Goal: Navigation & Orientation: Find specific page/section

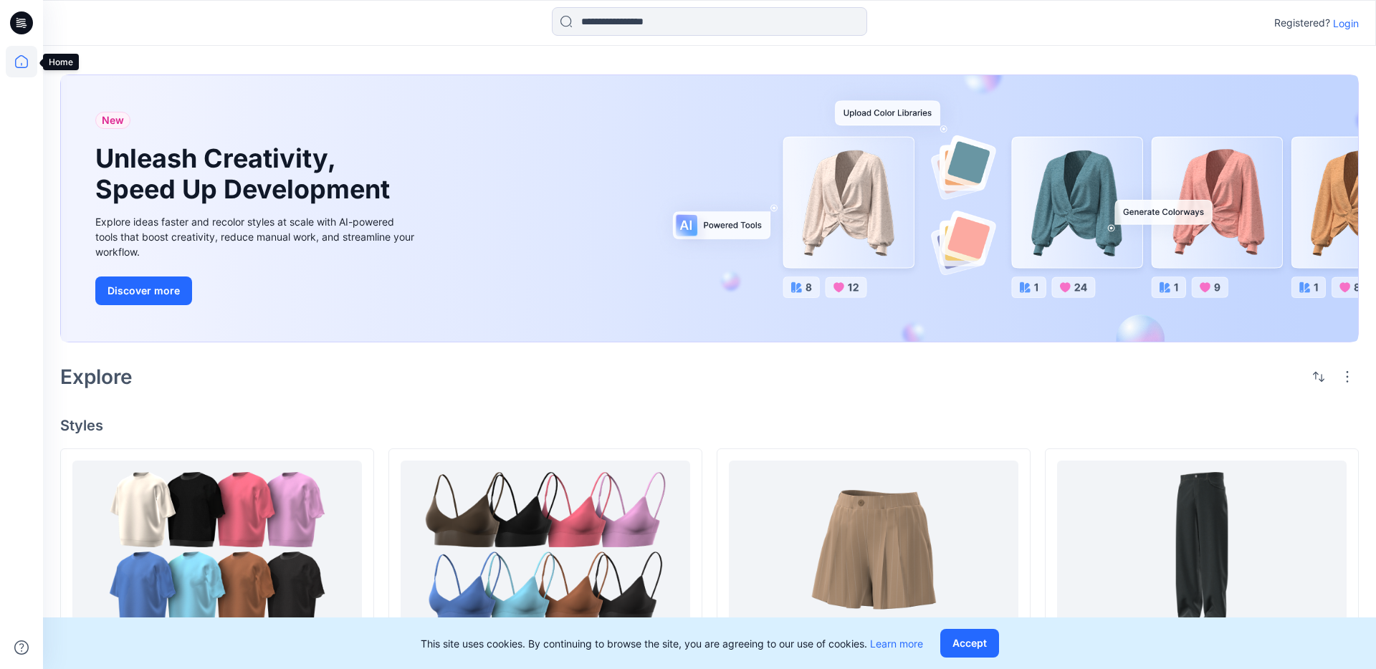
click at [25, 63] on icon at bounding box center [22, 62] width 32 height 32
click at [1342, 24] on p "Login" at bounding box center [1346, 23] width 26 height 15
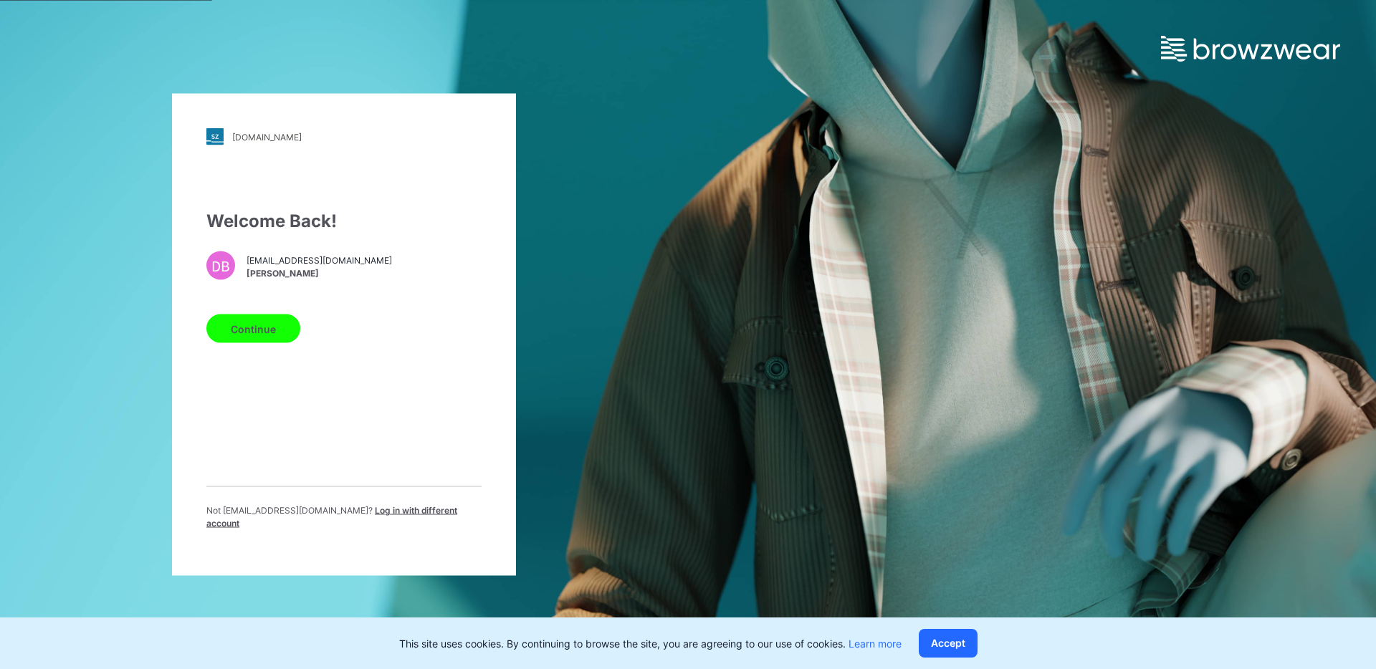
click at [250, 330] on button "Continue" at bounding box center [253, 329] width 94 height 29
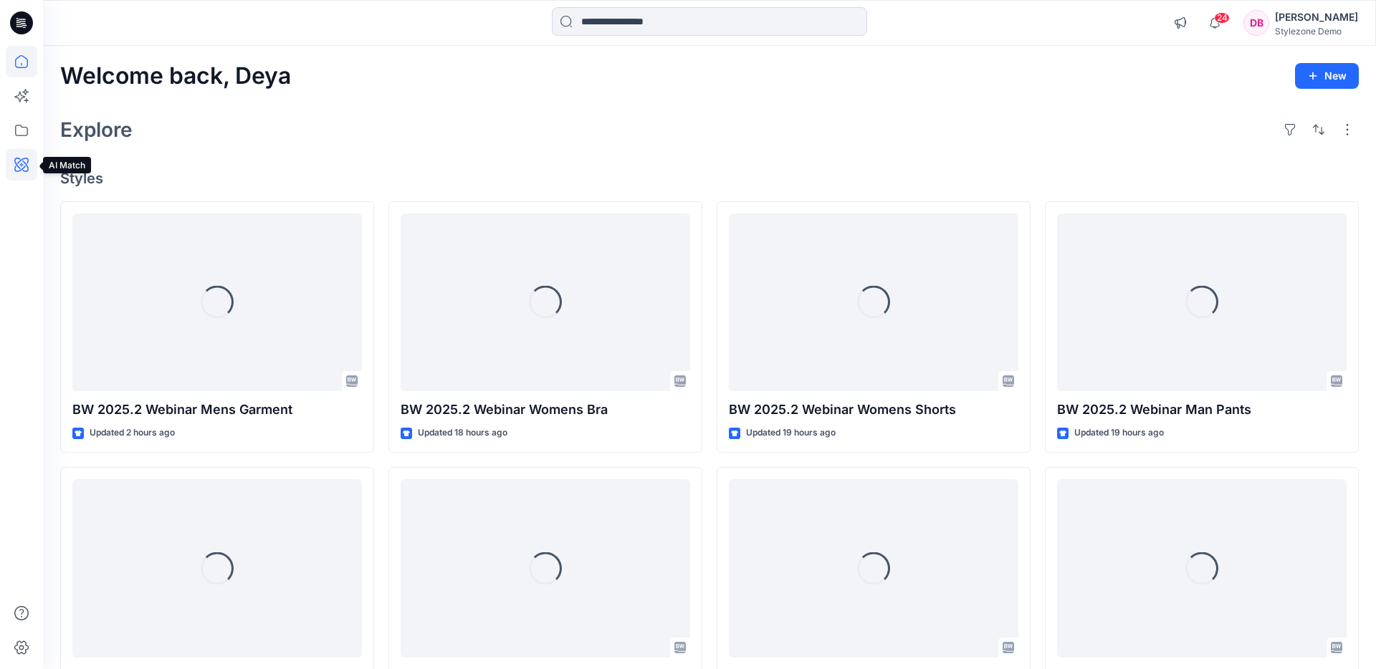
click at [21, 169] on icon at bounding box center [21, 165] width 14 height 14
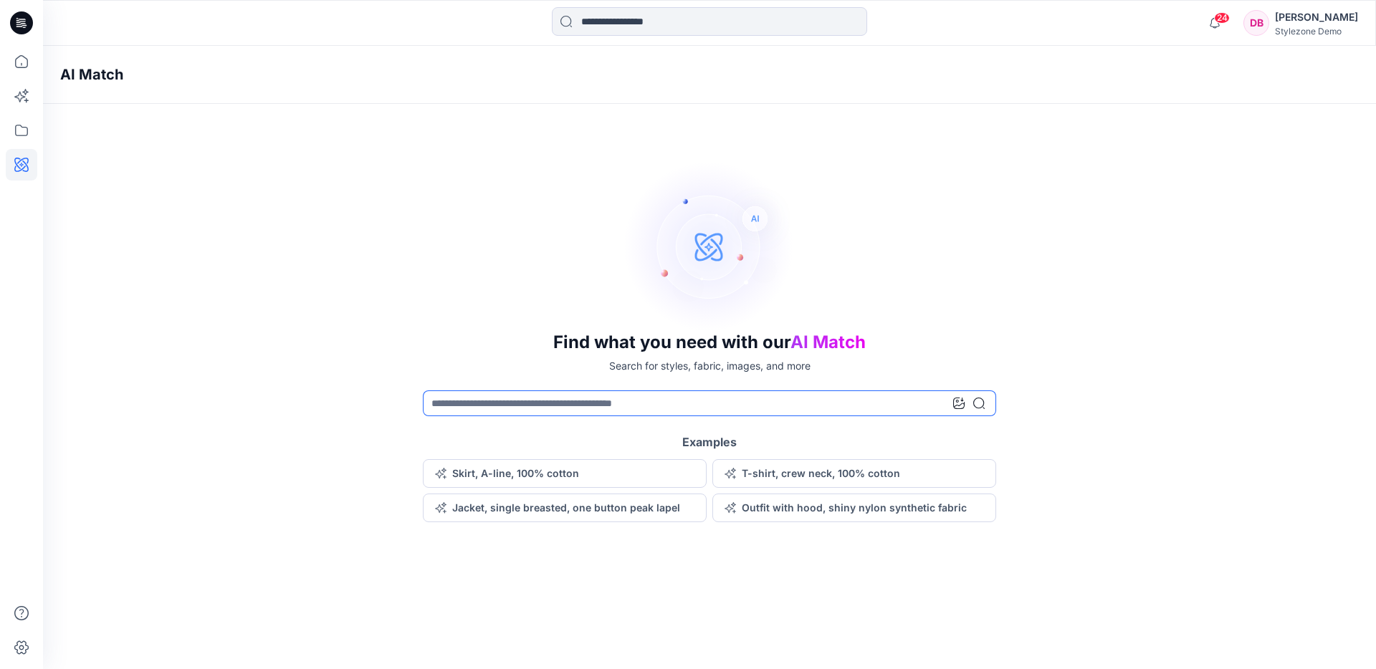
click at [955, 401] on icon at bounding box center [958, 403] width 11 height 11
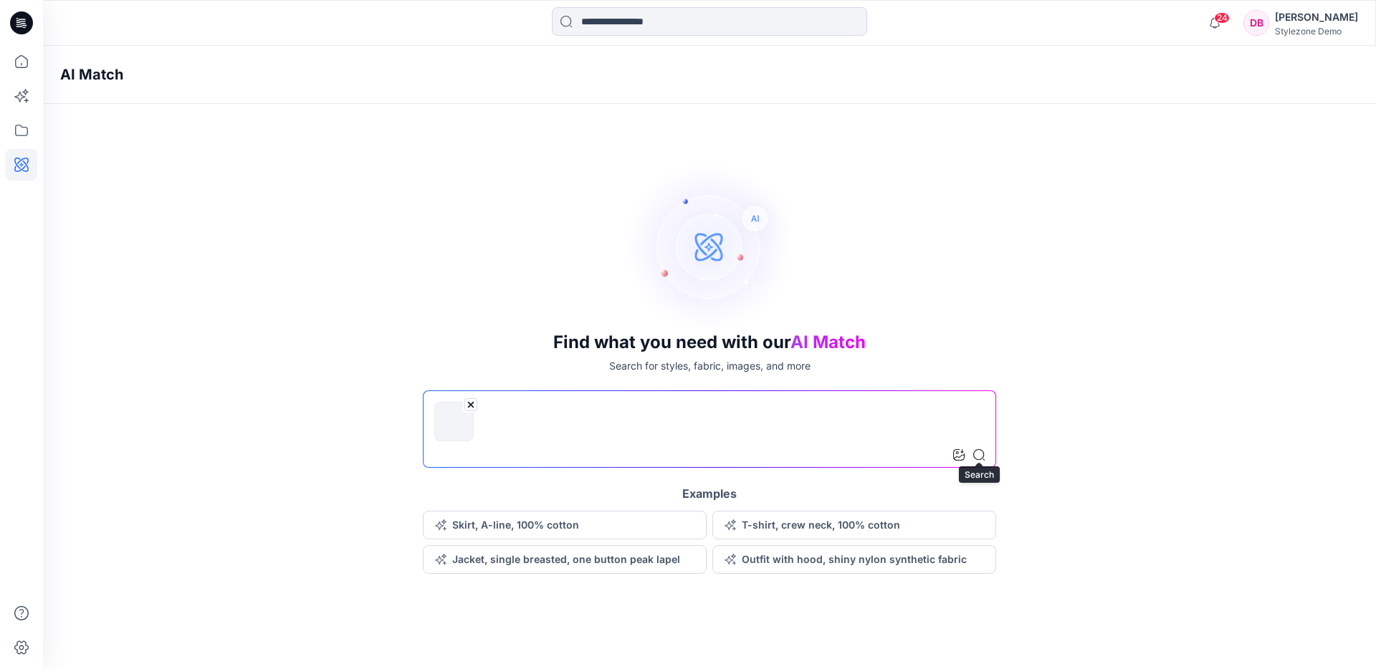
click at [980, 458] on icon at bounding box center [978, 454] width 11 height 11
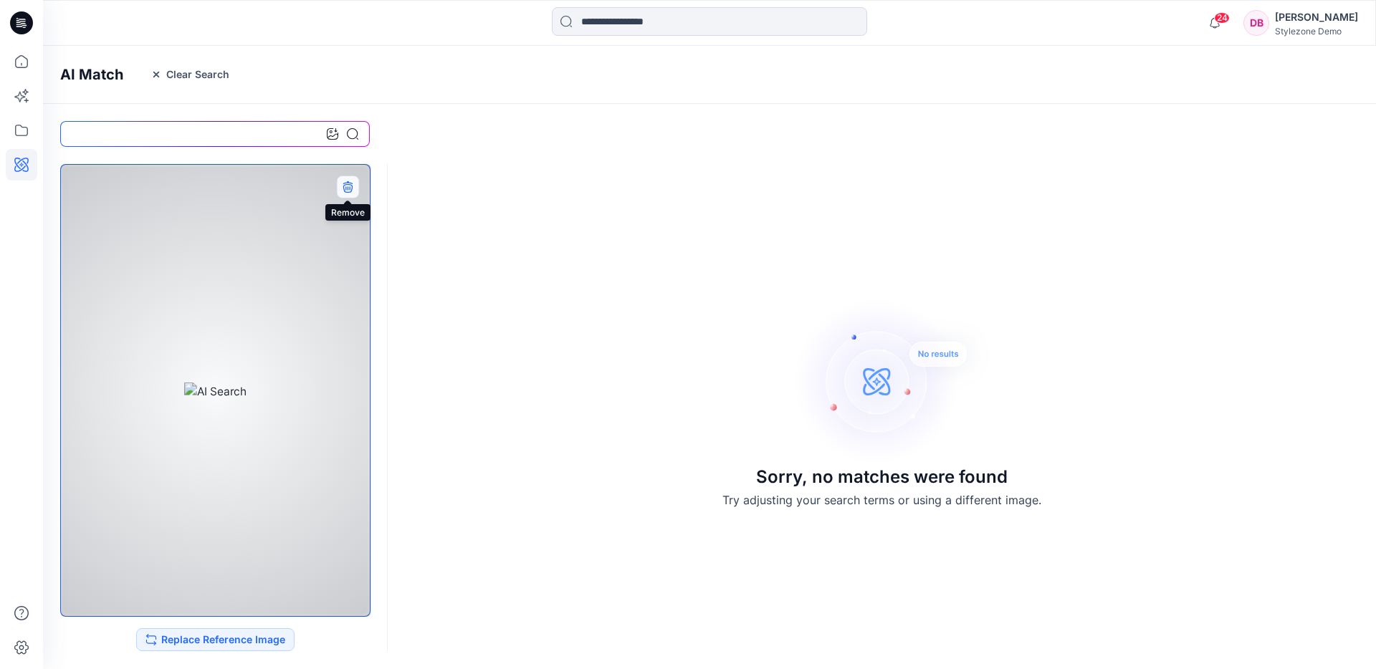
click at [349, 185] on icon "button" at bounding box center [347, 188] width 9 height 9
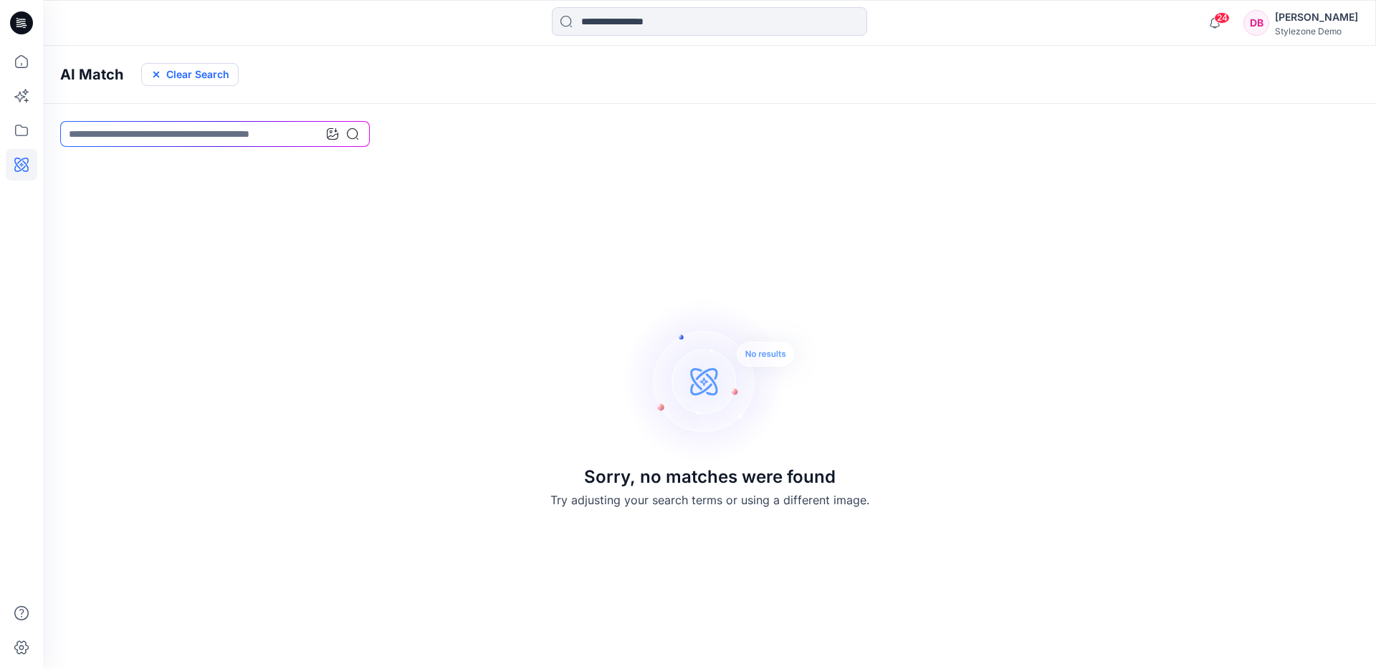
click at [199, 77] on button "Clear Search" at bounding box center [189, 74] width 97 height 23
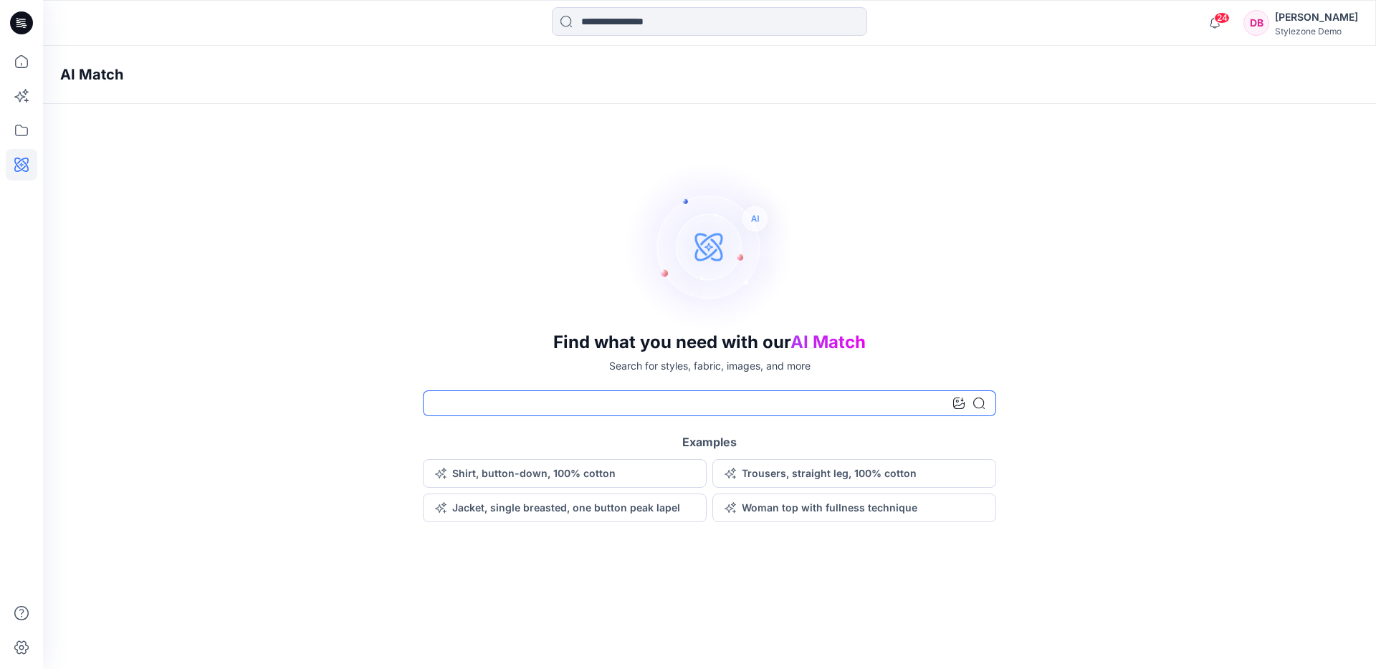
click at [757, 406] on input at bounding box center [709, 404] width 573 height 26
type input "**********"
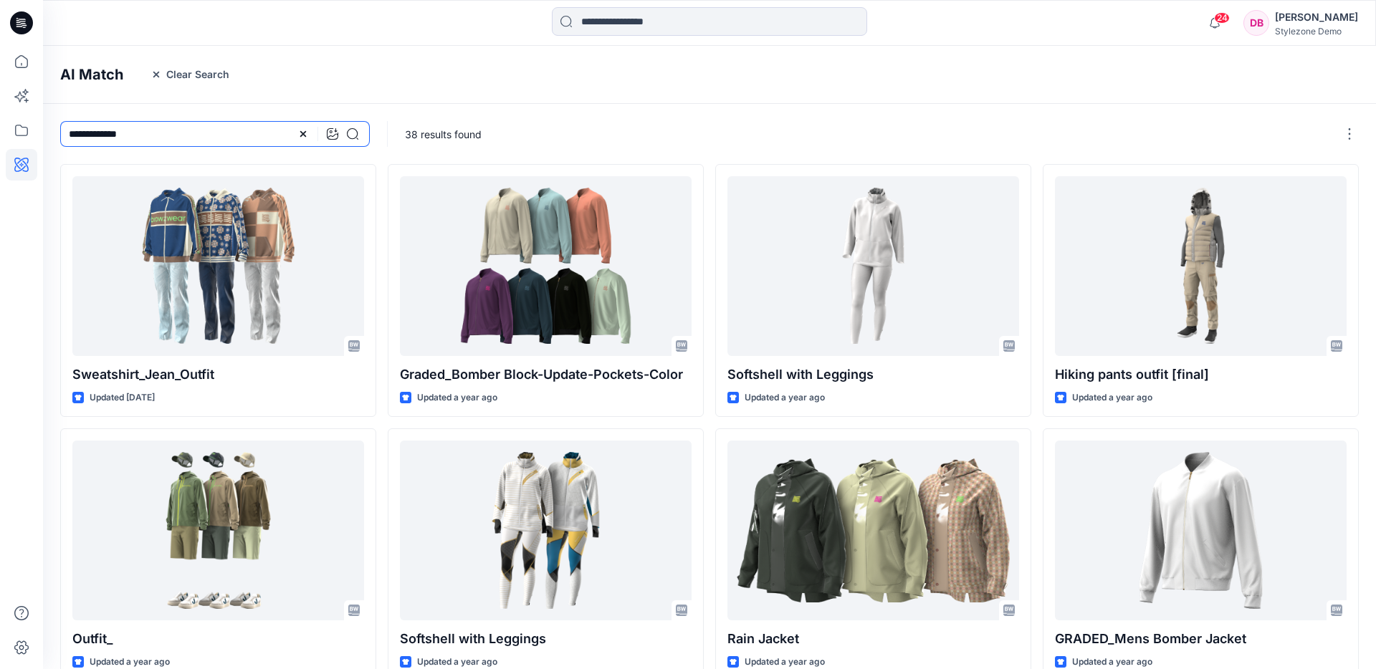
click at [140, 131] on input "**********" at bounding box center [215, 134] width 310 height 26
click at [24, 168] on icon at bounding box center [22, 165] width 32 height 32
click at [176, 80] on button "Clear Search" at bounding box center [189, 74] width 97 height 23
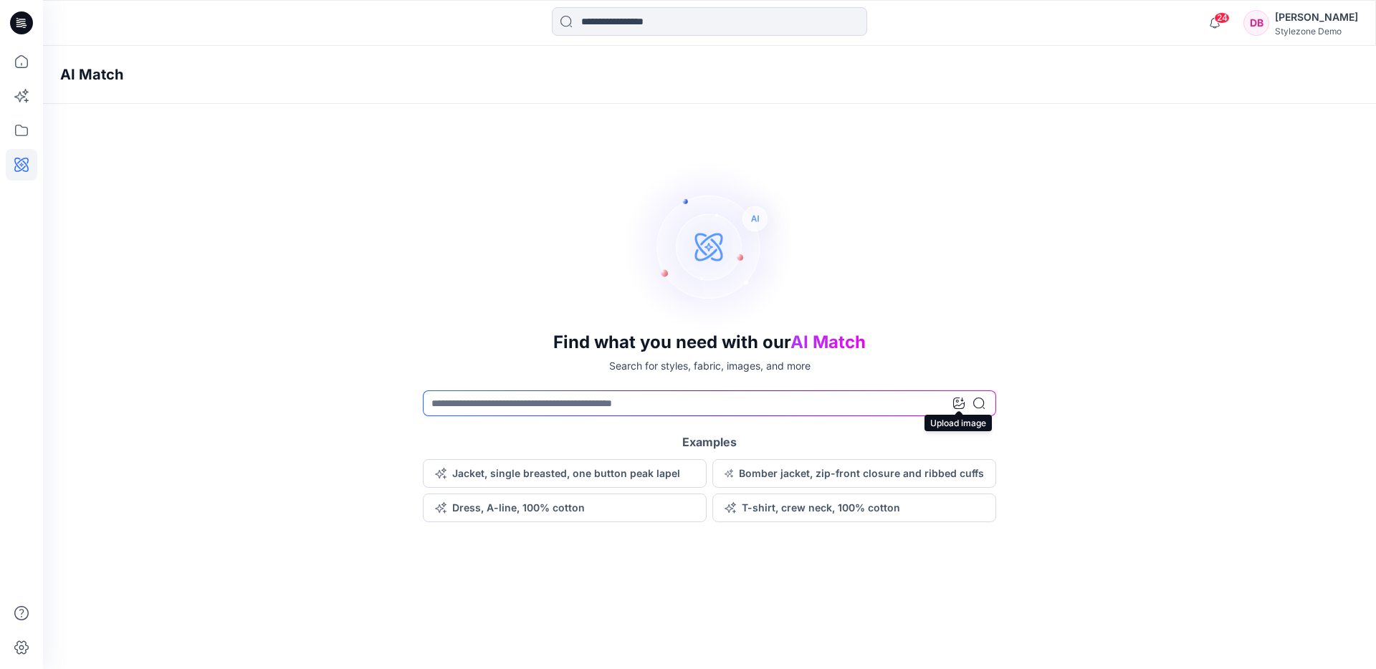
click at [959, 407] on icon at bounding box center [958, 403] width 11 height 11
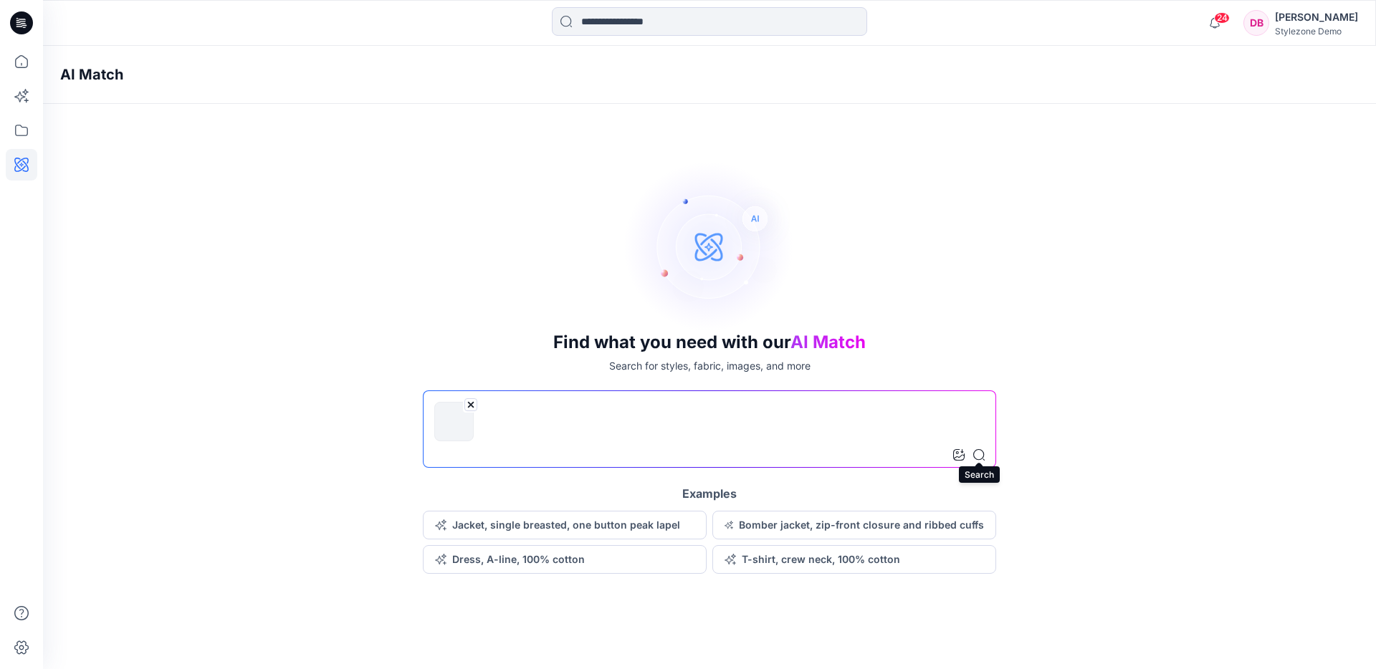
click at [983, 454] on icon at bounding box center [978, 454] width 11 height 11
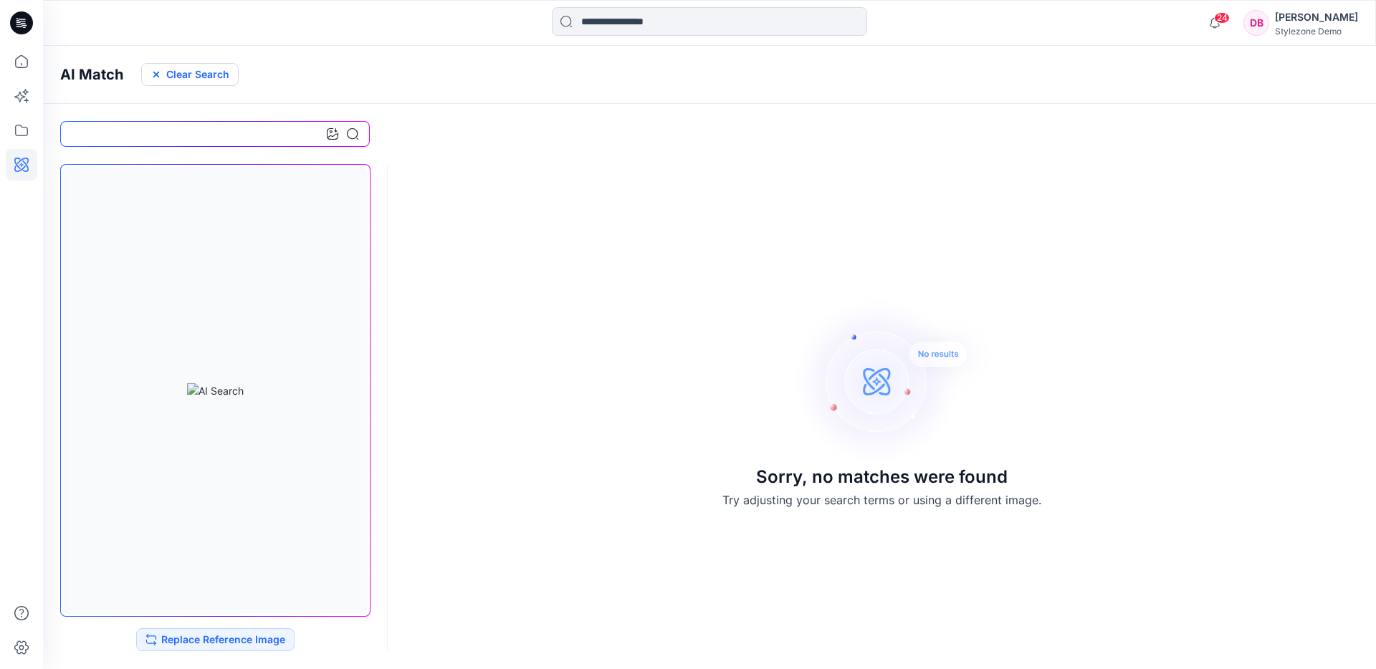
click at [179, 70] on button "Clear Search" at bounding box center [189, 74] width 97 height 23
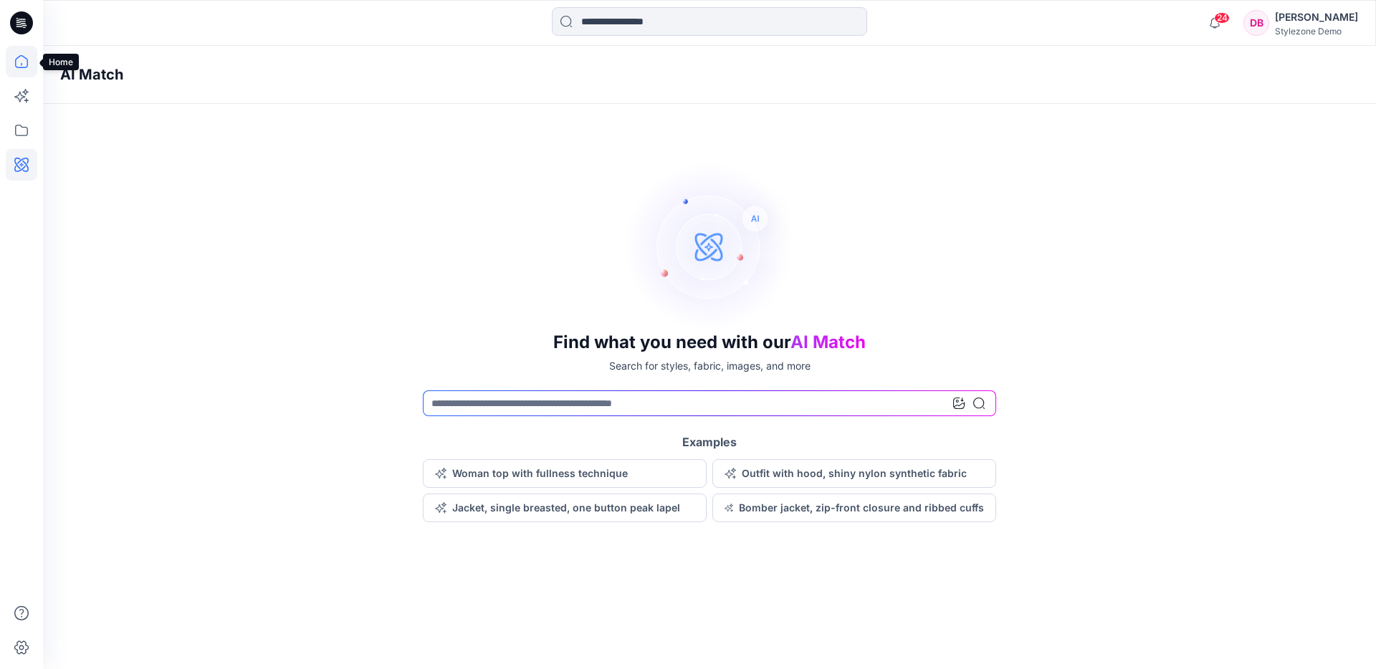
click at [24, 73] on icon at bounding box center [22, 62] width 32 height 32
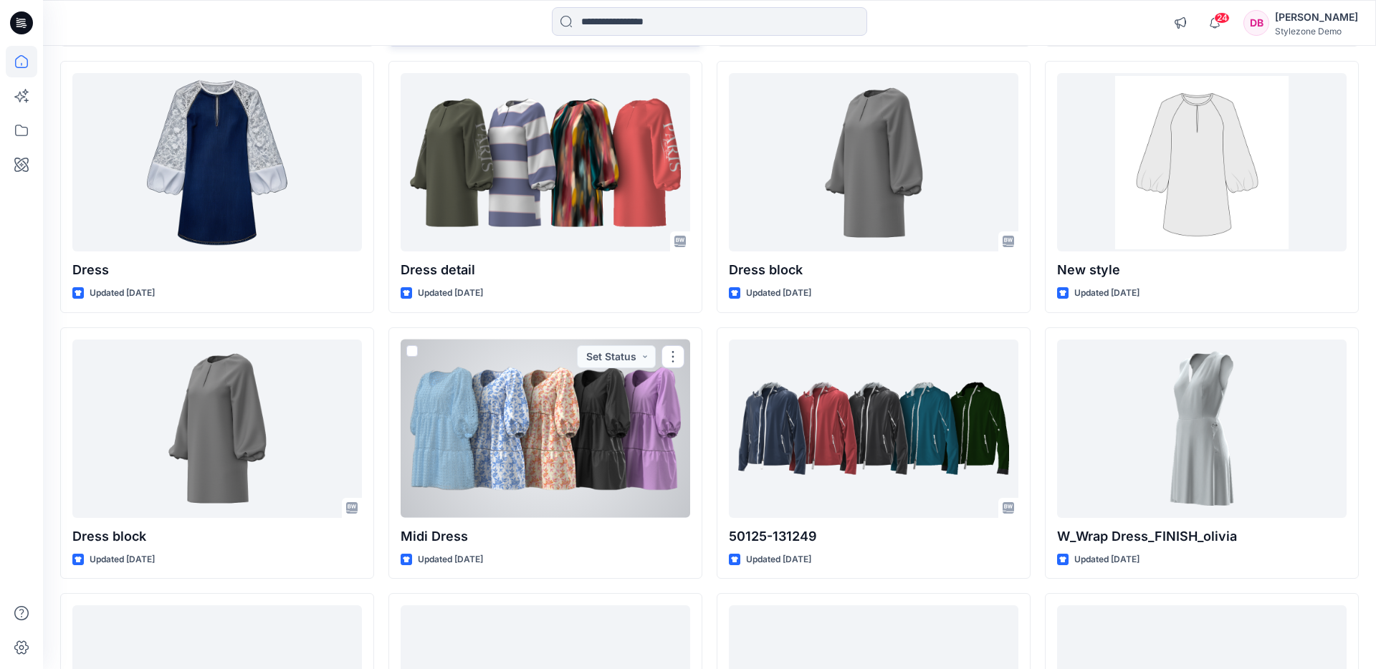
scroll to position [1207, 0]
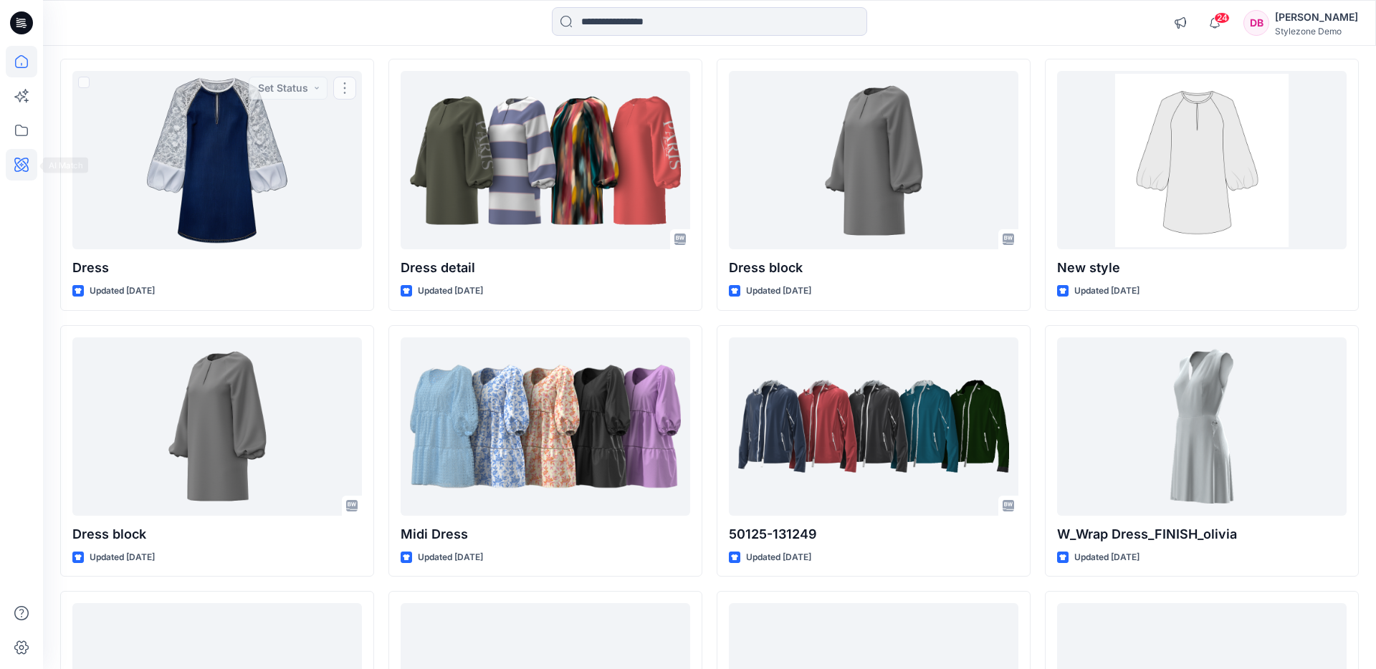
click at [21, 164] on icon at bounding box center [21, 165] width 4 height 4
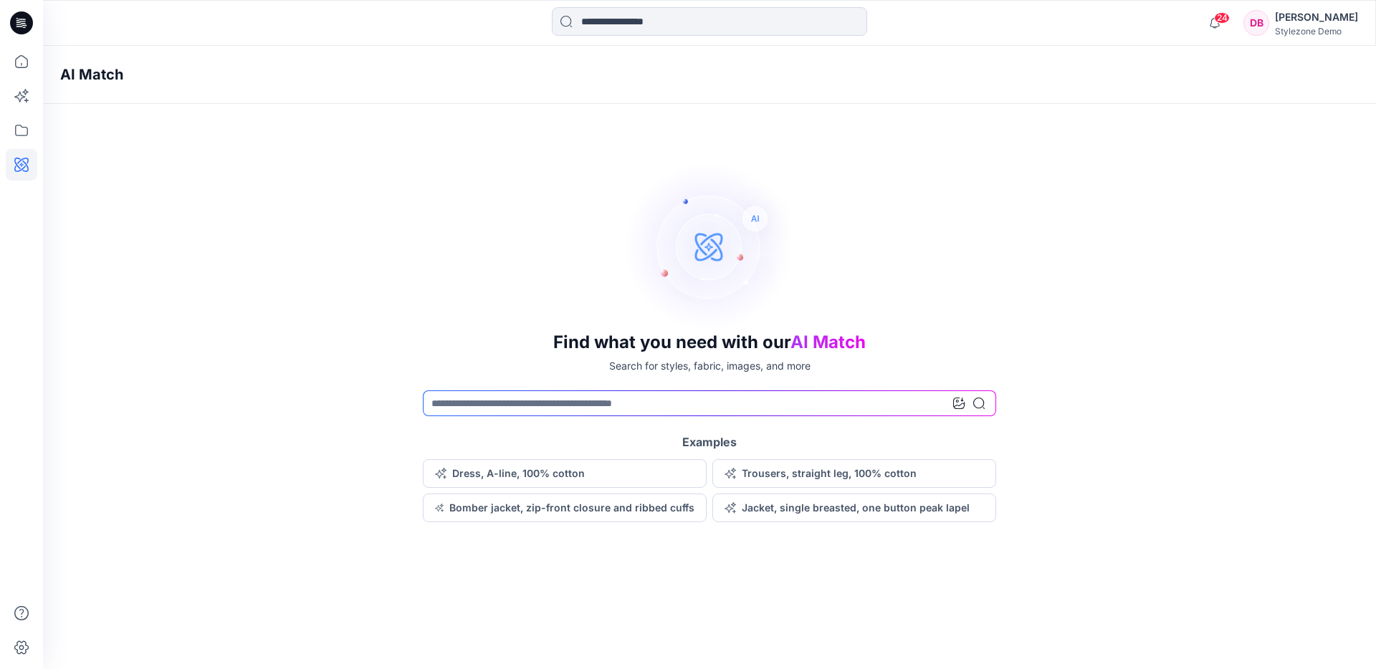
click at [963, 406] on icon at bounding box center [958, 403] width 11 height 11
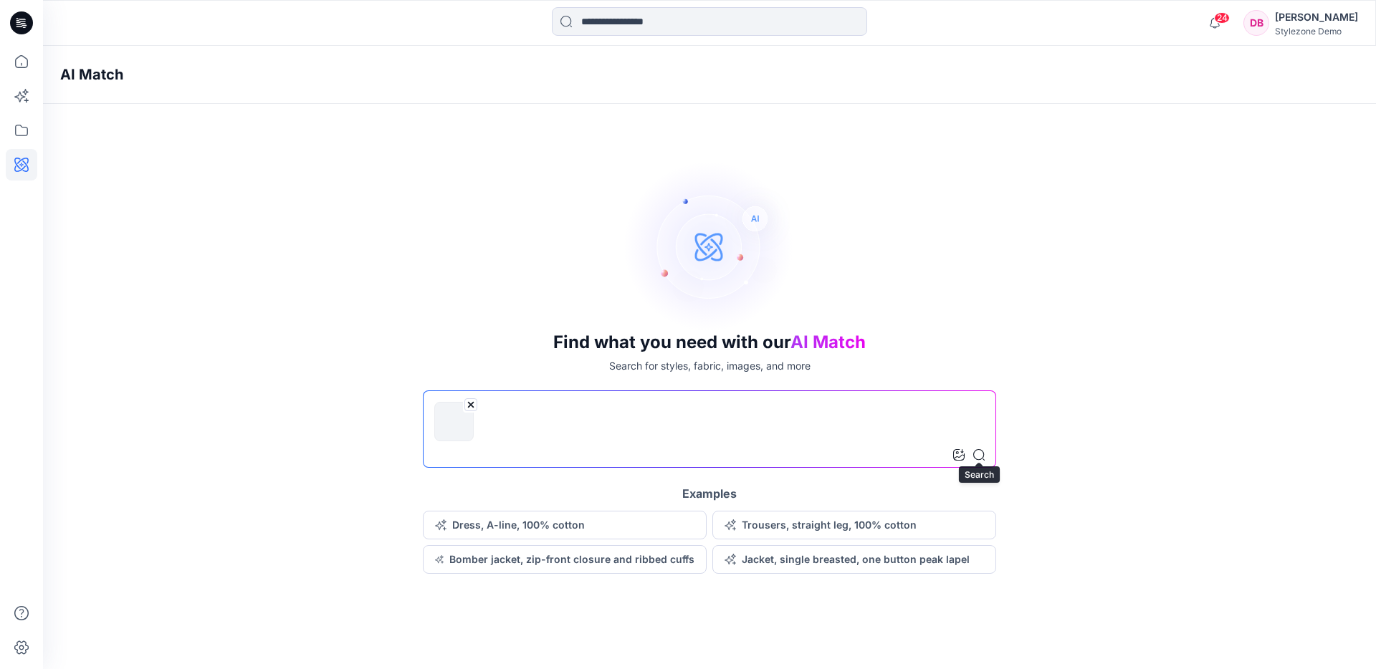
click at [981, 457] on icon at bounding box center [978, 454] width 11 height 11
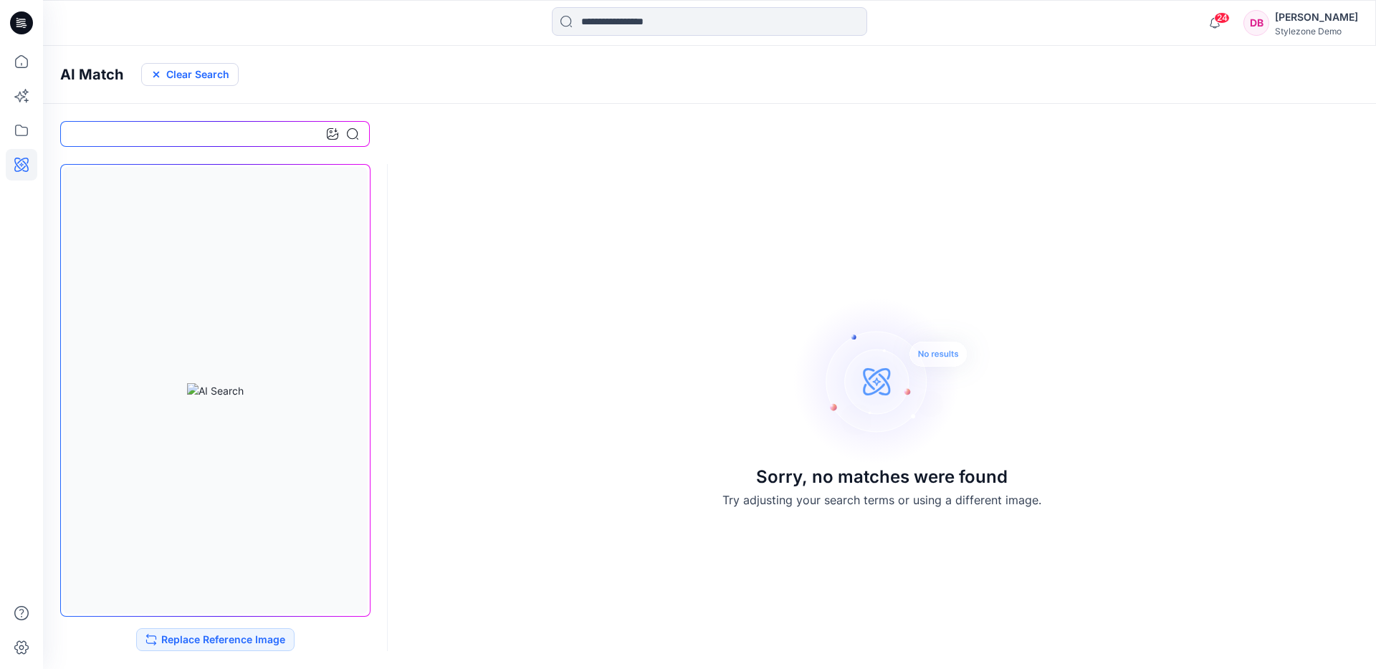
click at [206, 84] on button "Clear Search" at bounding box center [189, 74] width 97 height 23
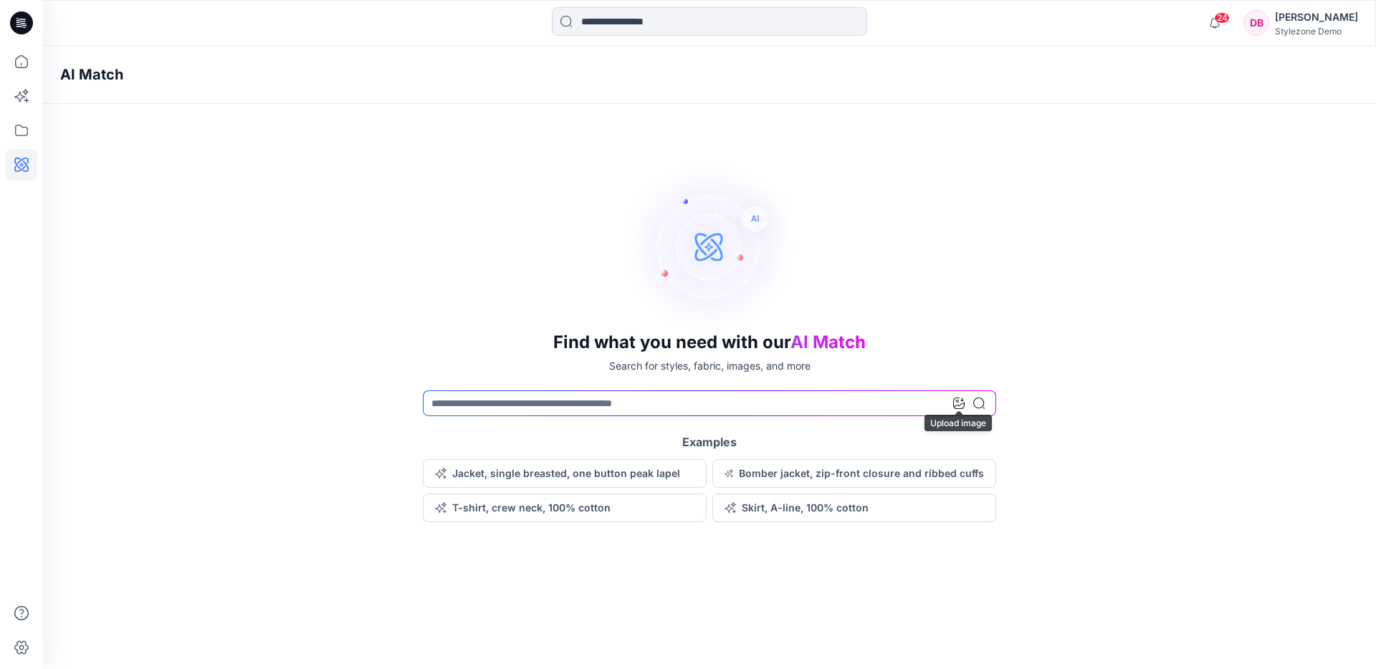
click at [955, 406] on icon at bounding box center [958, 403] width 11 height 11
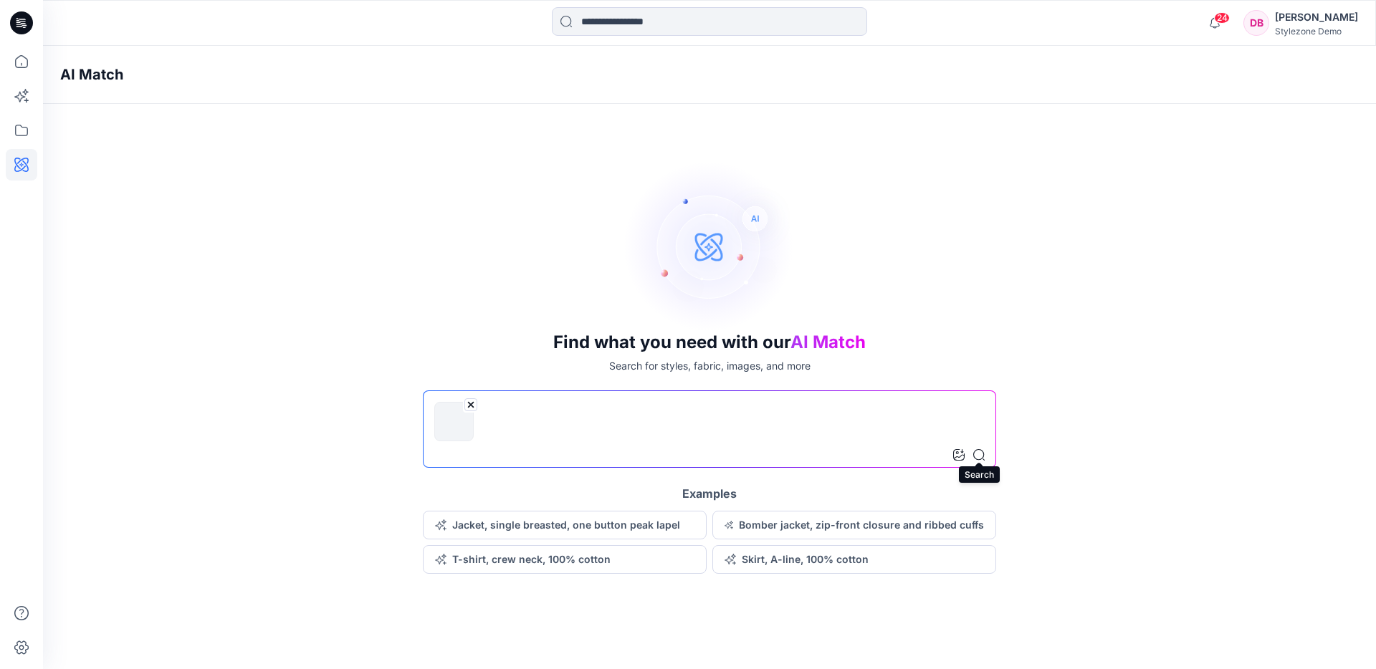
click at [980, 454] on icon at bounding box center [978, 454] width 11 height 11
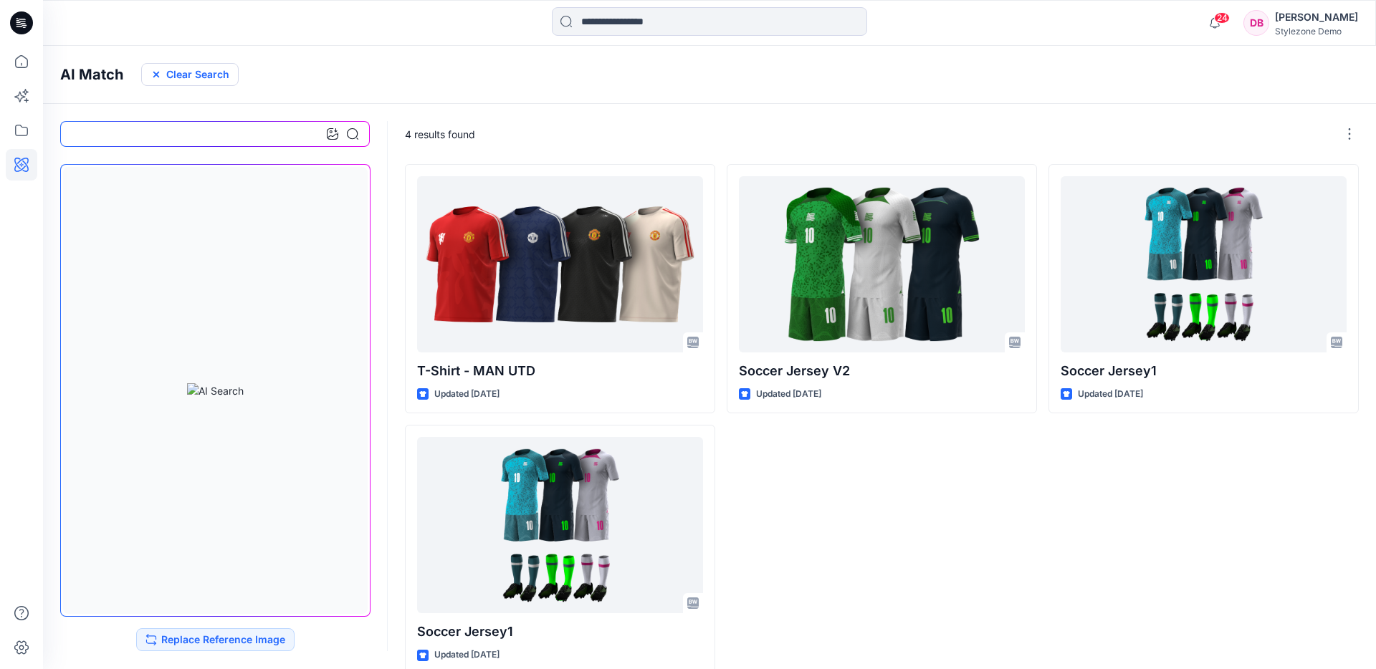
click at [207, 74] on button "Clear Search" at bounding box center [189, 74] width 97 height 23
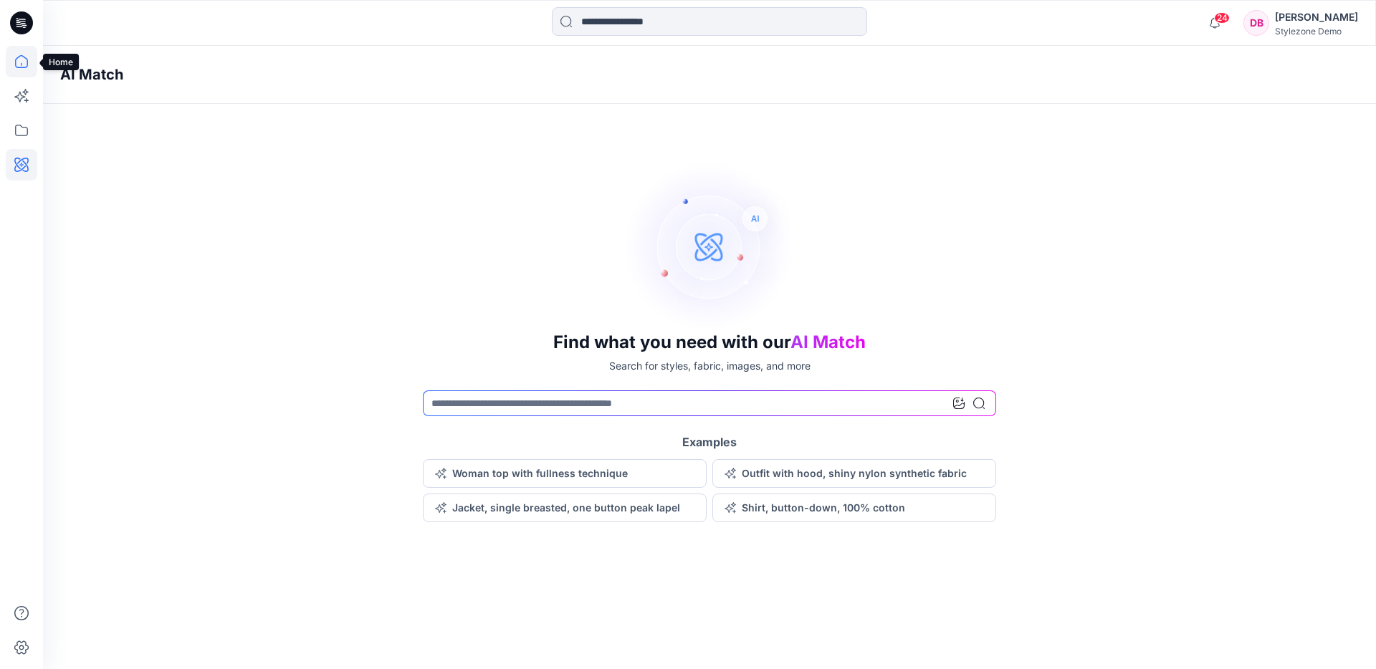
click at [19, 62] on icon at bounding box center [22, 62] width 32 height 32
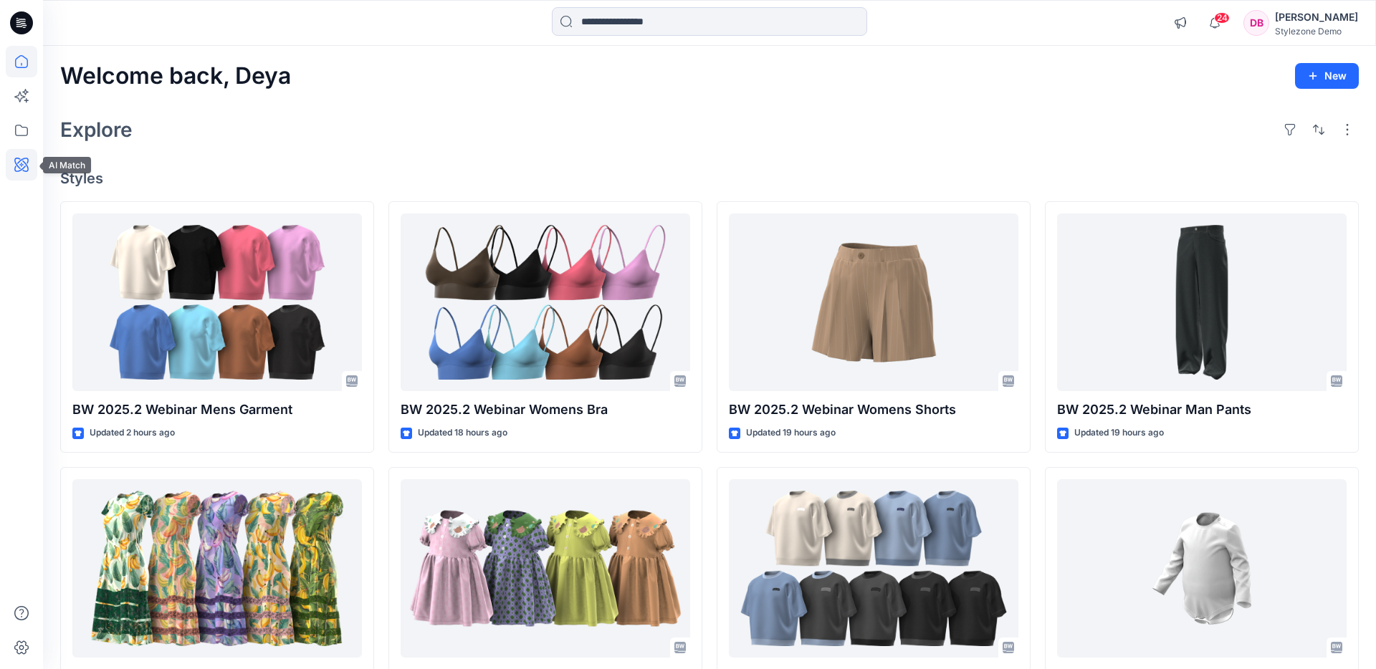
click at [24, 158] on icon at bounding box center [21, 165] width 14 height 14
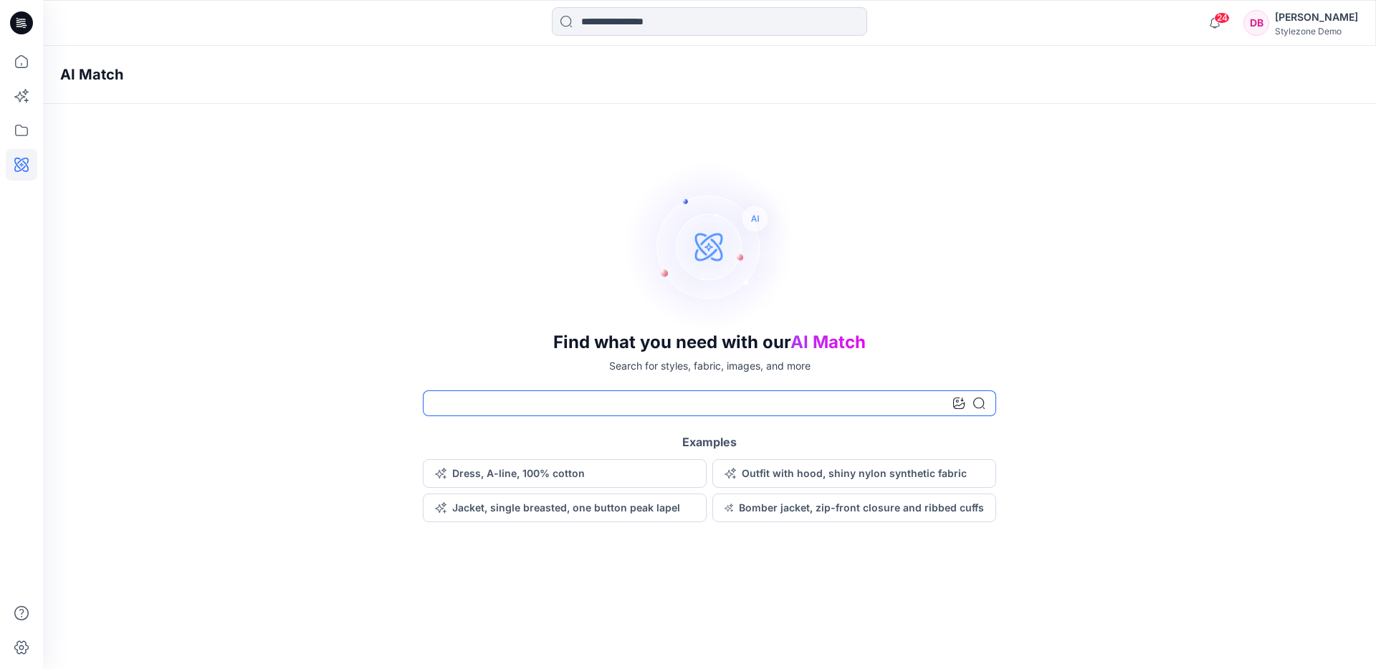
click at [472, 402] on input at bounding box center [709, 404] width 573 height 26
type input "**********"
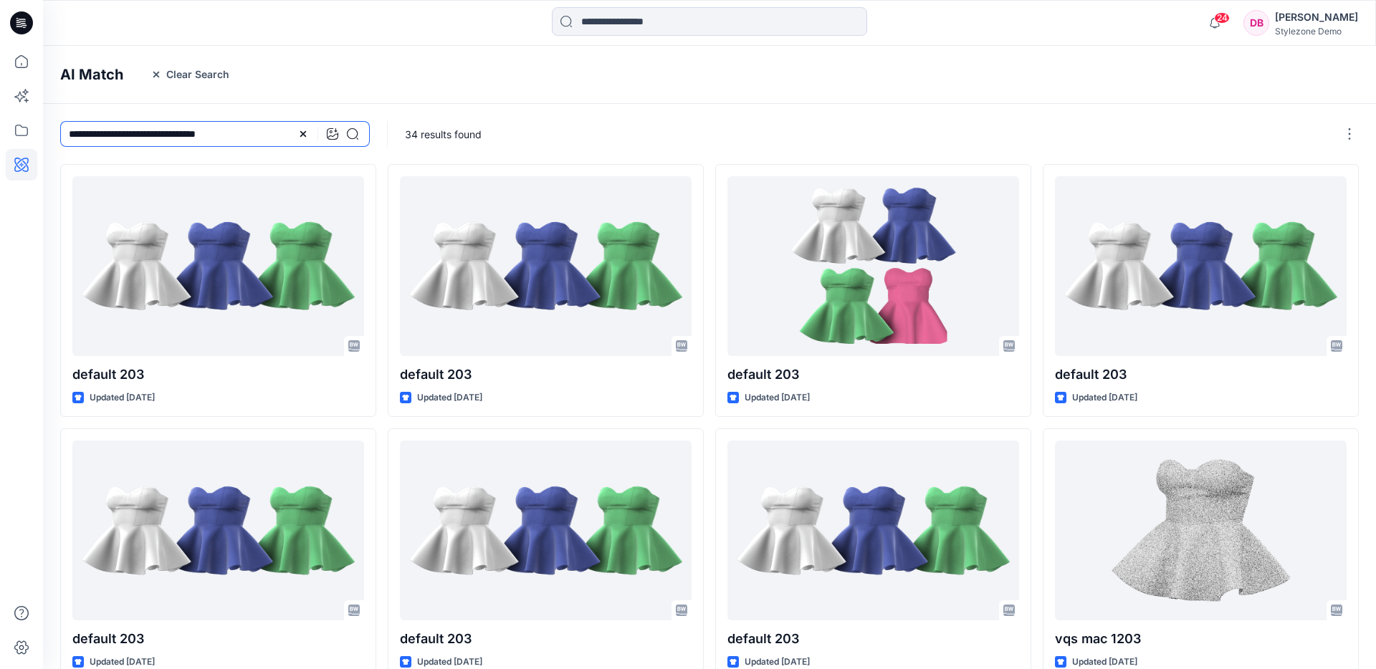
click at [236, 134] on input "**********" at bounding box center [215, 134] width 310 height 26
type input "******"
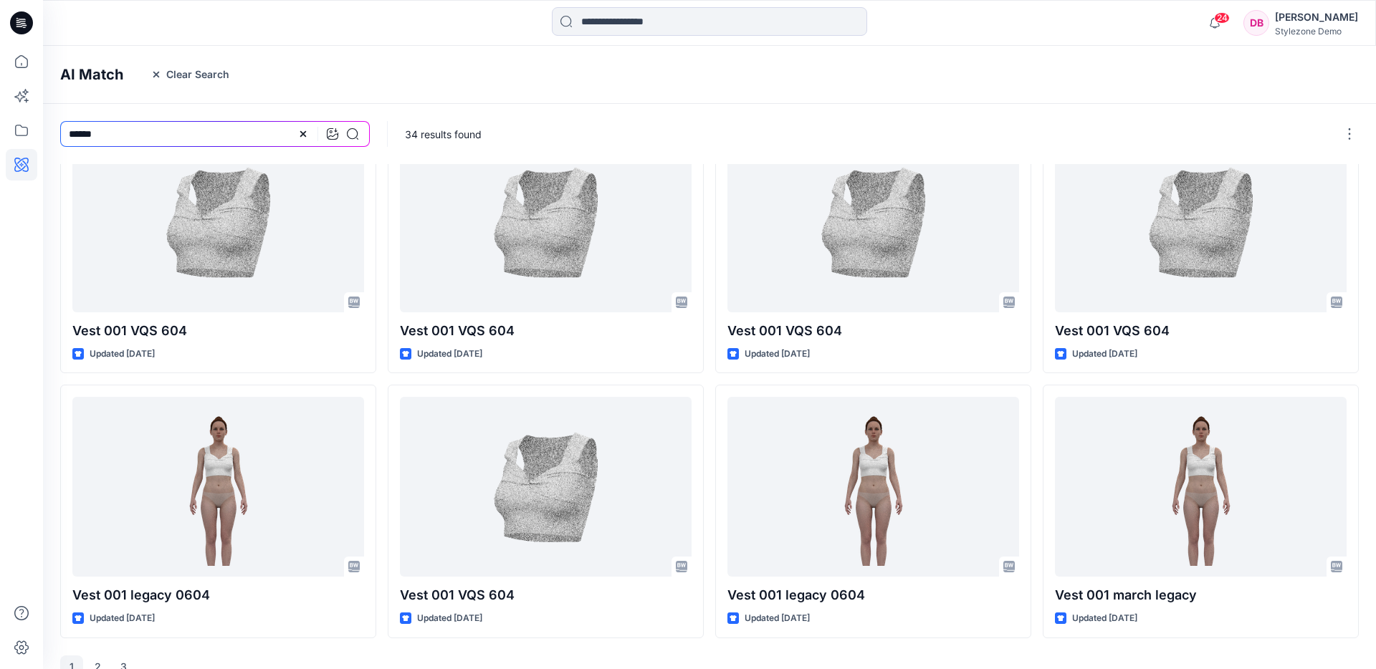
scroll to position [335, 0]
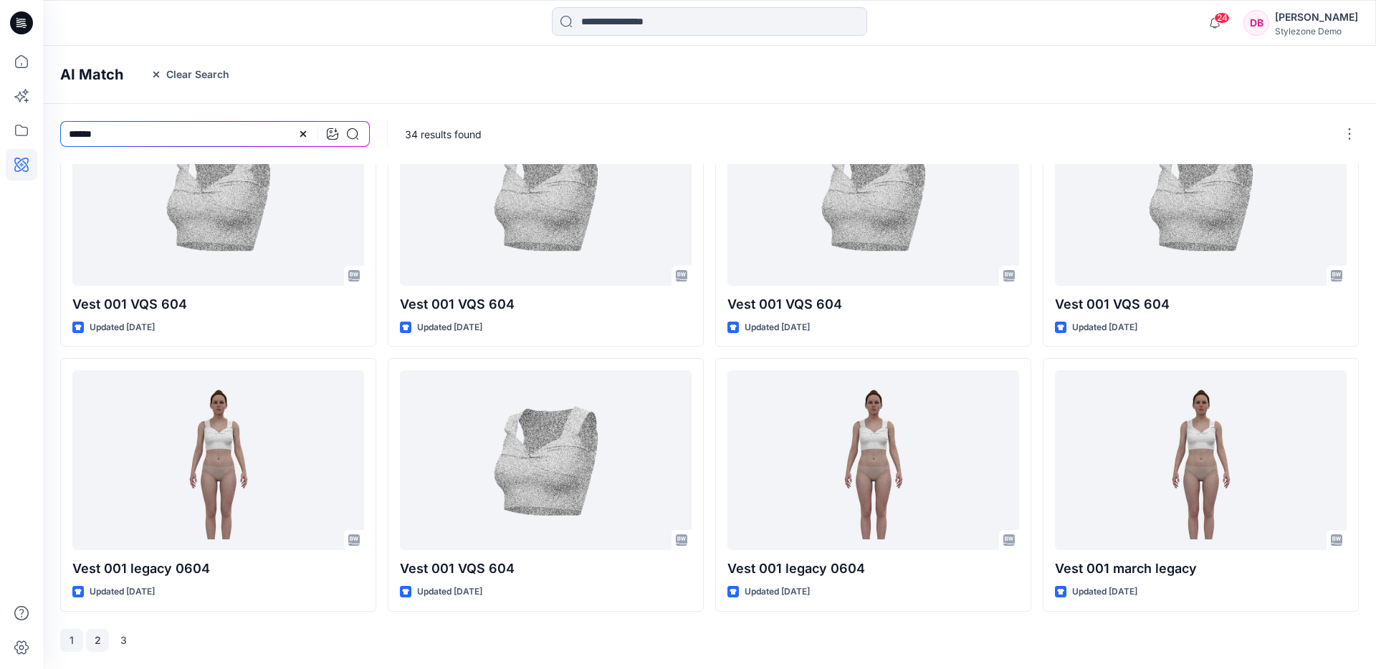
click at [104, 636] on button "2" at bounding box center [97, 640] width 23 height 23
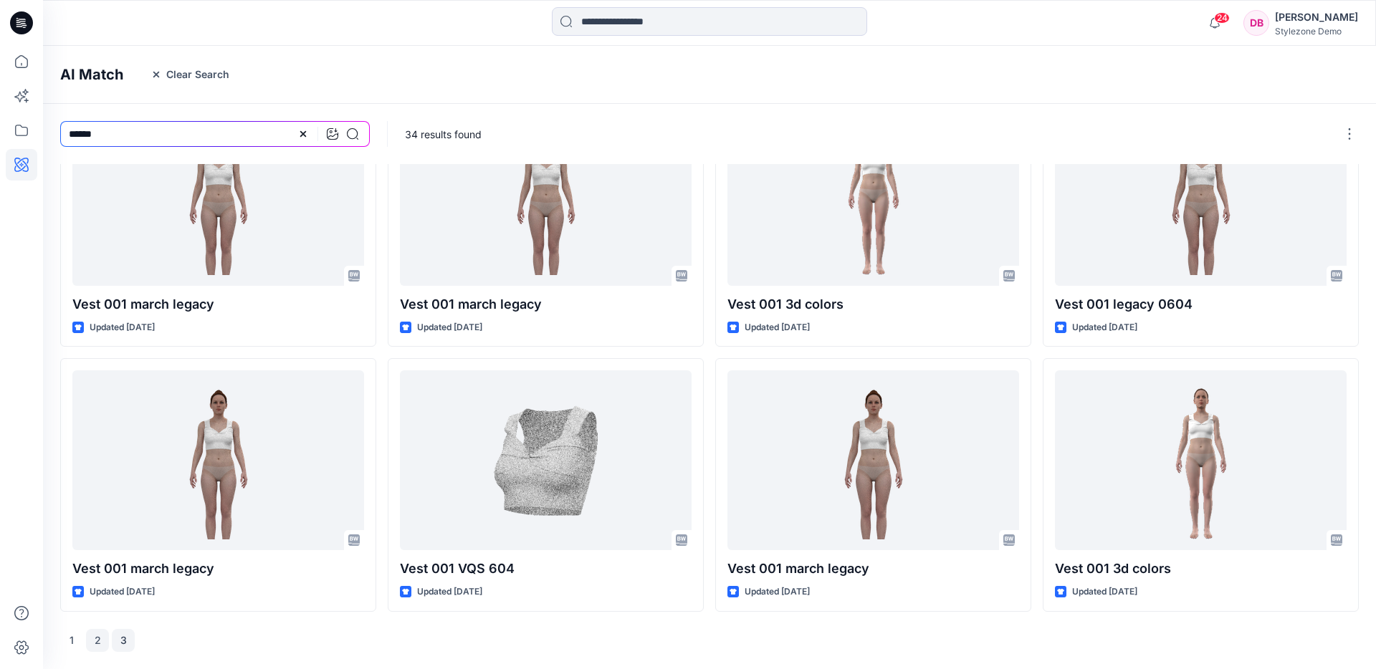
click at [122, 636] on button "3" at bounding box center [123, 640] width 23 height 23
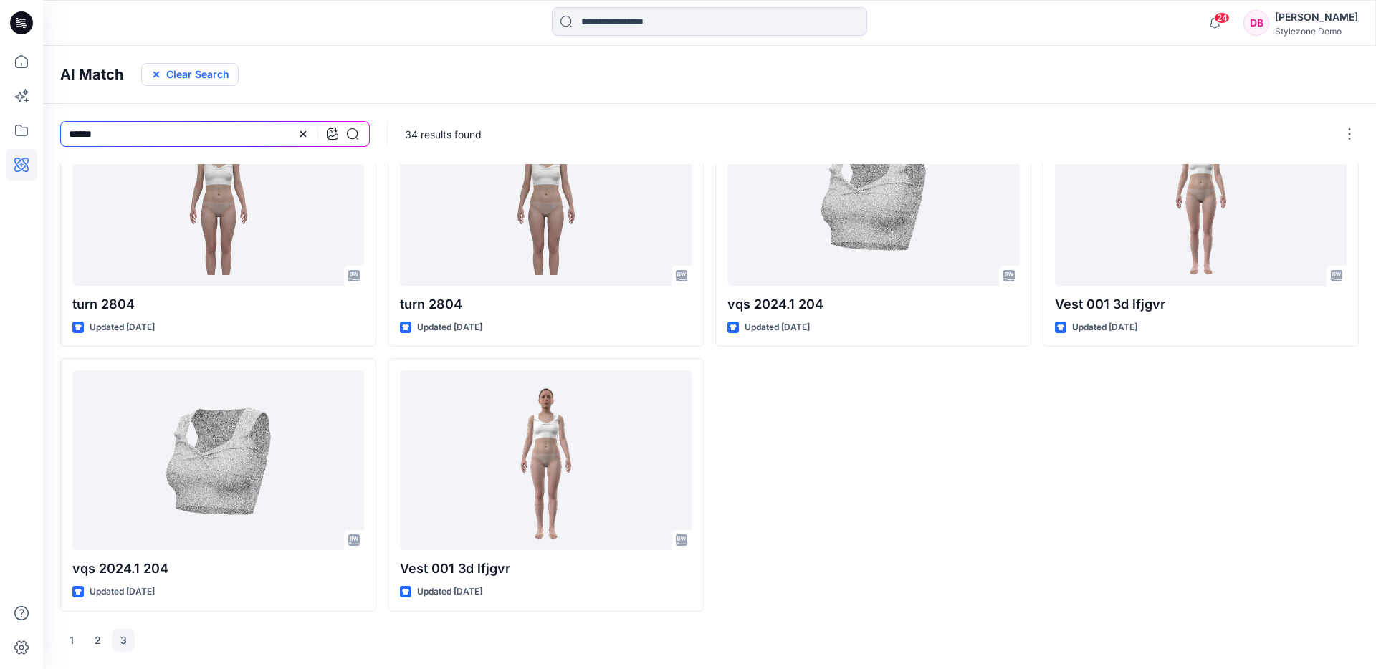
click at [184, 73] on button "Clear Search" at bounding box center [189, 74] width 97 height 23
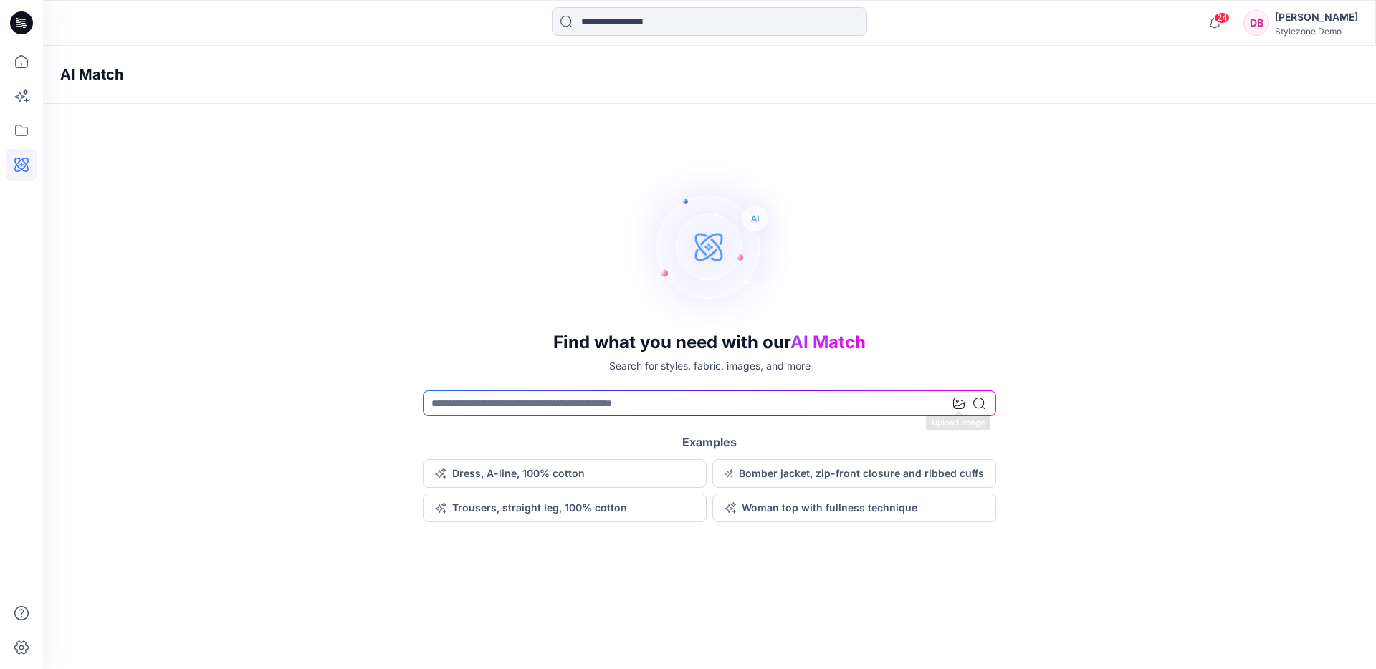
click at [965, 406] on div at bounding box center [969, 404] width 32 height 26
click at [955, 403] on icon at bounding box center [958, 403] width 11 height 11
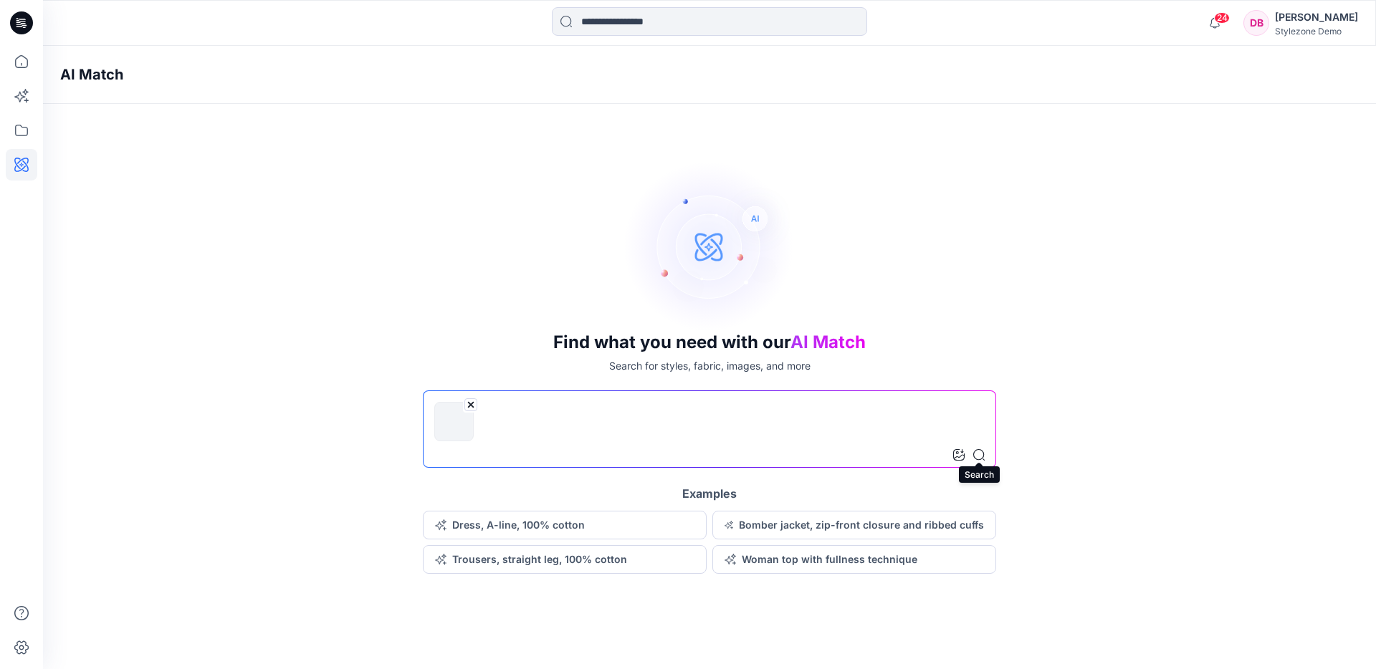
click at [980, 457] on icon at bounding box center [978, 454] width 11 height 11
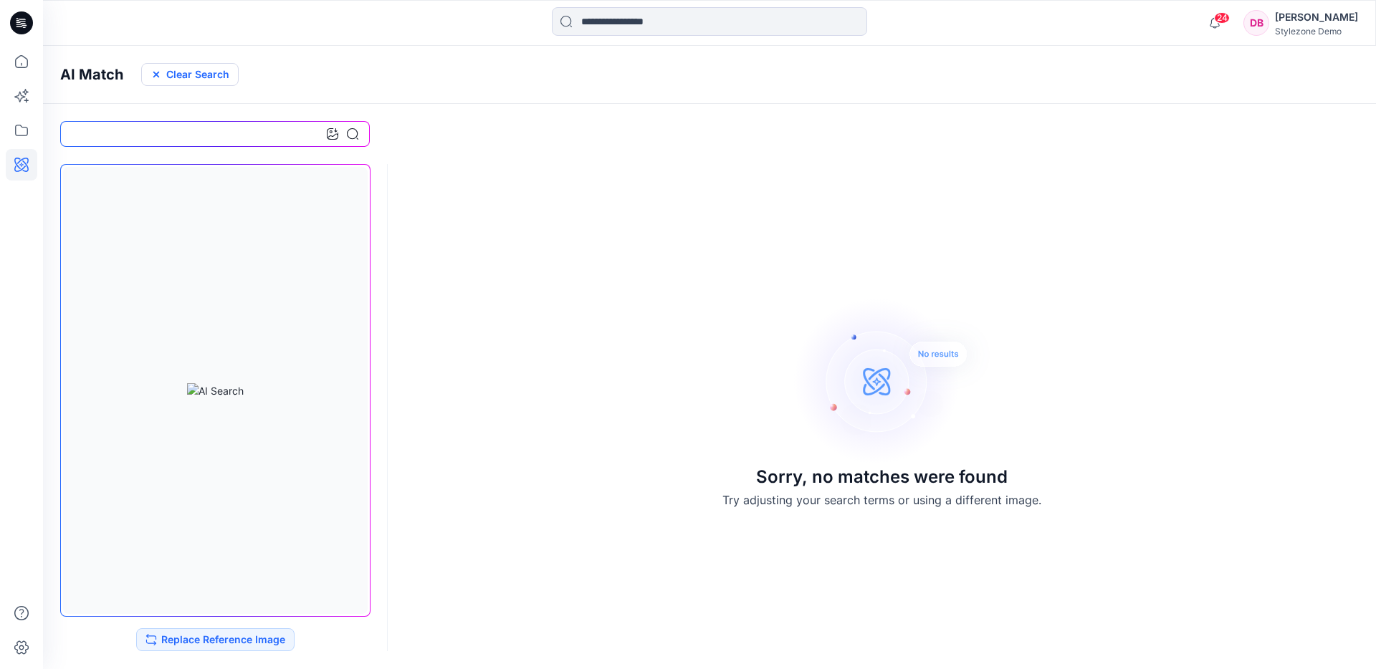
click at [226, 67] on button "Clear Search" at bounding box center [189, 74] width 97 height 23
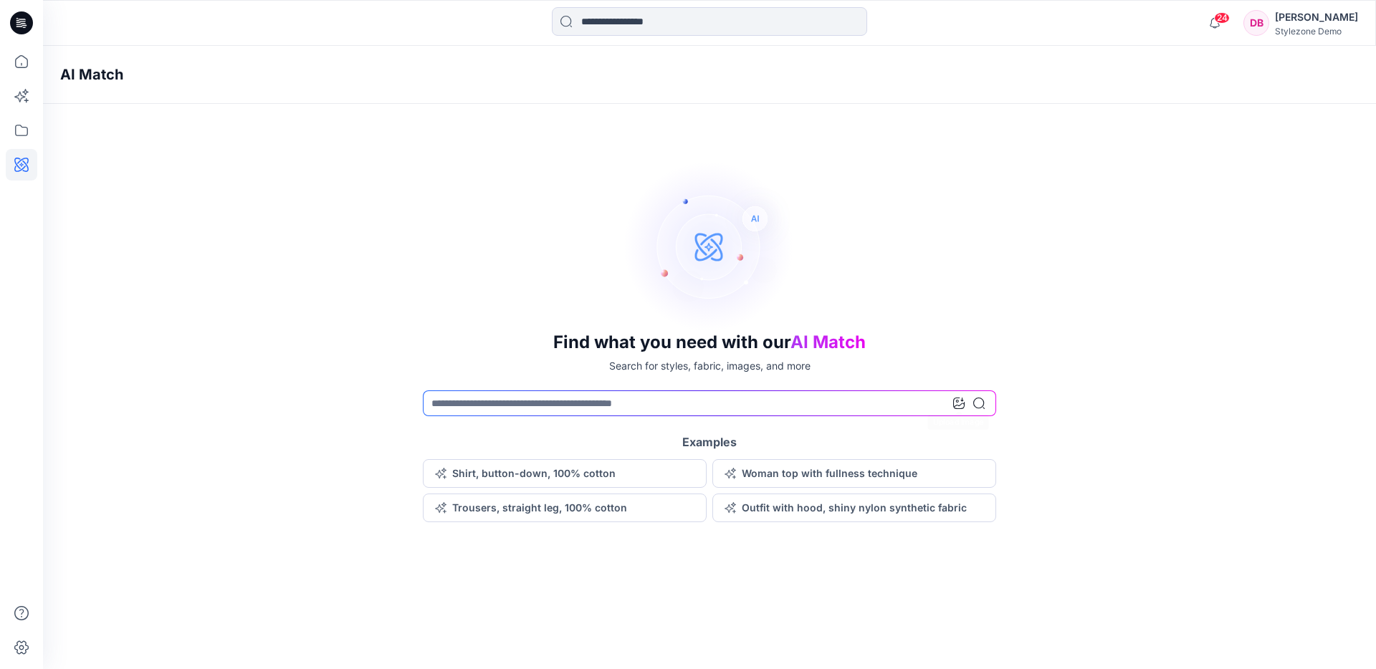
click at [964, 406] on icon at bounding box center [958, 403] width 11 height 11
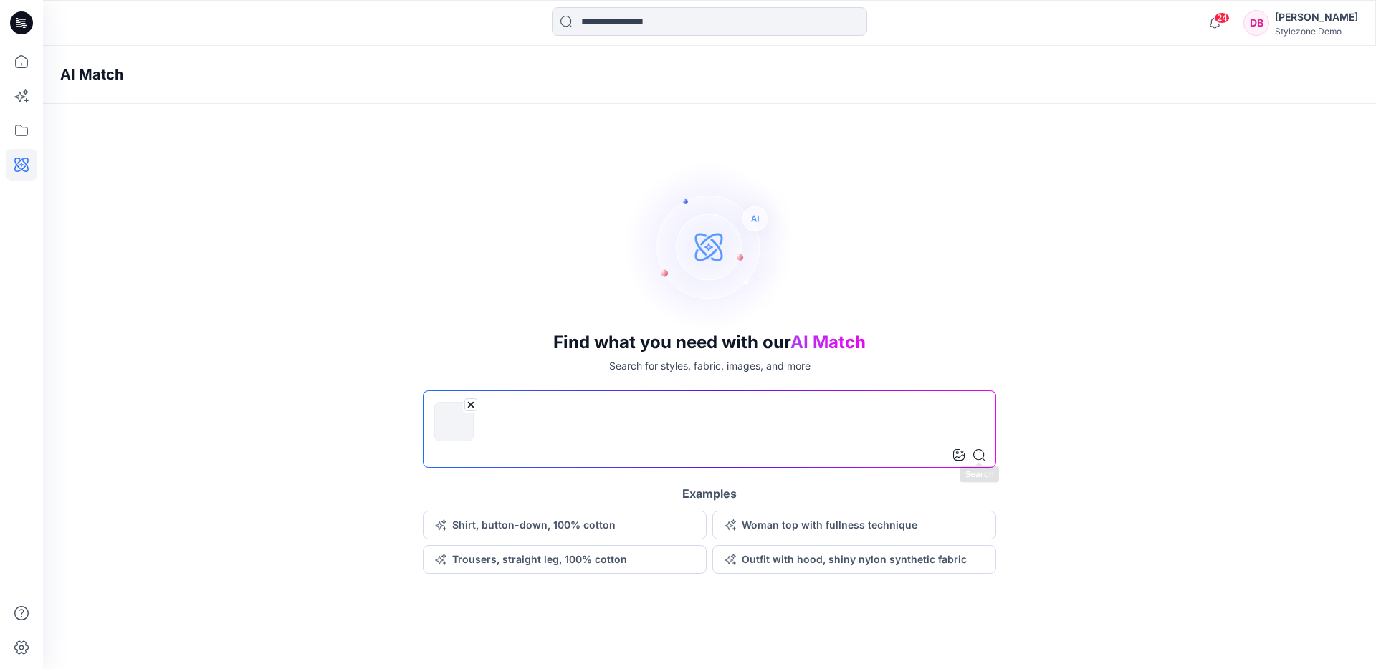
click at [980, 459] on icon at bounding box center [978, 454] width 11 height 11
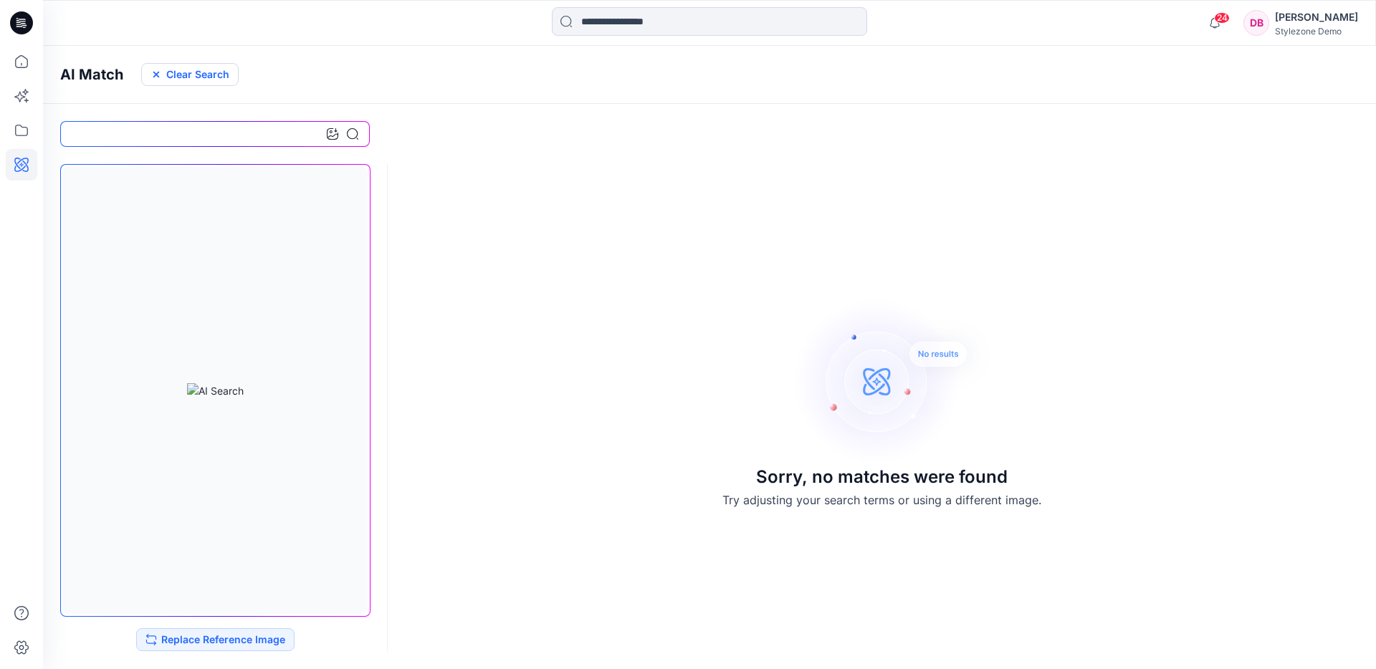
click at [202, 66] on button "Clear Search" at bounding box center [189, 74] width 97 height 23
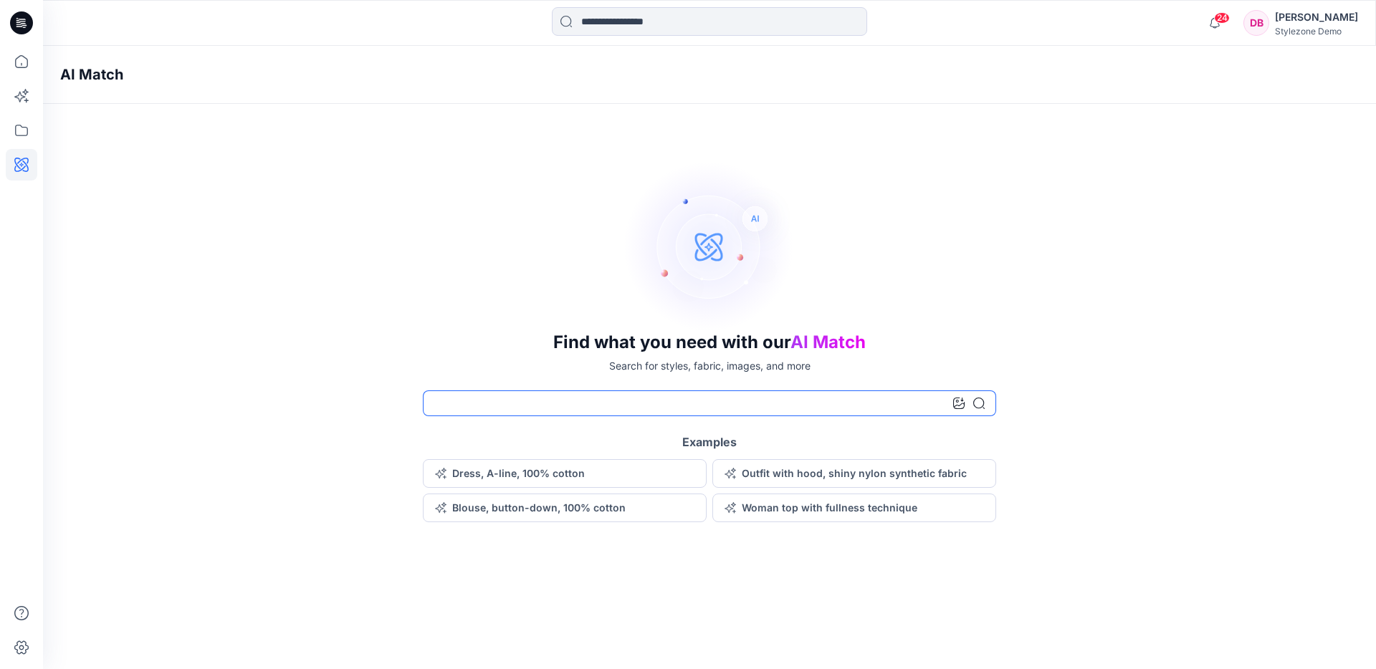
click at [469, 407] on input at bounding box center [709, 404] width 573 height 26
type input "**********"
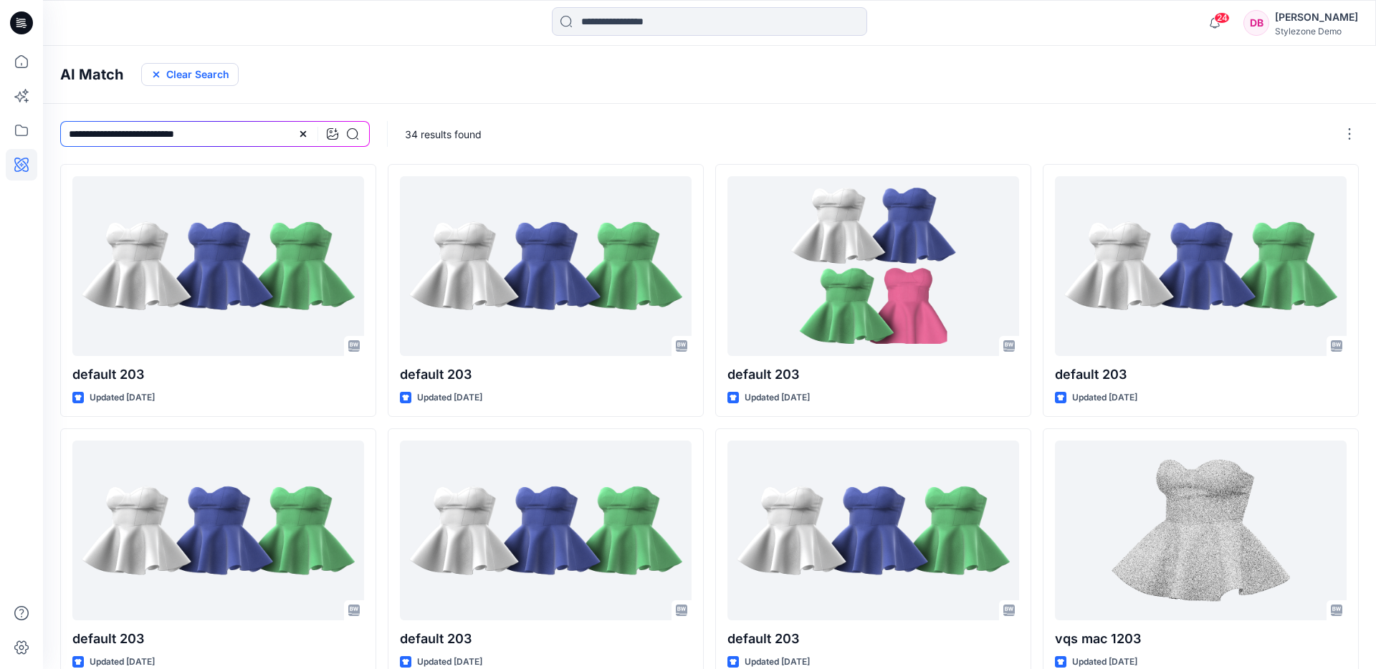
click at [209, 77] on button "Clear Search" at bounding box center [189, 74] width 97 height 23
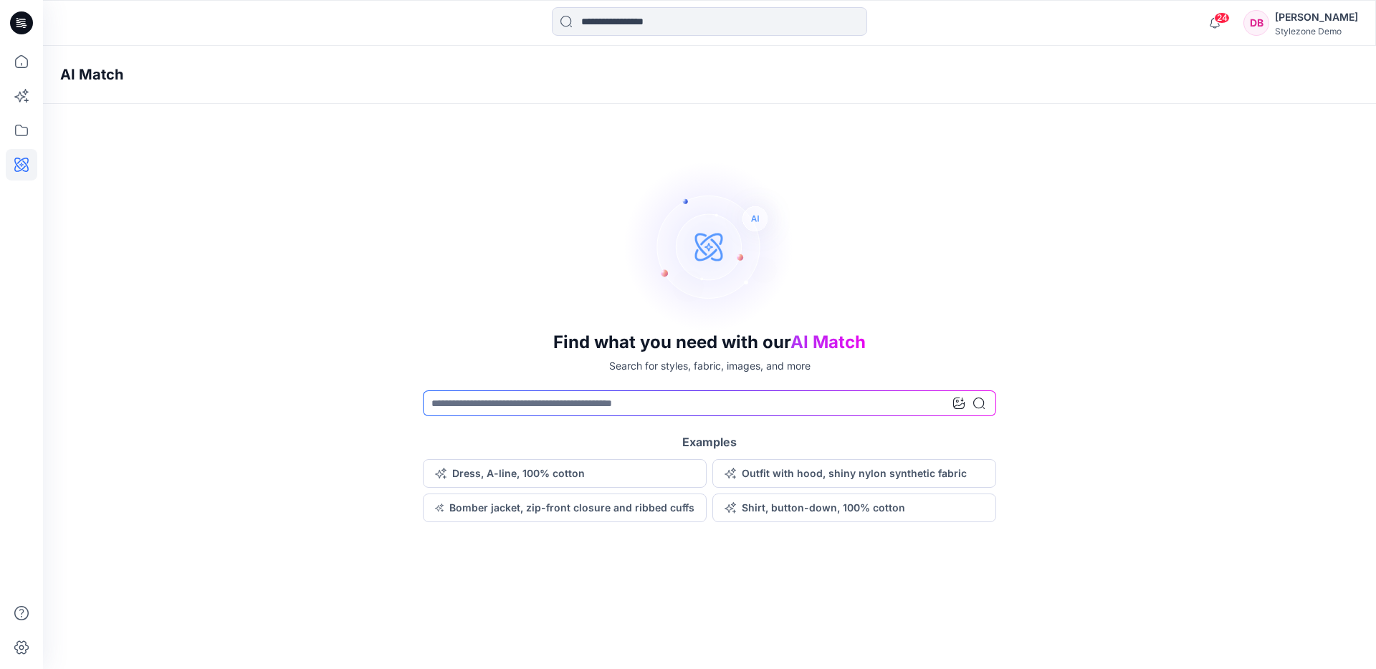
click at [960, 410] on div at bounding box center [969, 404] width 32 height 26
click at [959, 403] on icon at bounding box center [958, 403] width 11 height 11
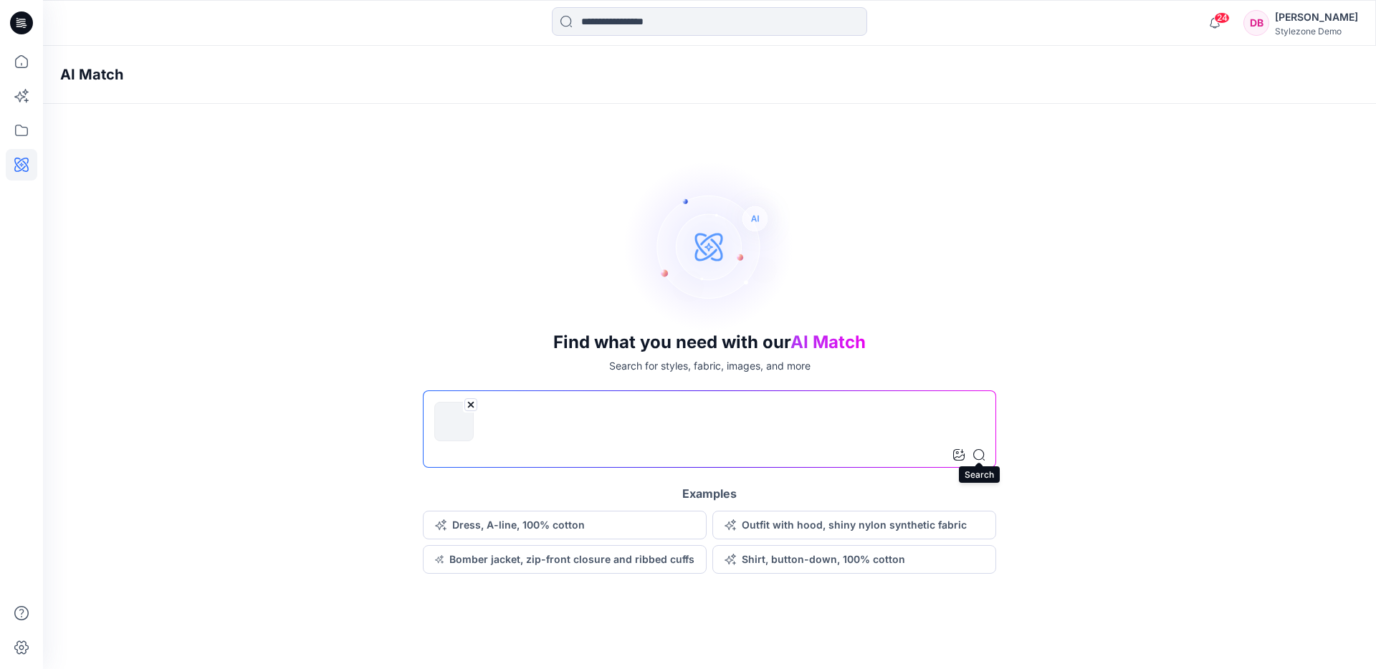
click at [982, 457] on icon at bounding box center [978, 454] width 11 height 11
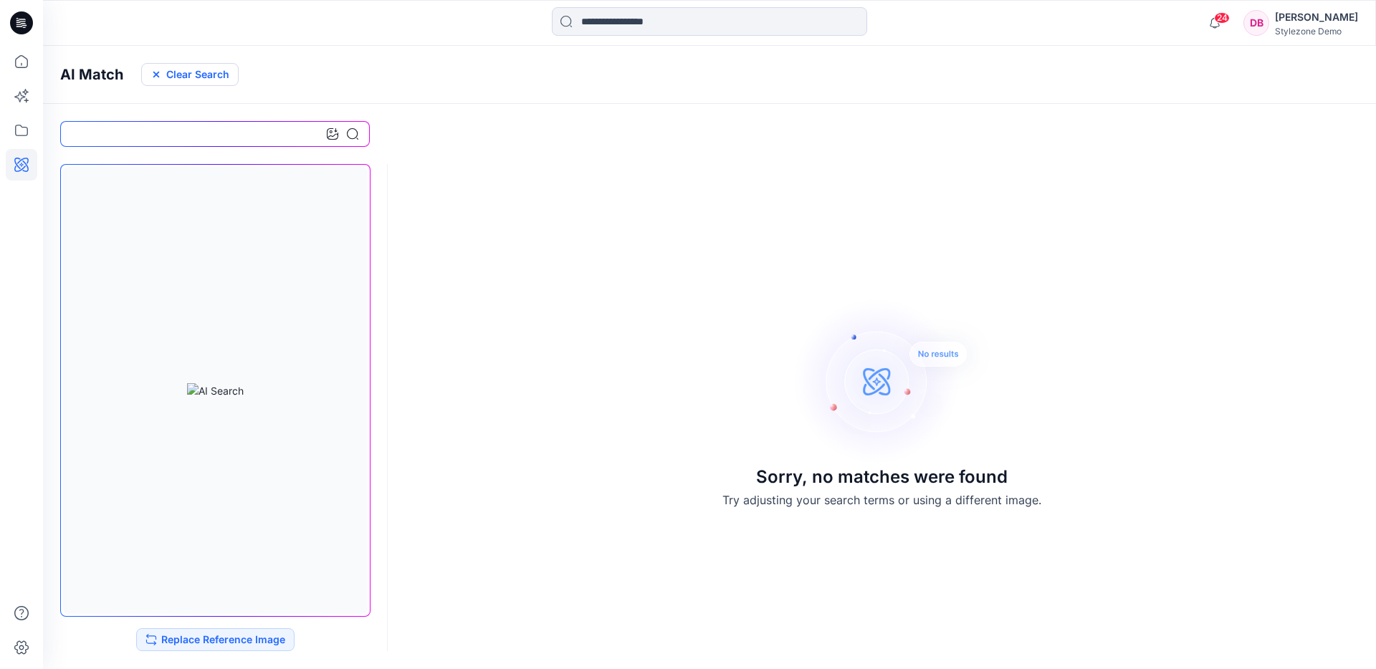
click at [188, 70] on button "Clear Search" at bounding box center [189, 74] width 97 height 23
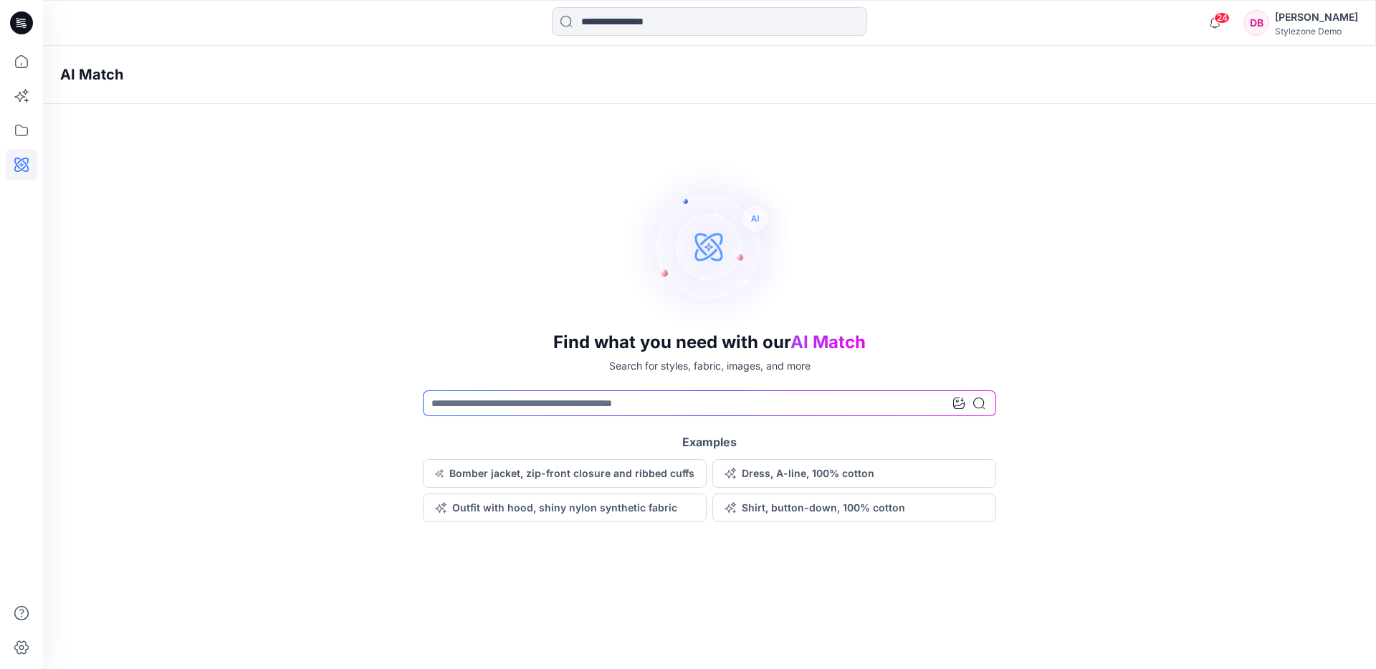
click at [965, 409] on div at bounding box center [969, 404] width 32 height 26
click at [962, 405] on icon at bounding box center [958, 403] width 11 height 11
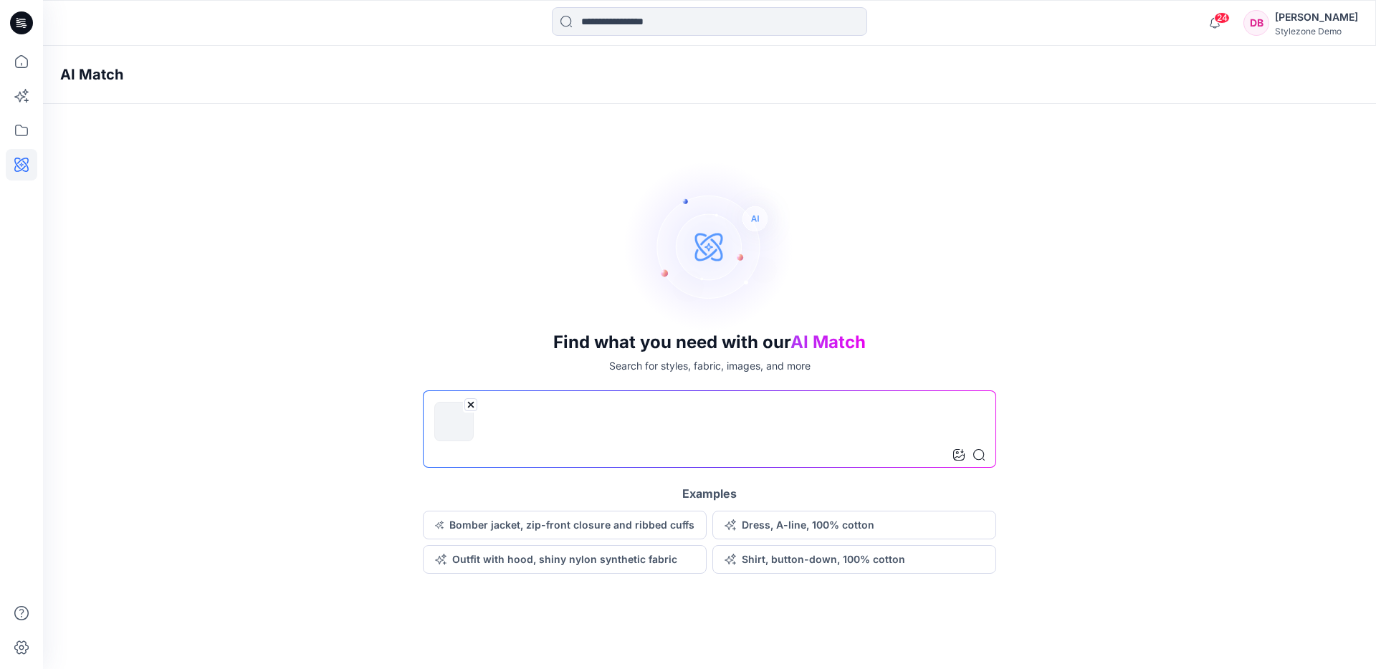
click at [983, 457] on icon at bounding box center [978, 454] width 11 height 11
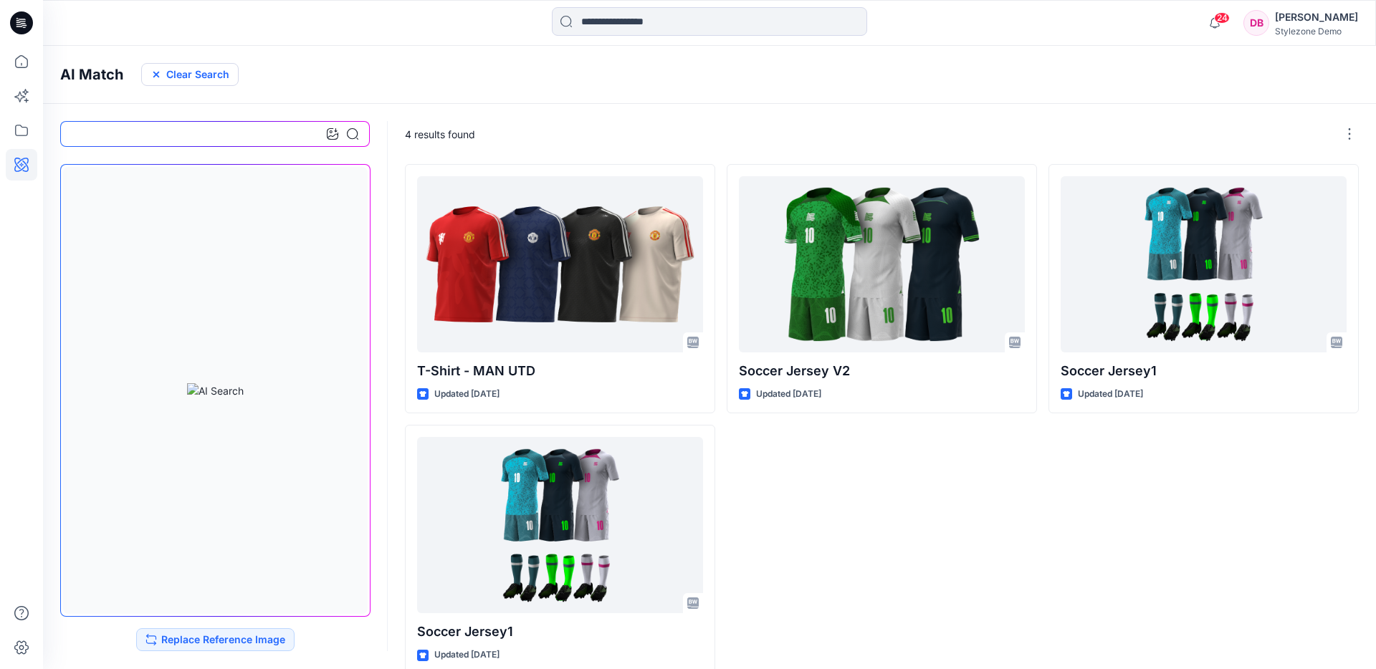
click at [200, 69] on button "Clear Search" at bounding box center [189, 74] width 97 height 23
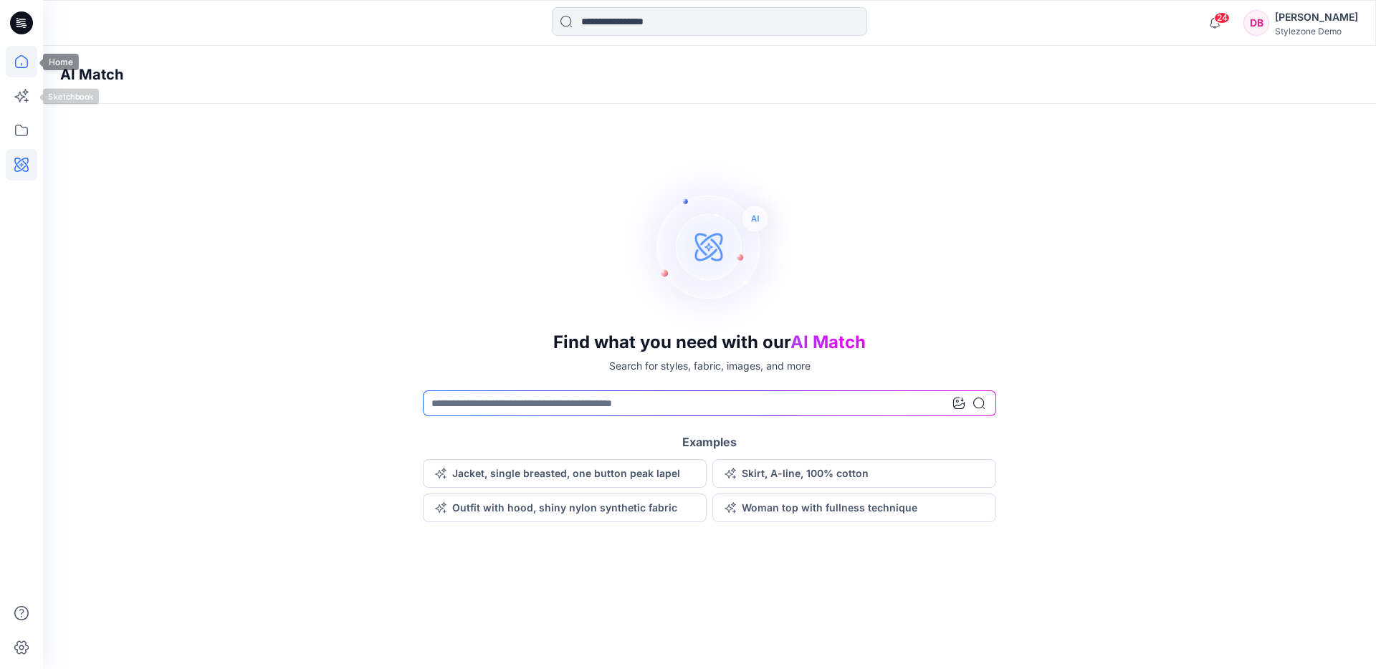
click at [27, 62] on icon at bounding box center [22, 62] width 32 height 32
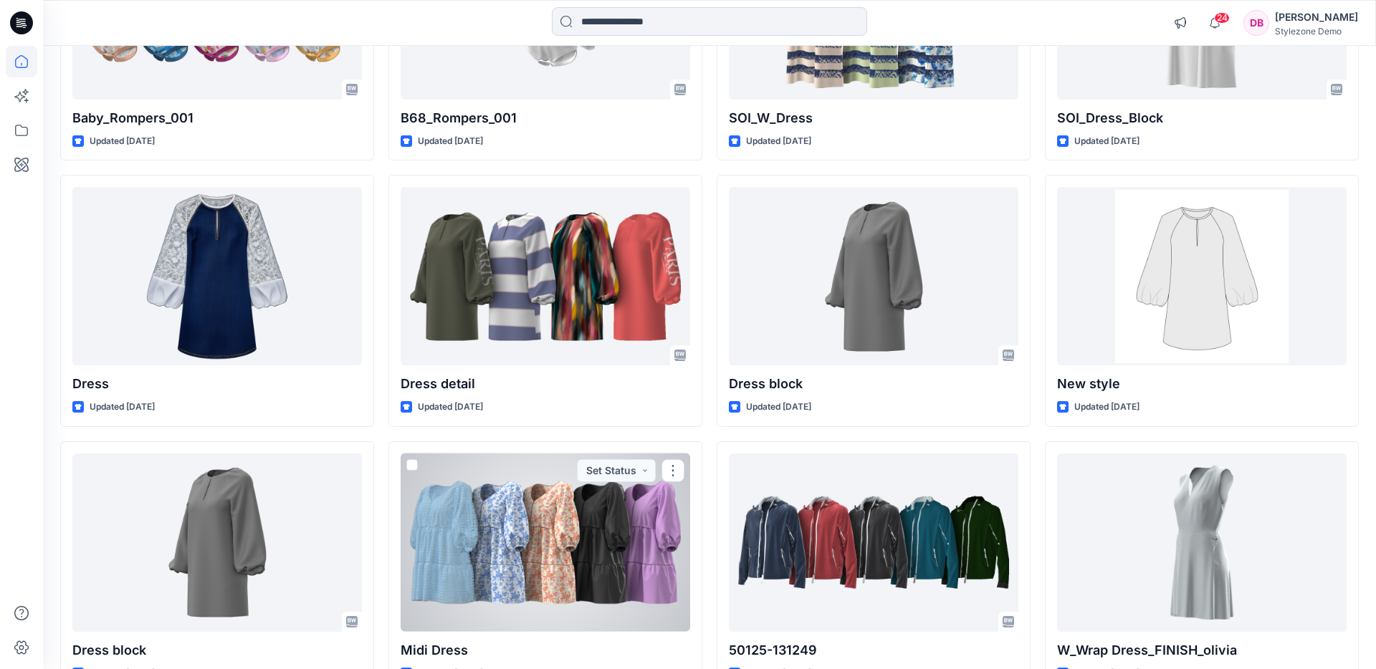
scroll to position [1183, 0]
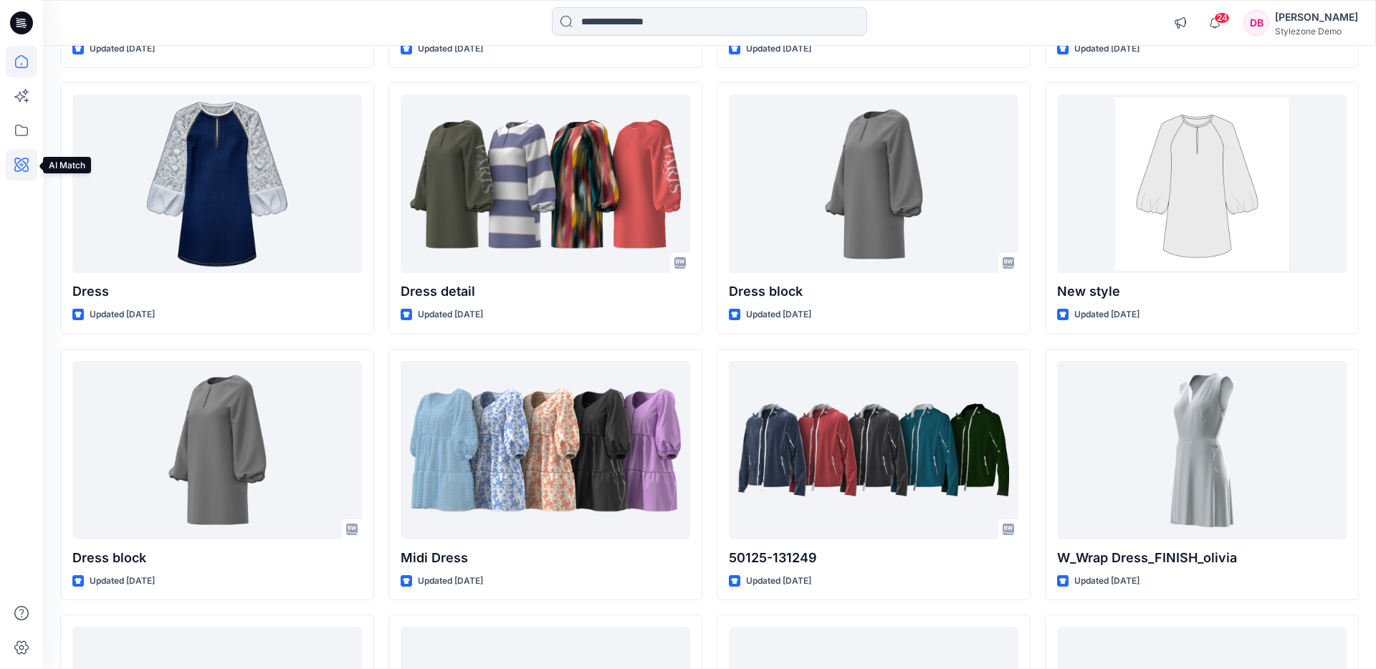
click at [23, 166] on icon at bounding box center [22, 165] width 32 height 32
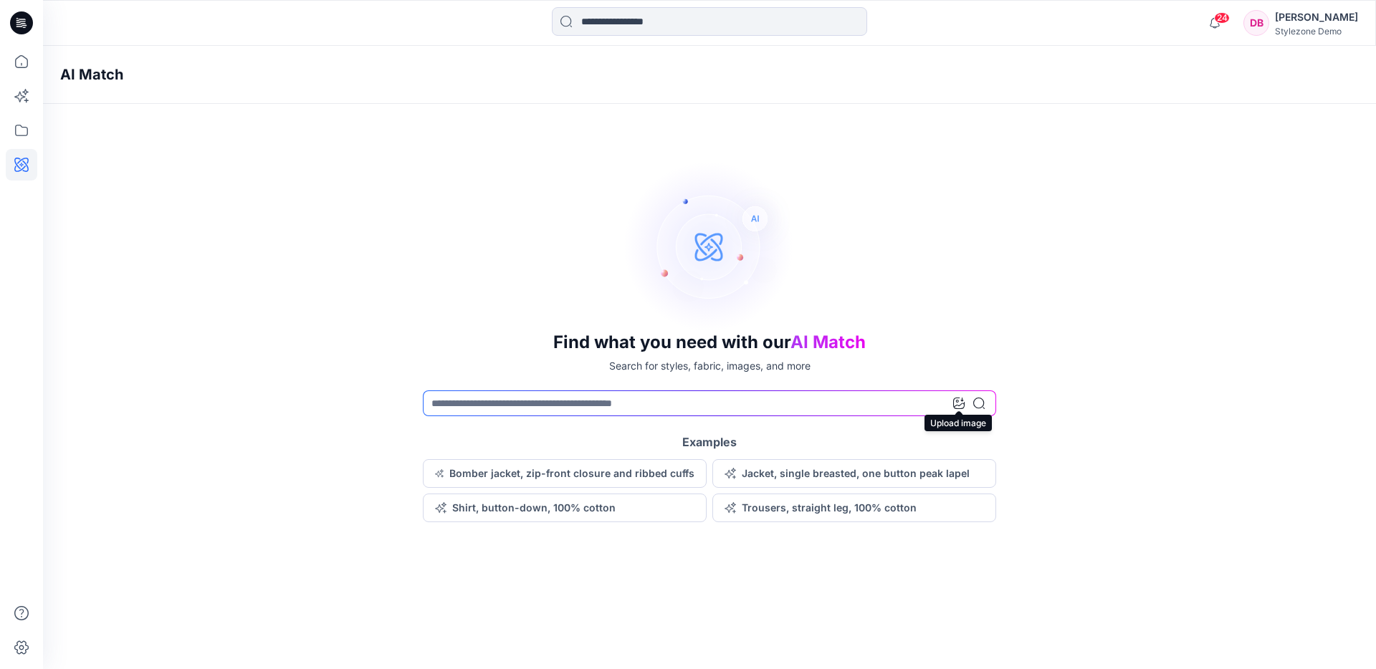
click at [962, 403] on icon at bounding box center [958, 403] width 11 height 11
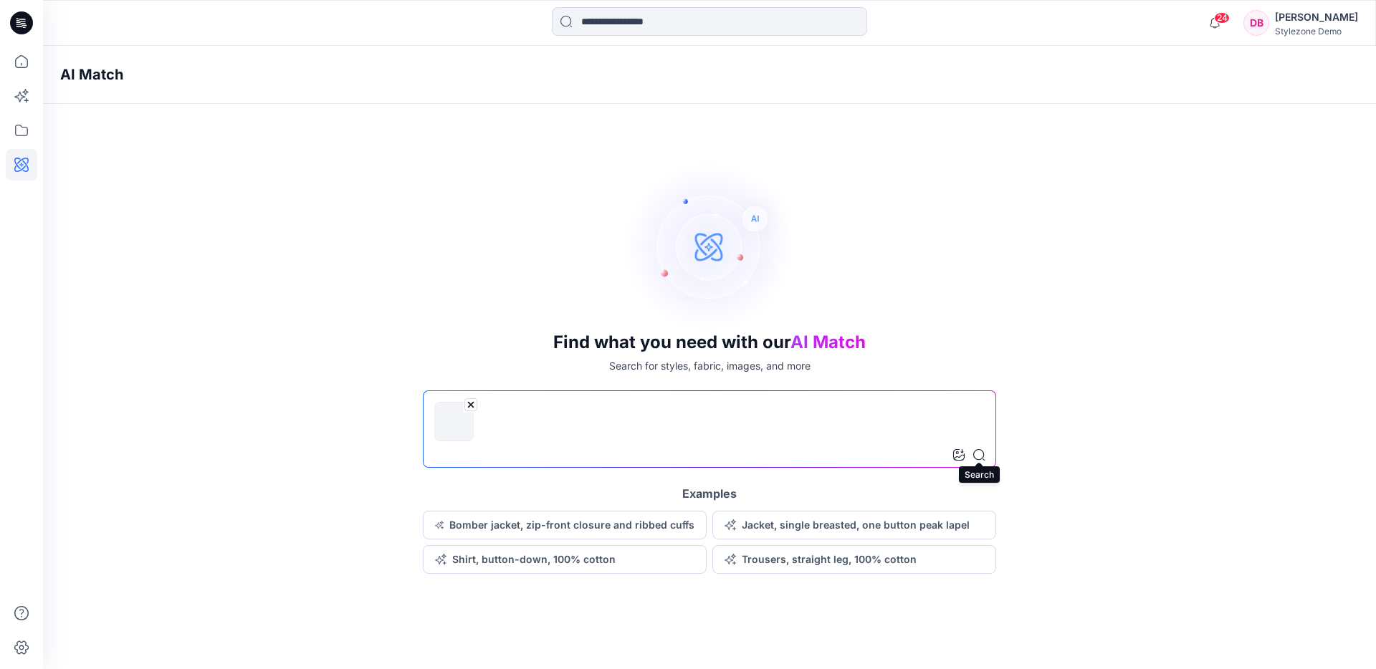
click at [981, 457] on icon at bounding box center [978, 454] width 11 height 11
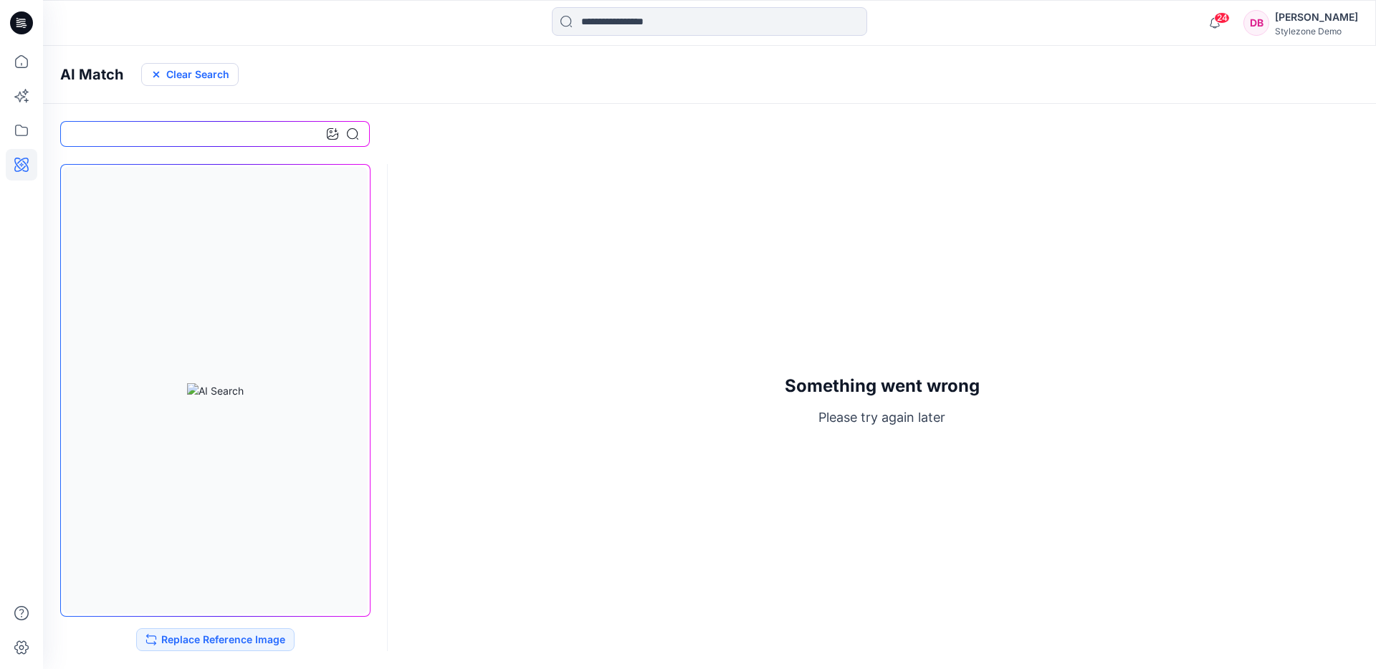
click at [219, 77] on button "Clear Search" at bounding box center [189, 74] width 97 height 23
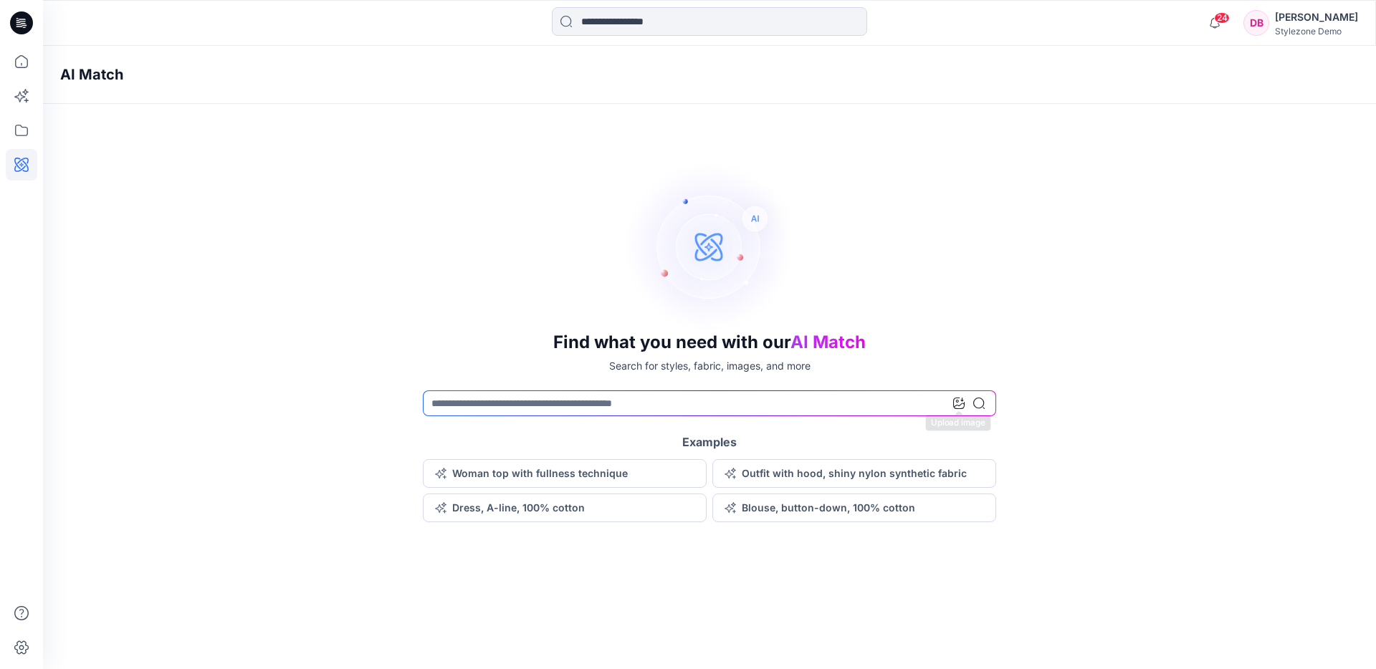
click at [960, 408] on icon at bounding box center [958, 403] width 11 height 11
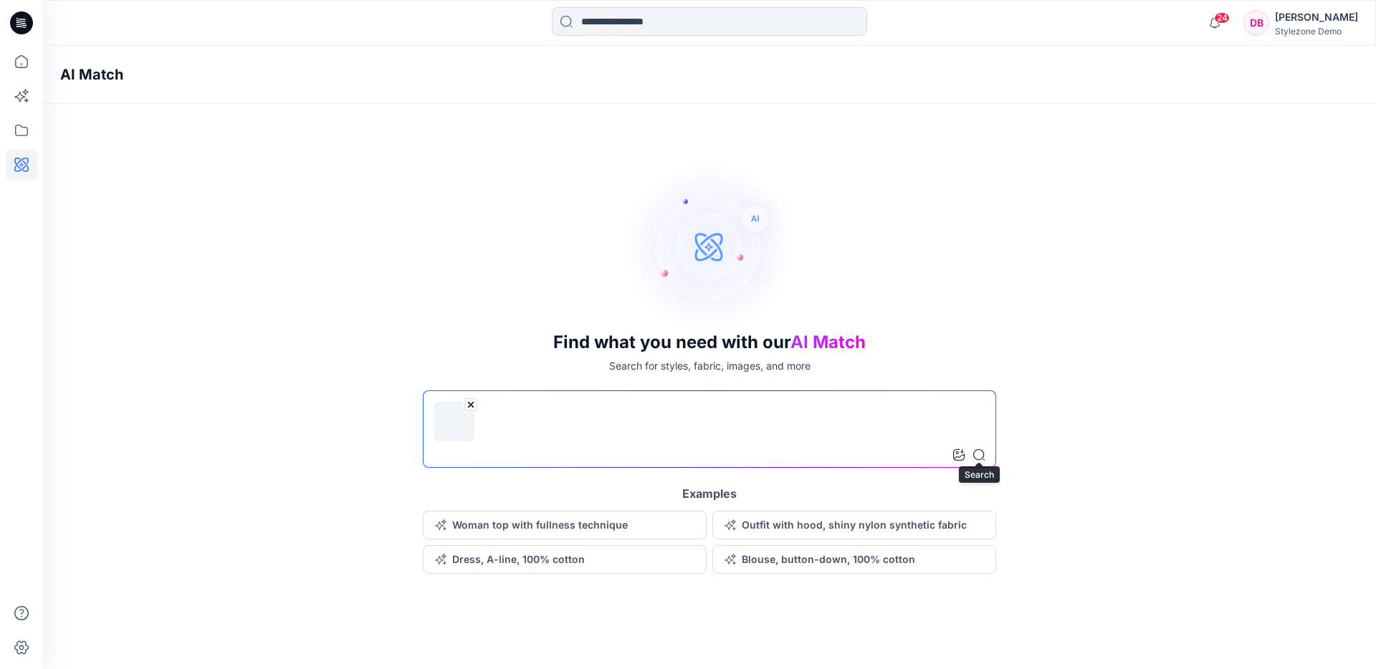
click at [979, 454] on icon at bounding box center [978, 454] width 11 height 11
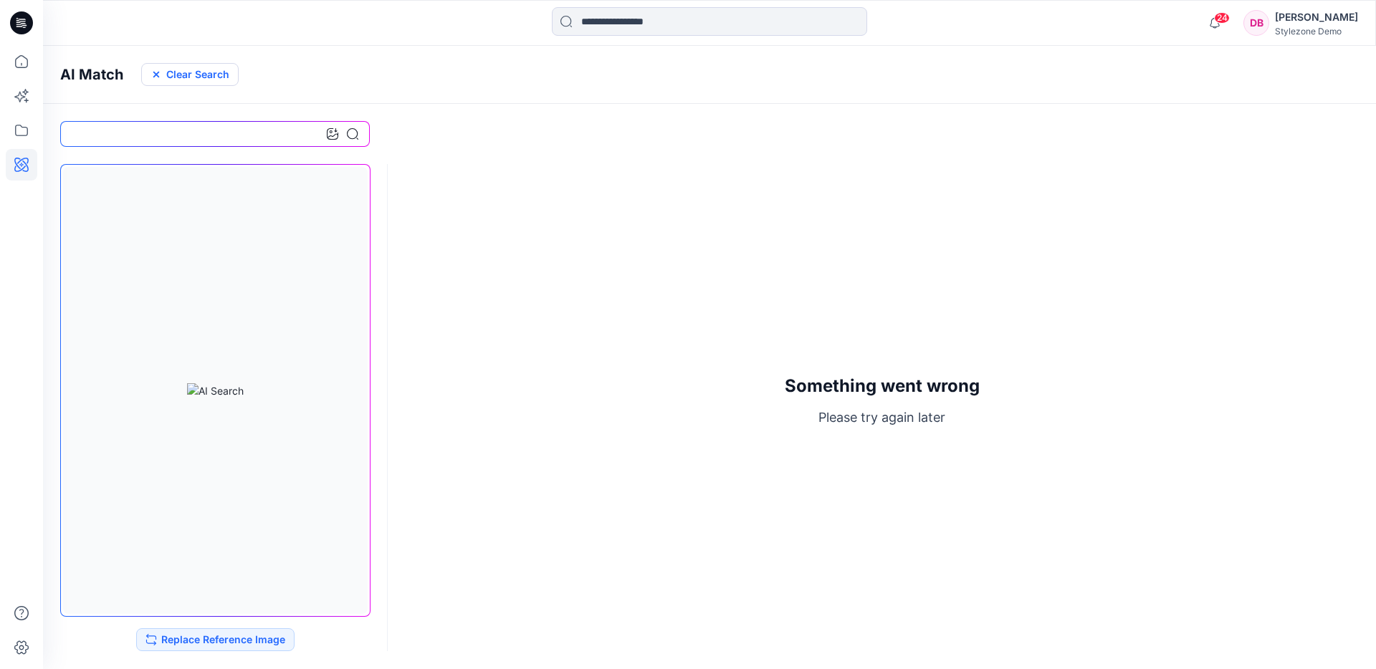
click at [202, 69] on button "Clear Search" at bounding box center [189, 74] width 97 height 23
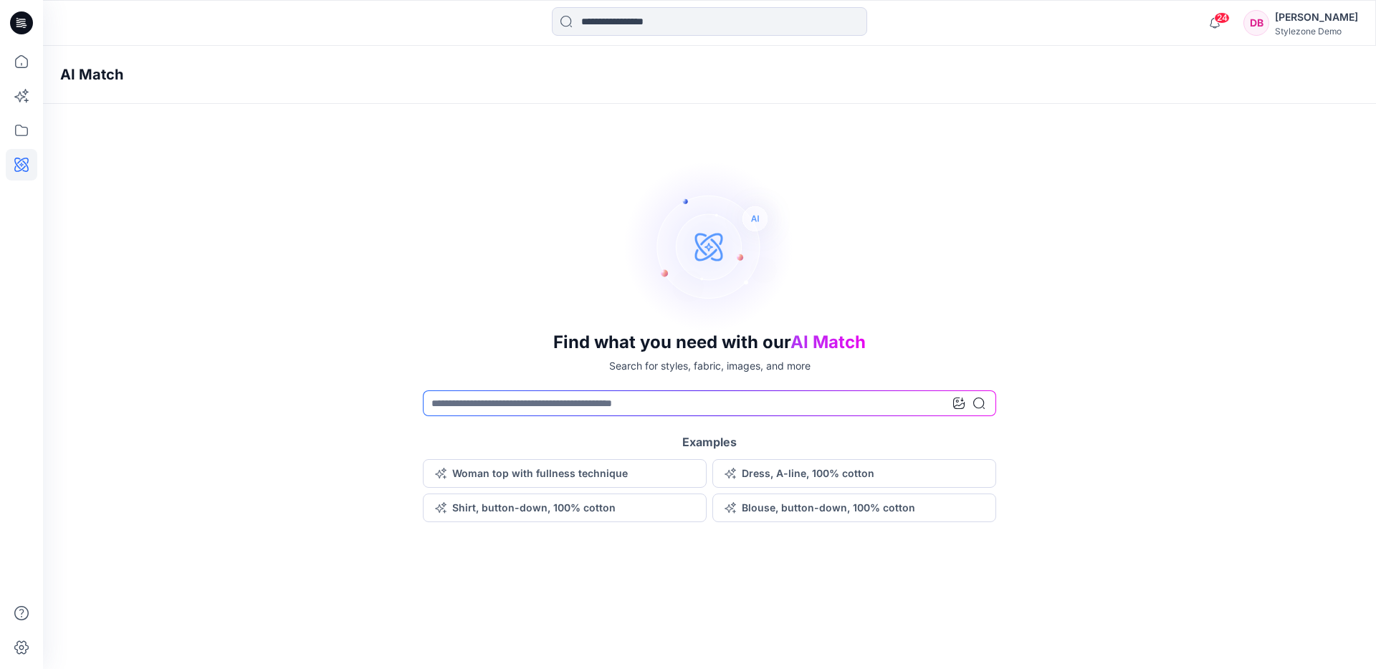
click at [960, 406] on icon at bounding box center [958, 403] width 11 height 11
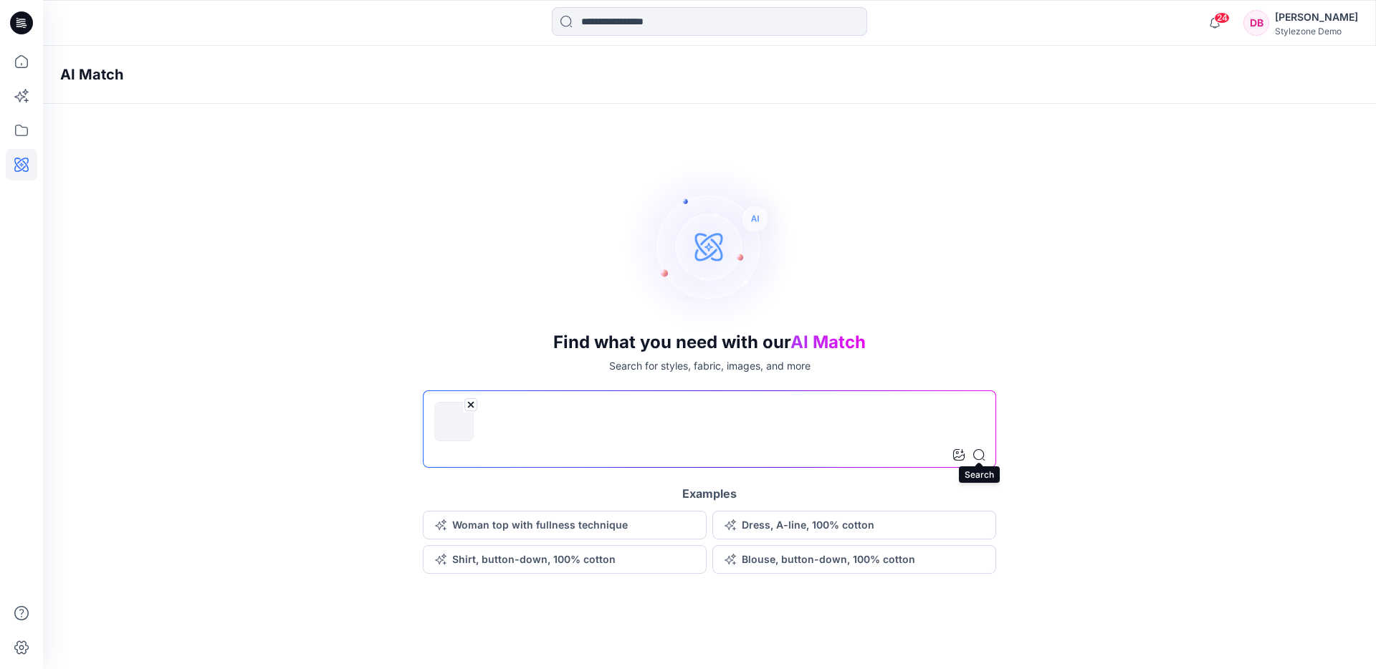
click at [980, 459] on icon at bounding box center [978, 454] width 11 height 11
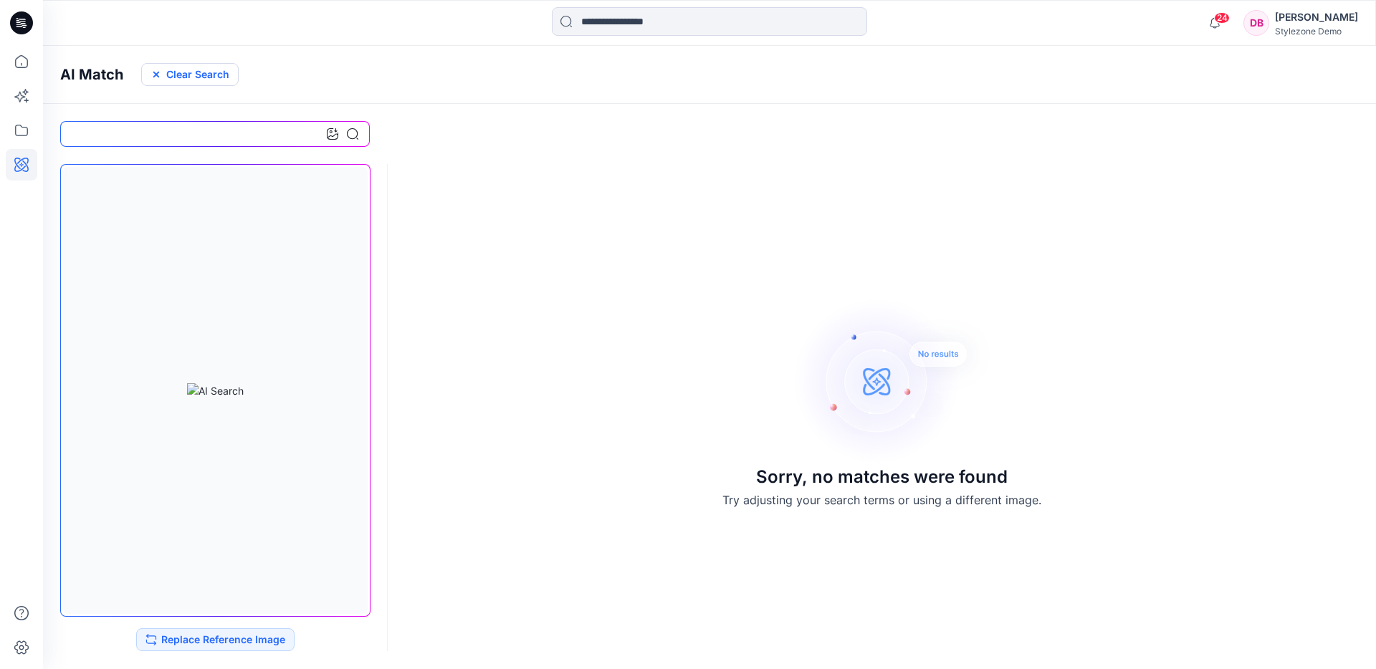
click at [191, 70] on button "Clear Search" at bounding box center [189, 74] width 97 height 23
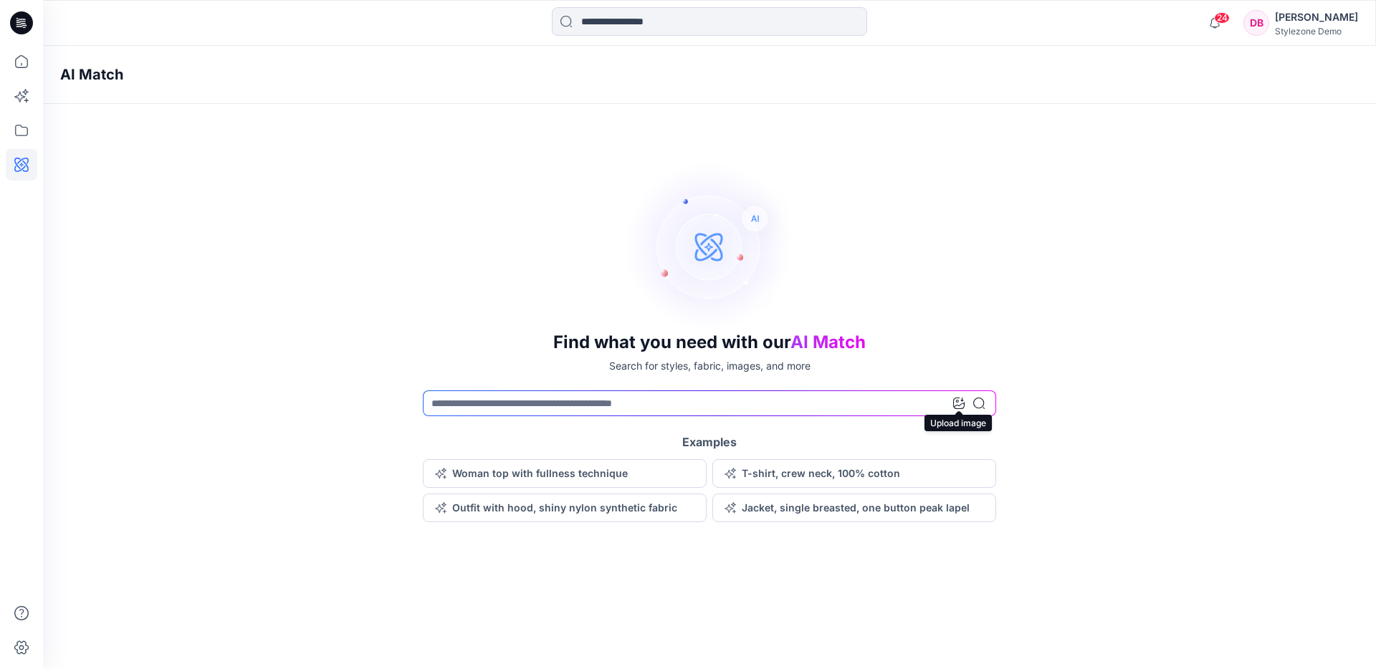
click at [954, 398] on icon at bounding box center [958, 403] width 11 height 11
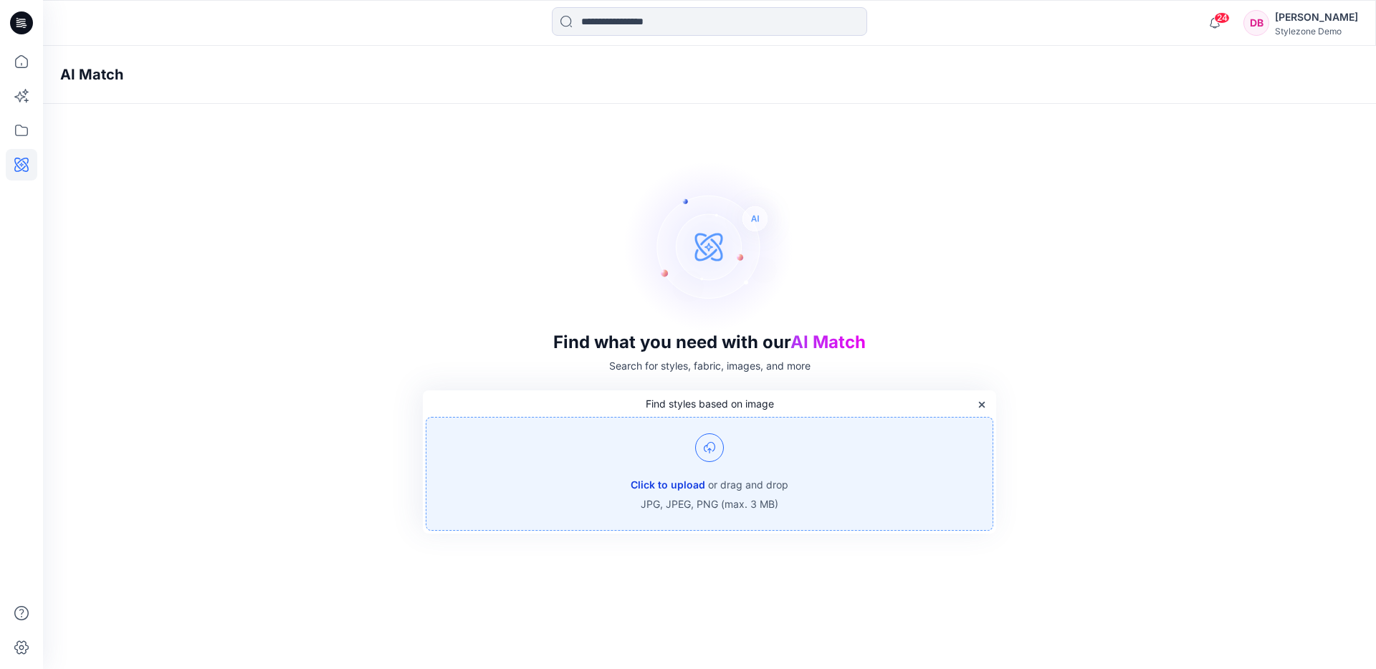
click at [666, 484] on button "Click to upload" at bounding box center [668, 485] width 75 height 17
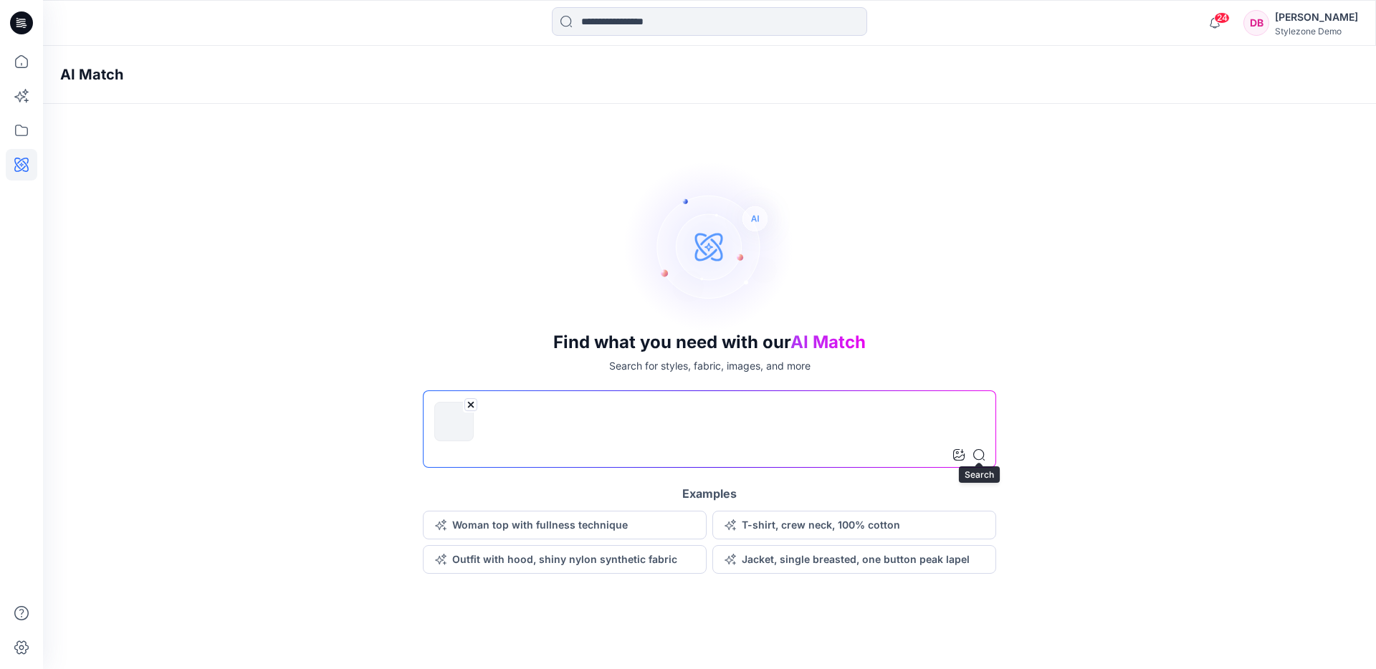
click at [978, 456] on icon at bounding box center [978, 454] width 11 height 11
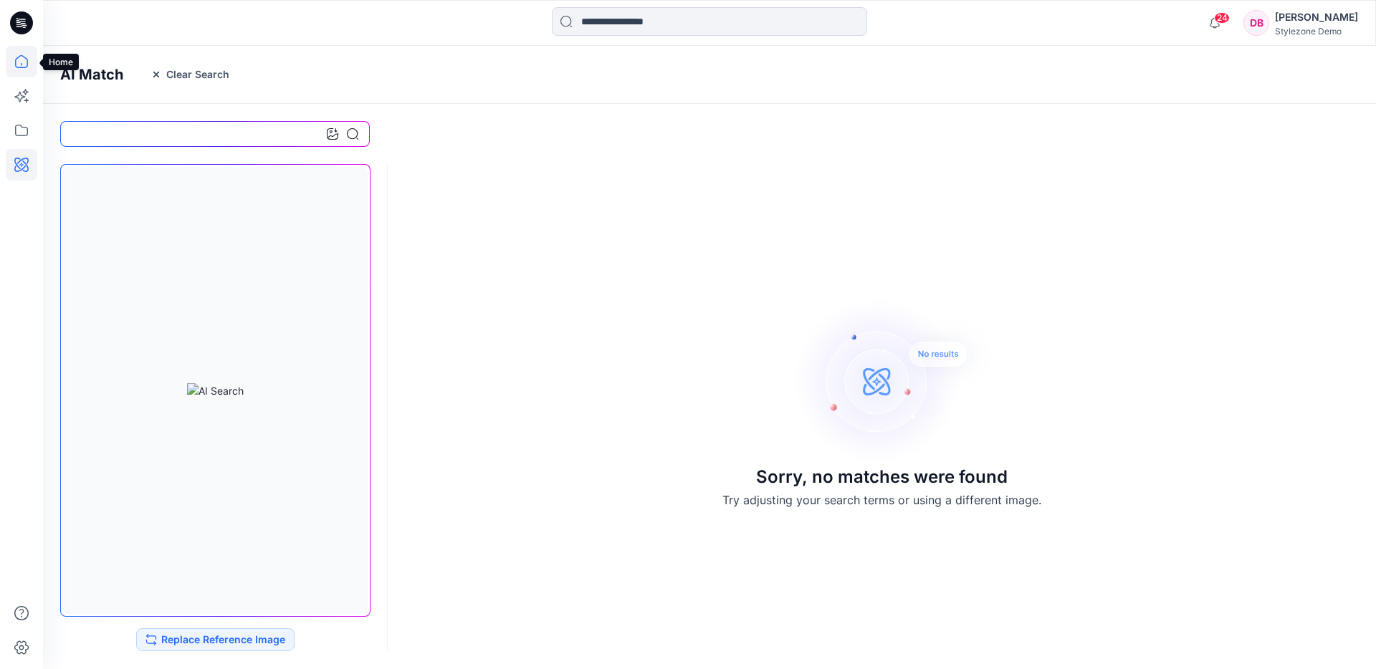
click at [23, 67] on icon at bounding box center [22, 62] width 32 height 32
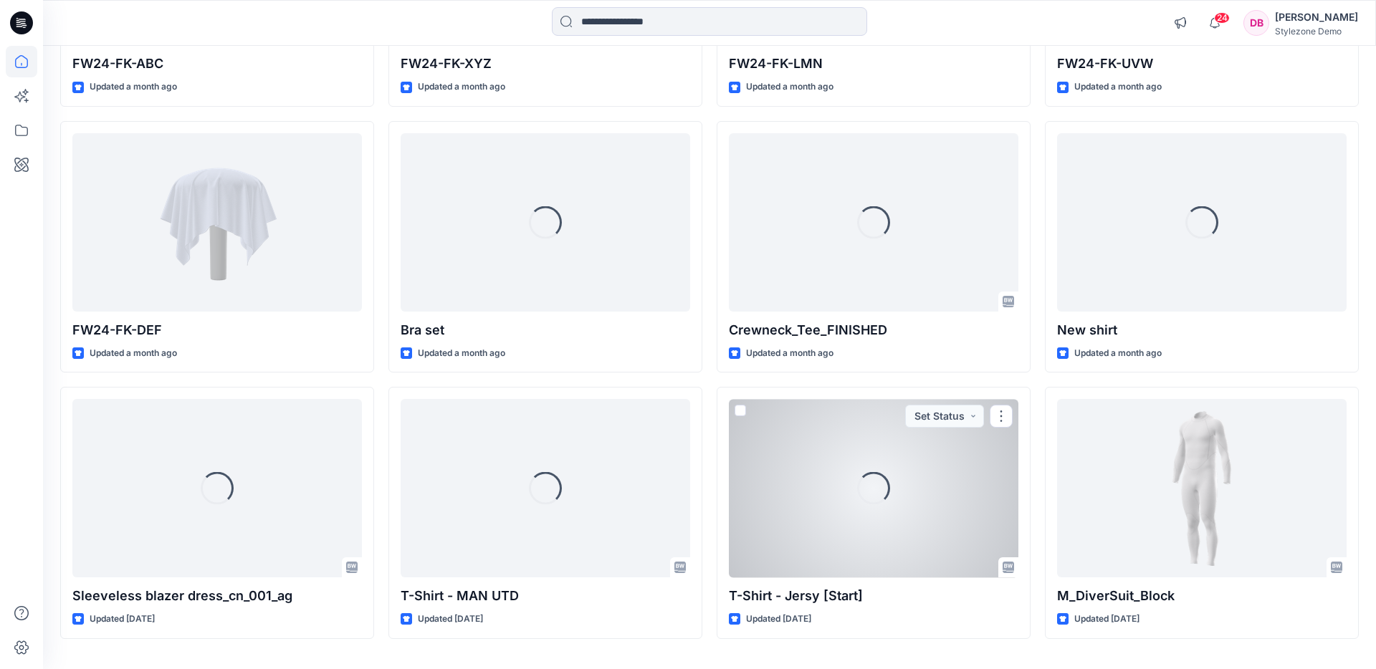
scroll to position [5130, 0]
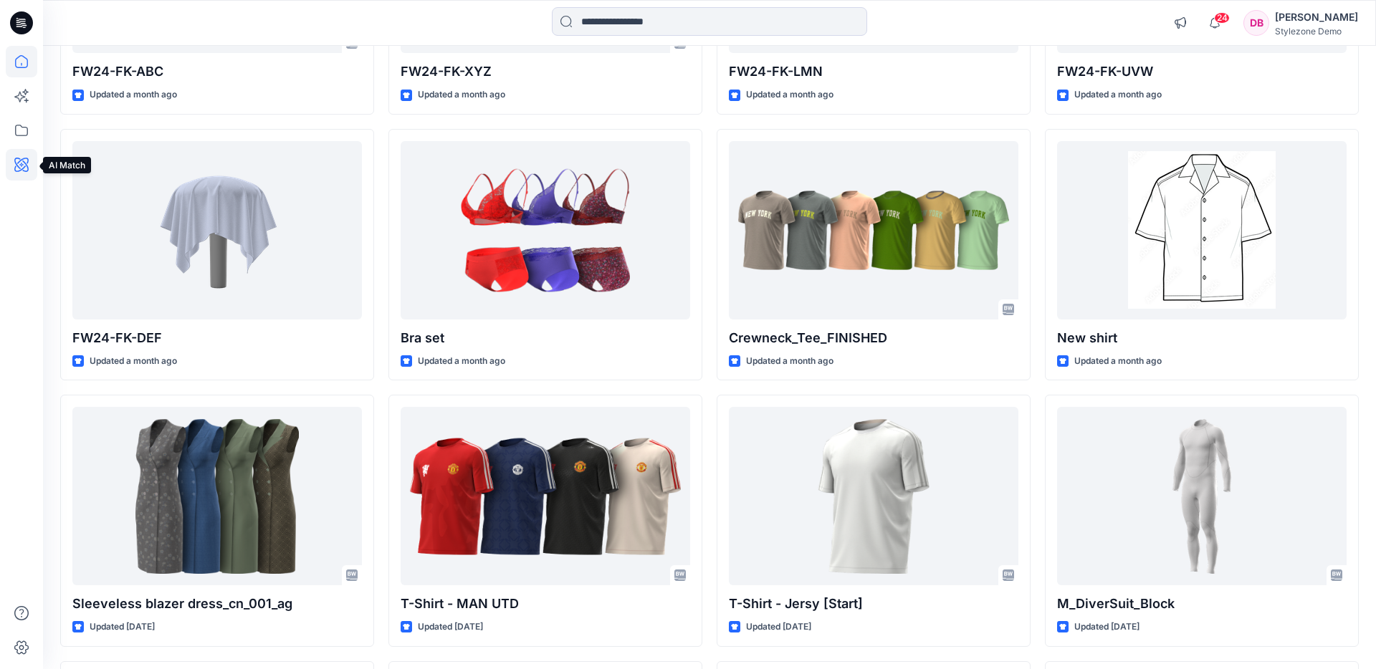
click at [34, 155] on icon at bounding box center [22, 165] width 32 height 32
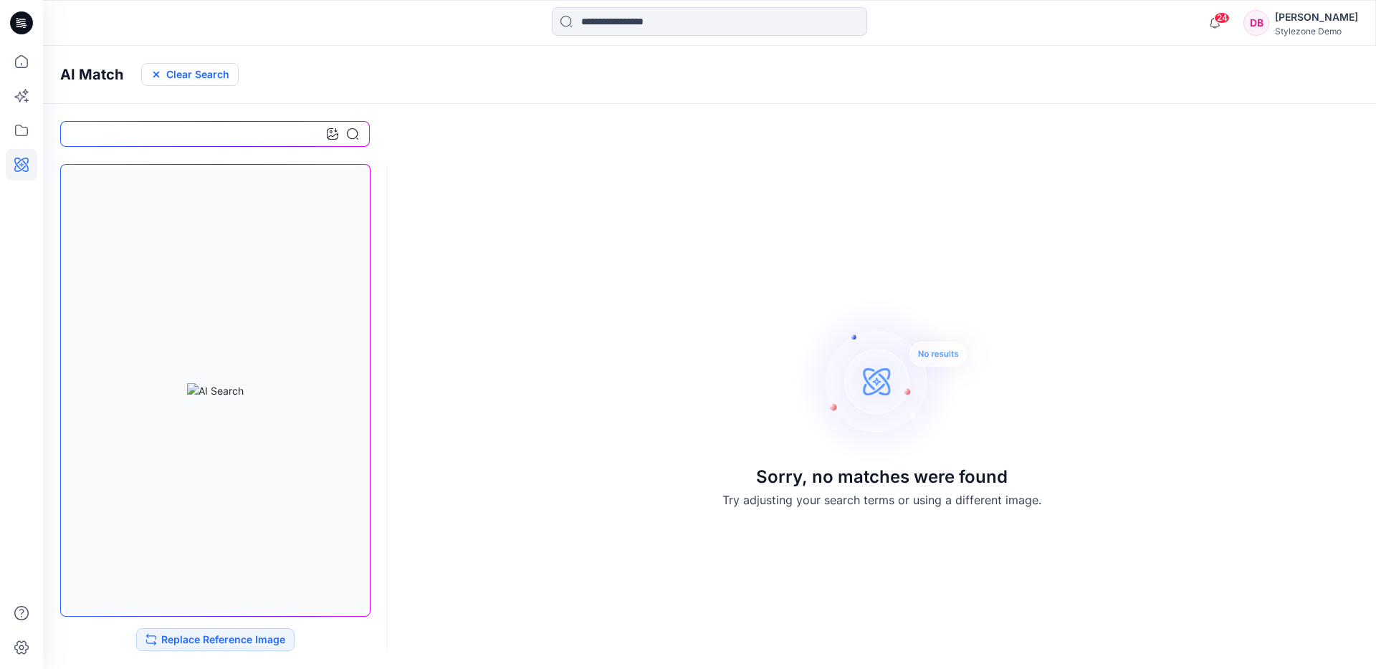
click at [223, 74] on button "Clear Search" at bounding box center [189, 74] width 97 height 23
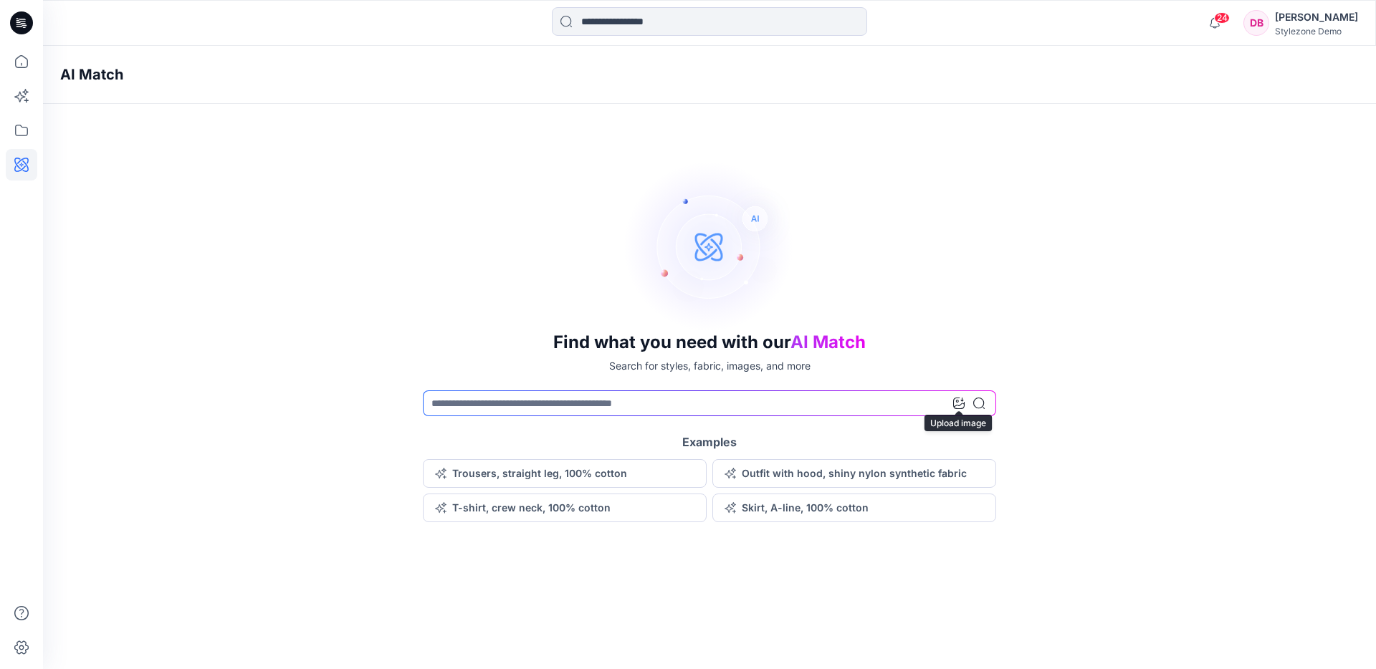
click at [960, 408] on icon at bounding box center [958, 403] width 11 height 11
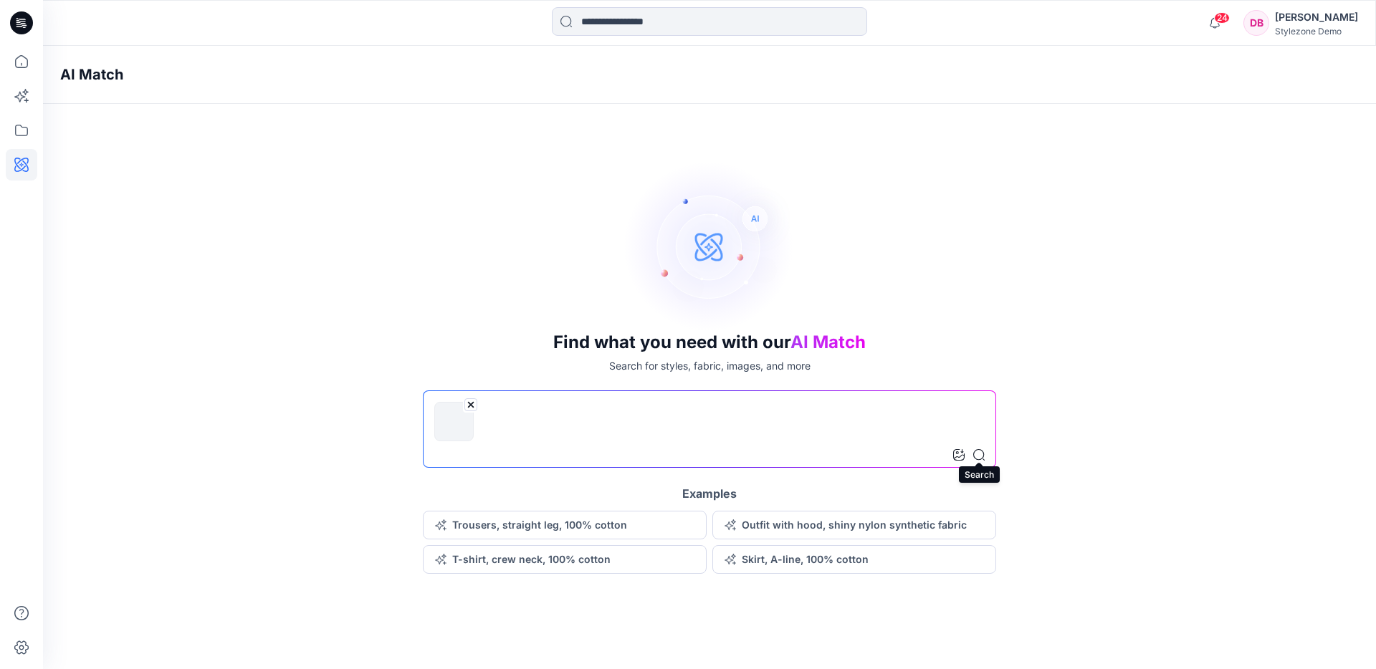
click at [982, 458] on icon at bounding box center [978, 454] width 11 height 11
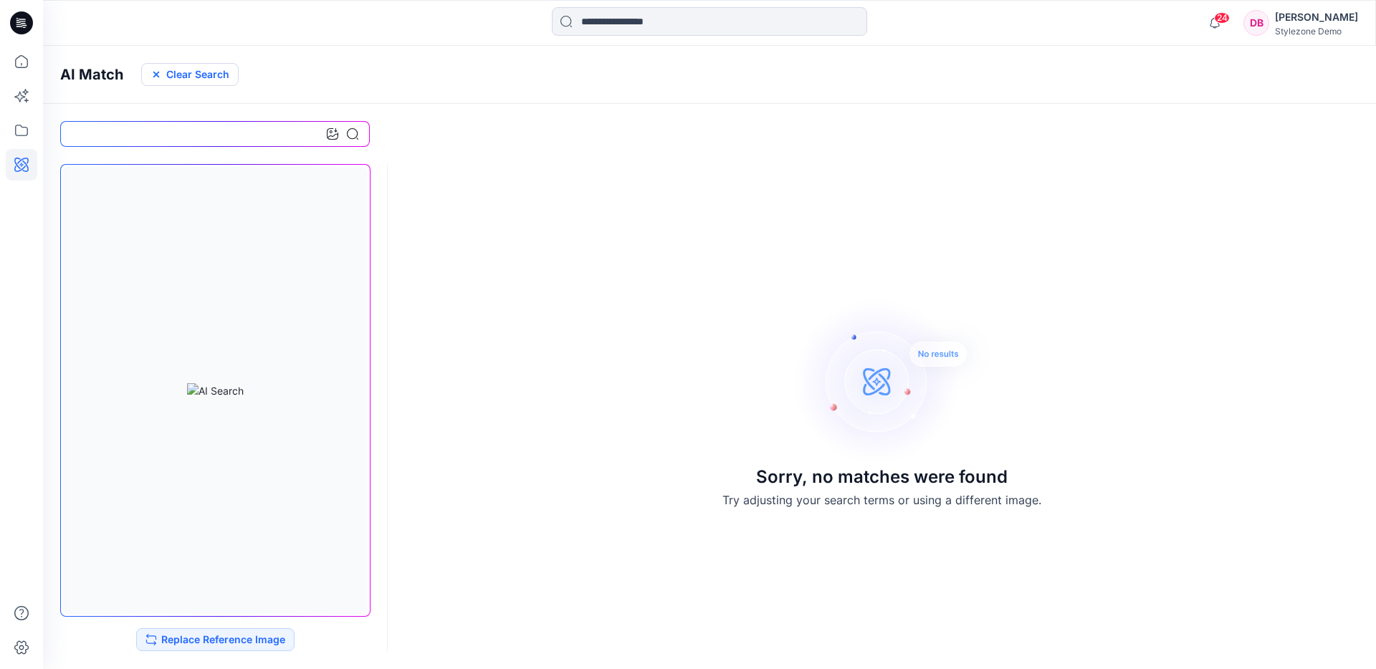
click at [201, 69] on button "Clear Search" at bounding box center [189, 74] width 97 height 23
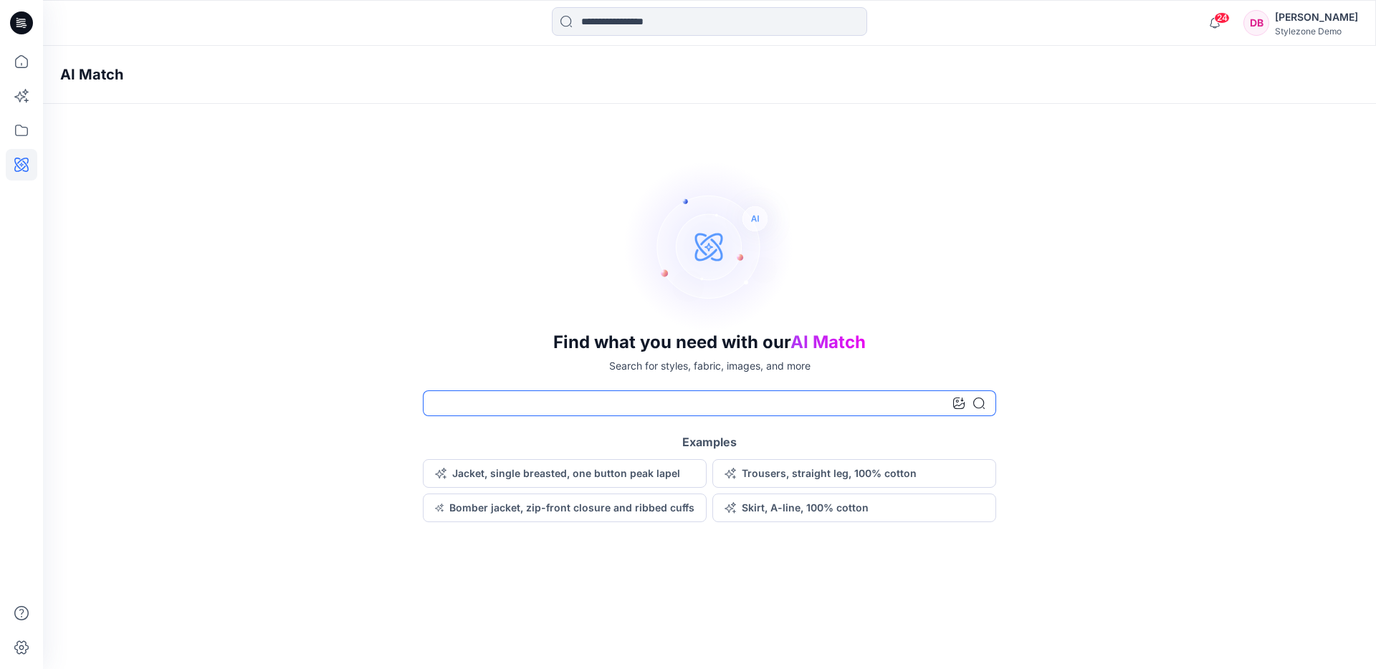
click at [448, 411] on input at bounding box center [709, 404] width 573 height 26
type input "******"
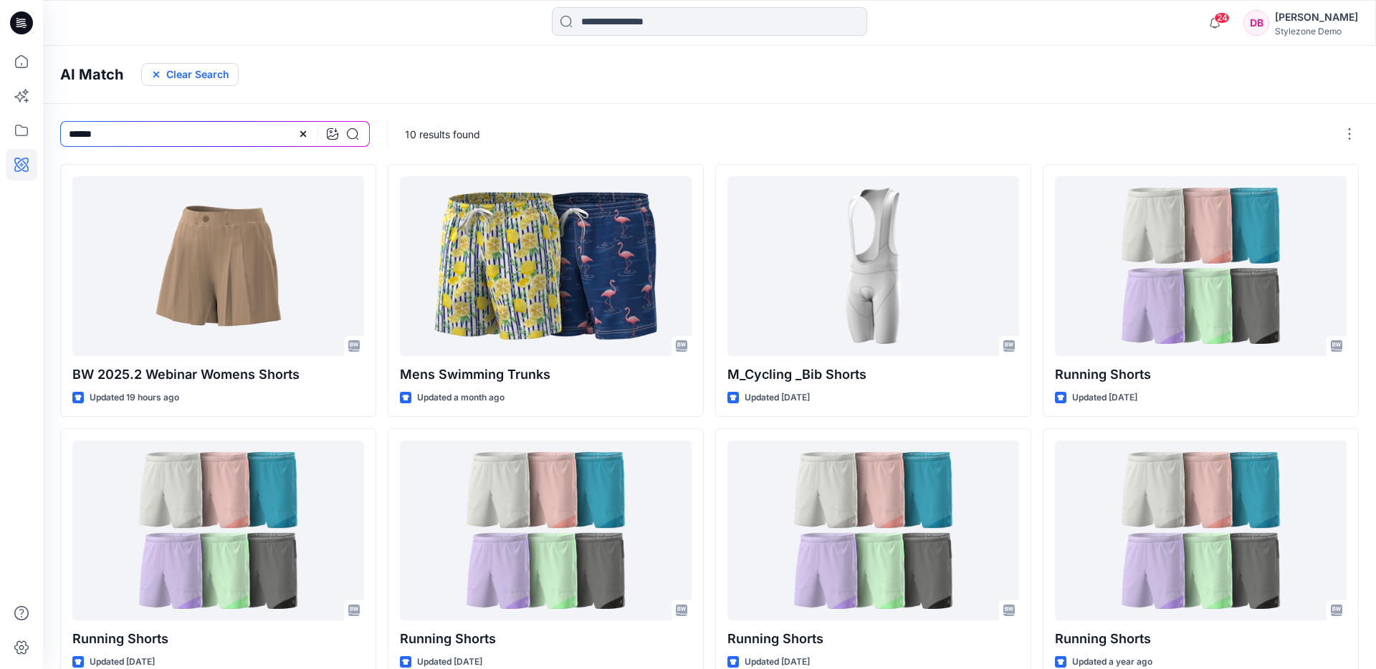
click at [181, 66] on button "Clear Search" at bounding box center [189, 74] width 97 height 23
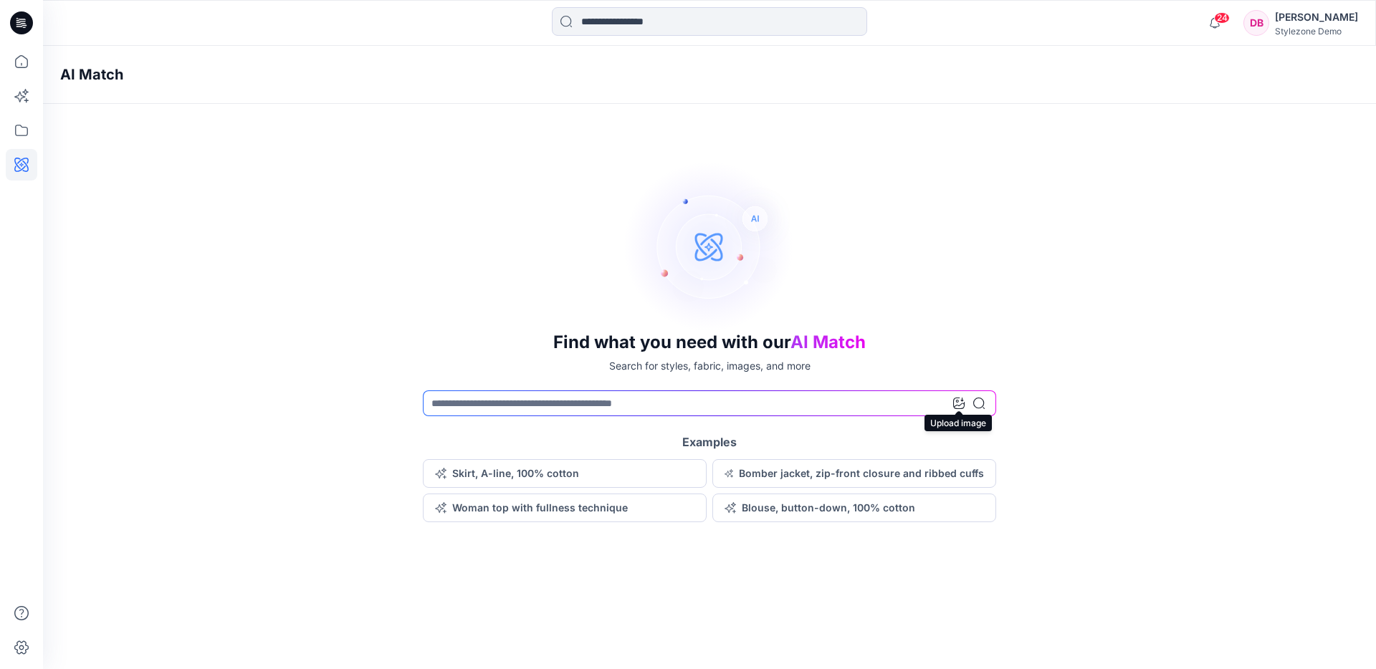
click at [957, 402] on icon at bounding box center [958, 403] width 11 height 11
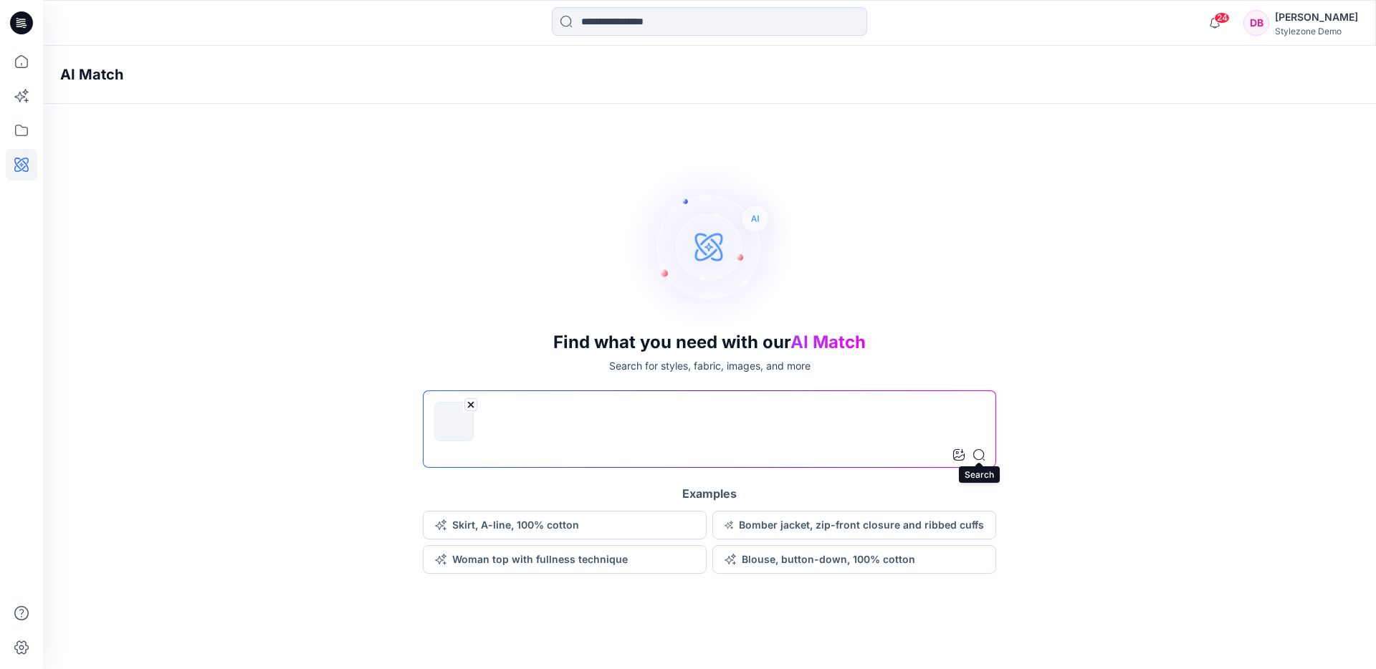
click at [983, 455] on icon at bounding box center [978, 454] width 11 height 11
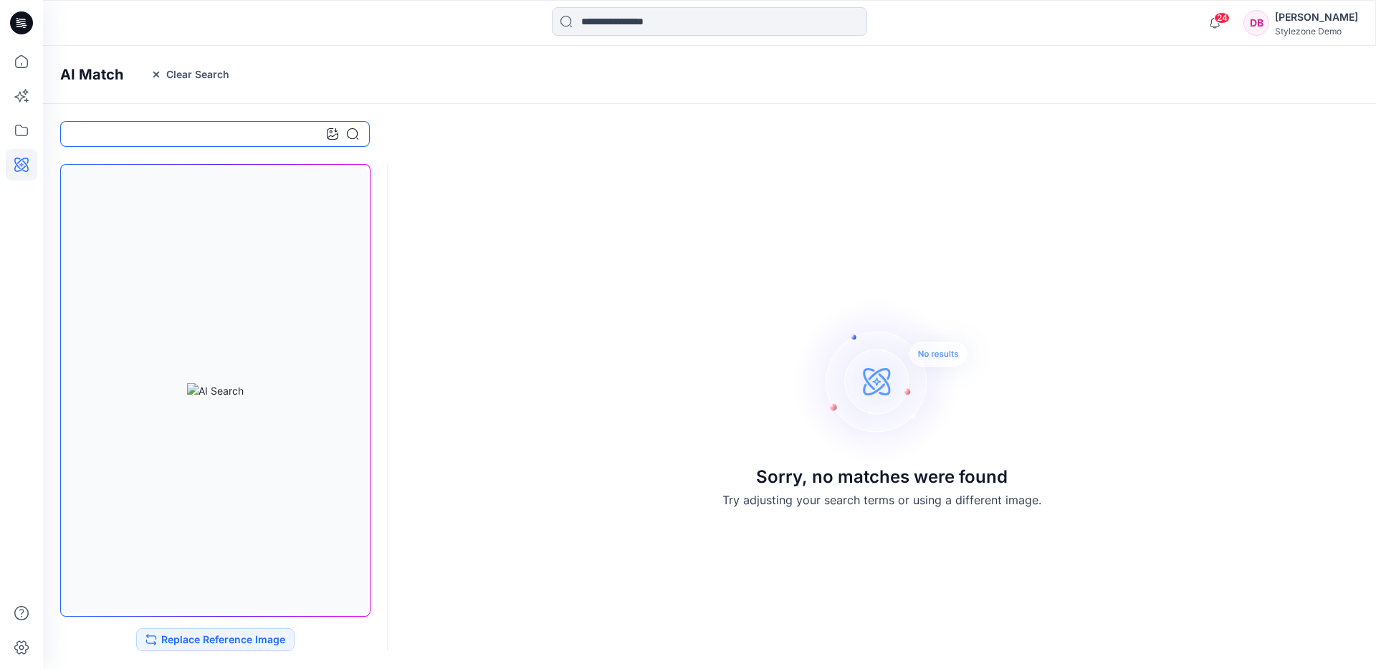
click at [231, 133] on input at bounding box center [215, 134] width 310 height 26
type input "******"
click at [185, 75] on button "Clear Search" at bounding box center [189, 74] width 97 height 23
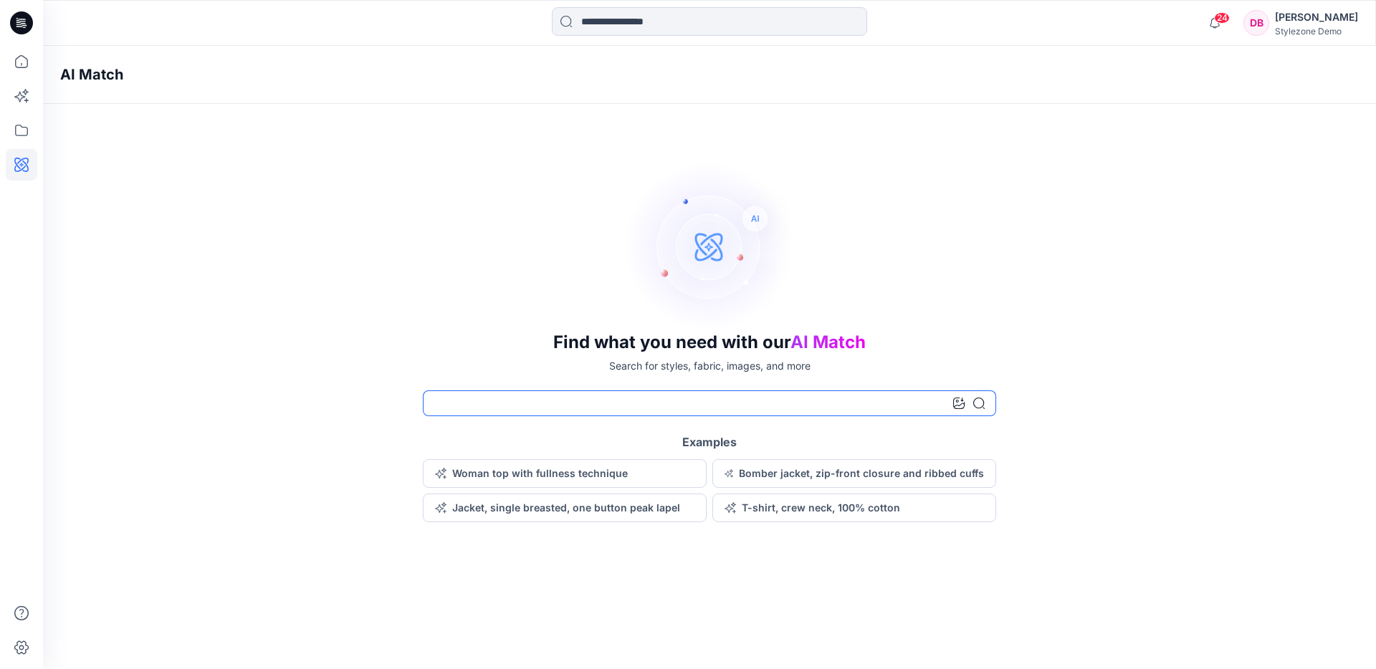
click at [484, 413] on input at bounding box center [709, 404] width 573 height 26
type input "******"
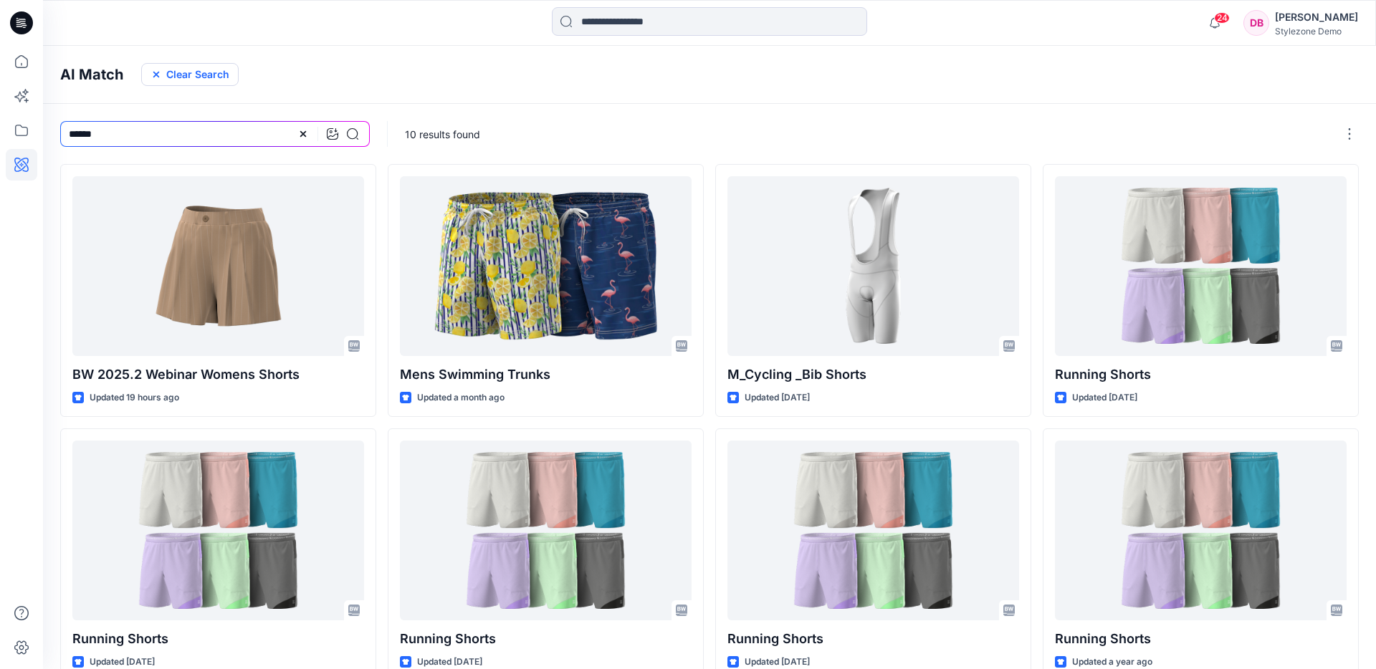
click at [193, 63] on button "Clear Search" at bounding box center [189, 74] width 97 height 23
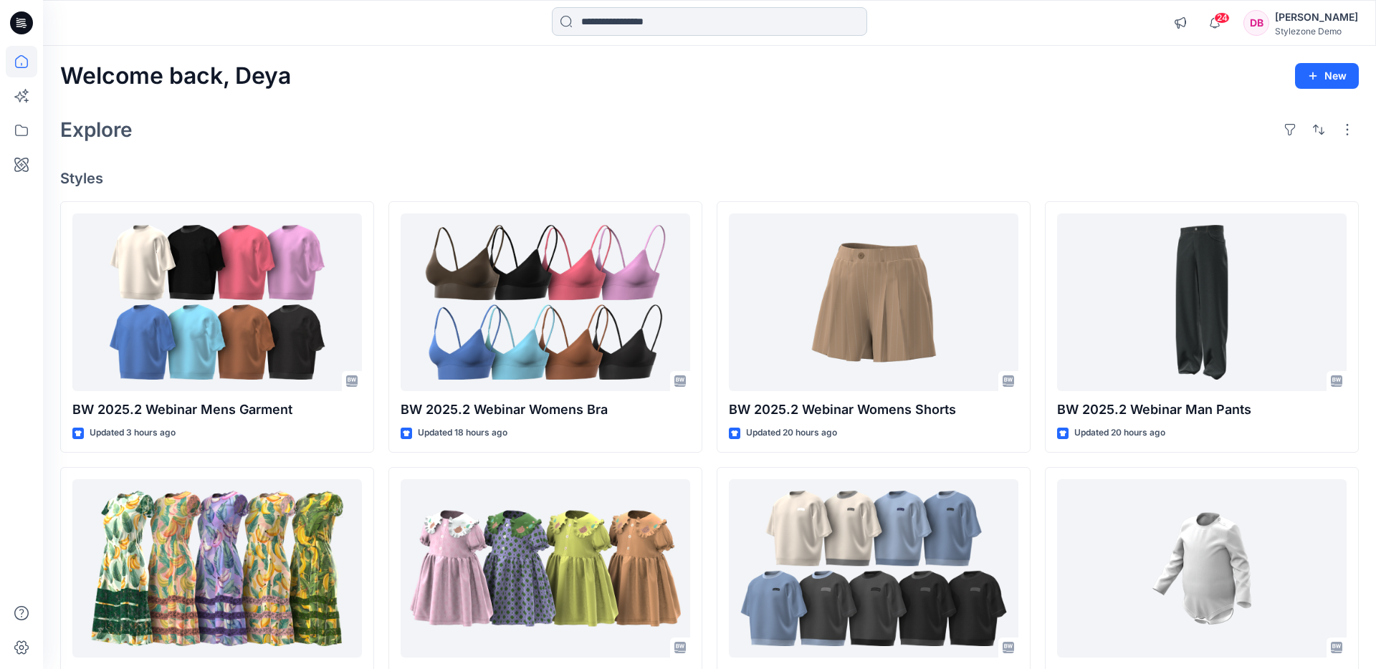
click at [609, 22] on input at bounding box center [709, 21] width 315 height 29
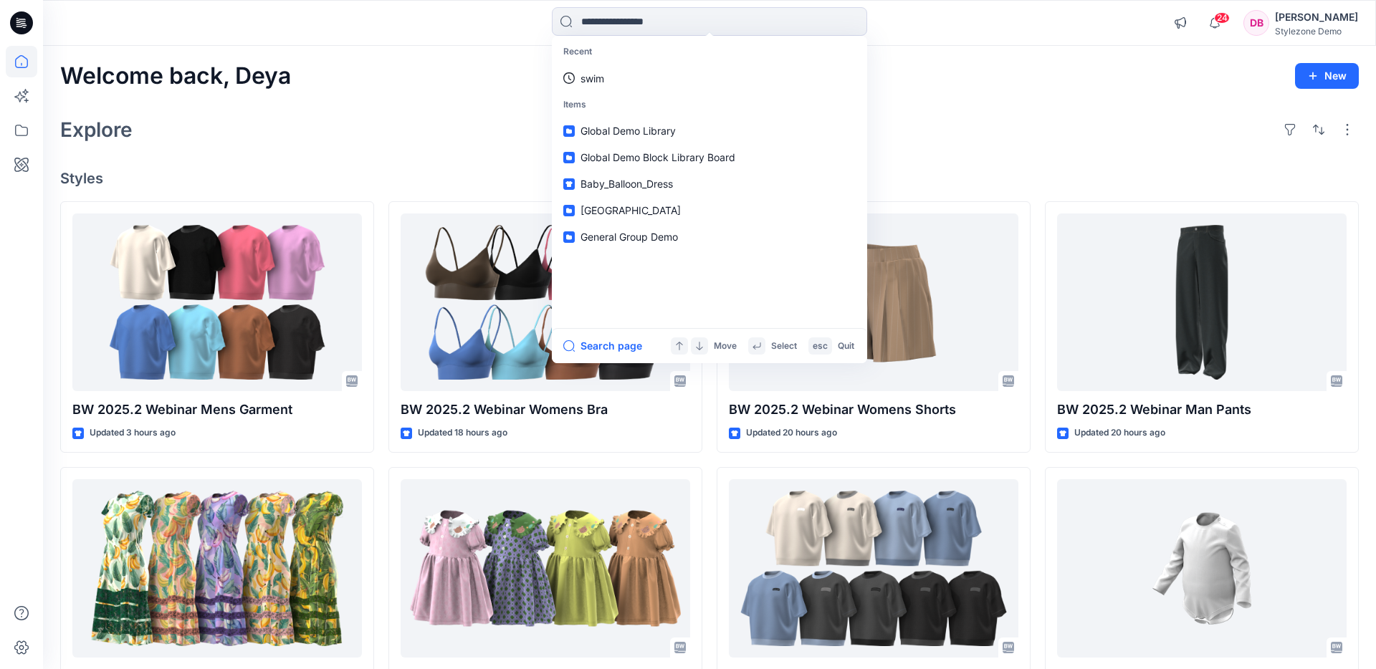
click at [476, 100] on div "Welcome back, Deya New Explore Styles BW 2025.2 Webinar Mens Garment Updated 3 …" at bounding box center [709, 550] width 1333 height 1008
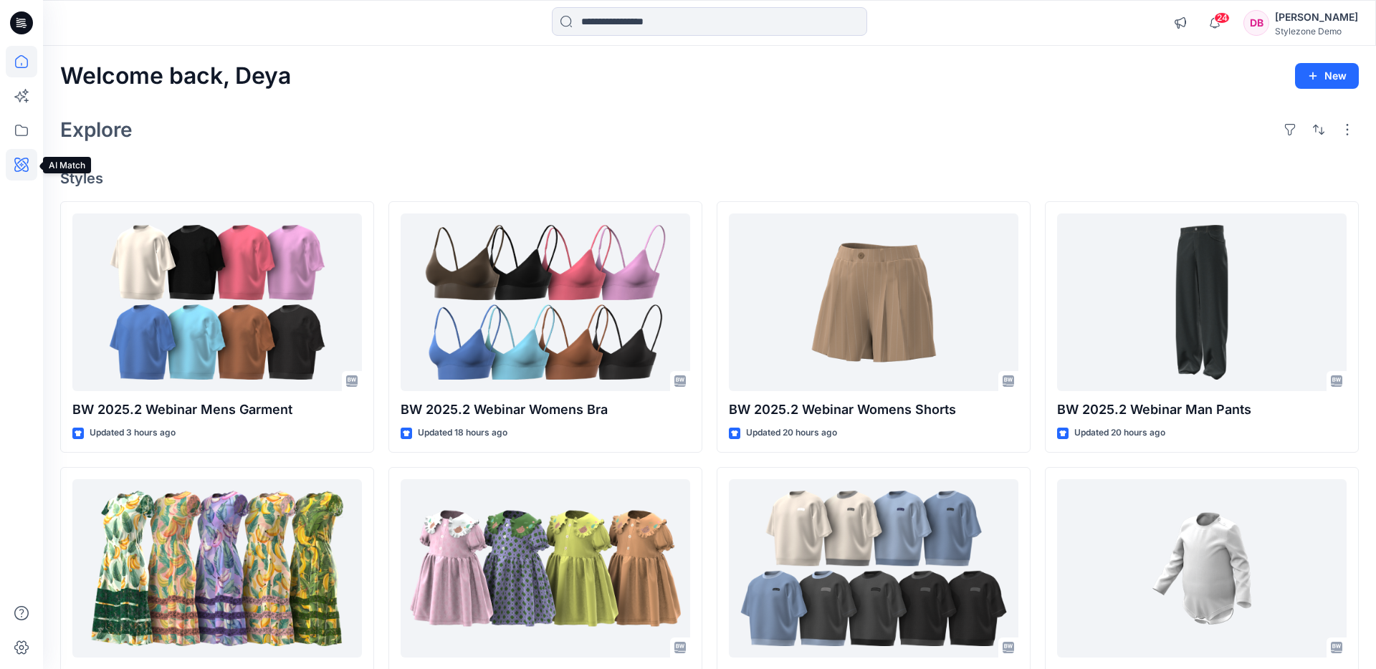
click at [6, 173] on icon at bounding box center [22, 165] width 32 height 32
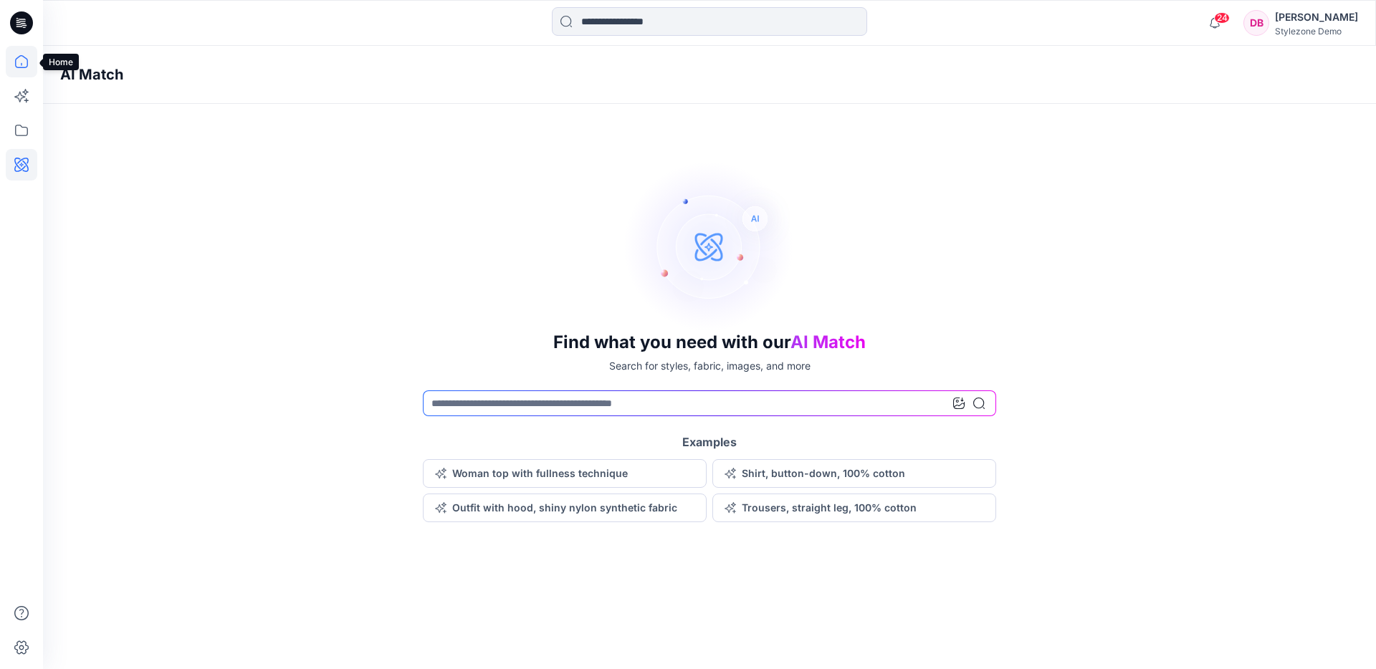
click at [16, 70] on icon at bounding box center [22, 62] width 32 height 32
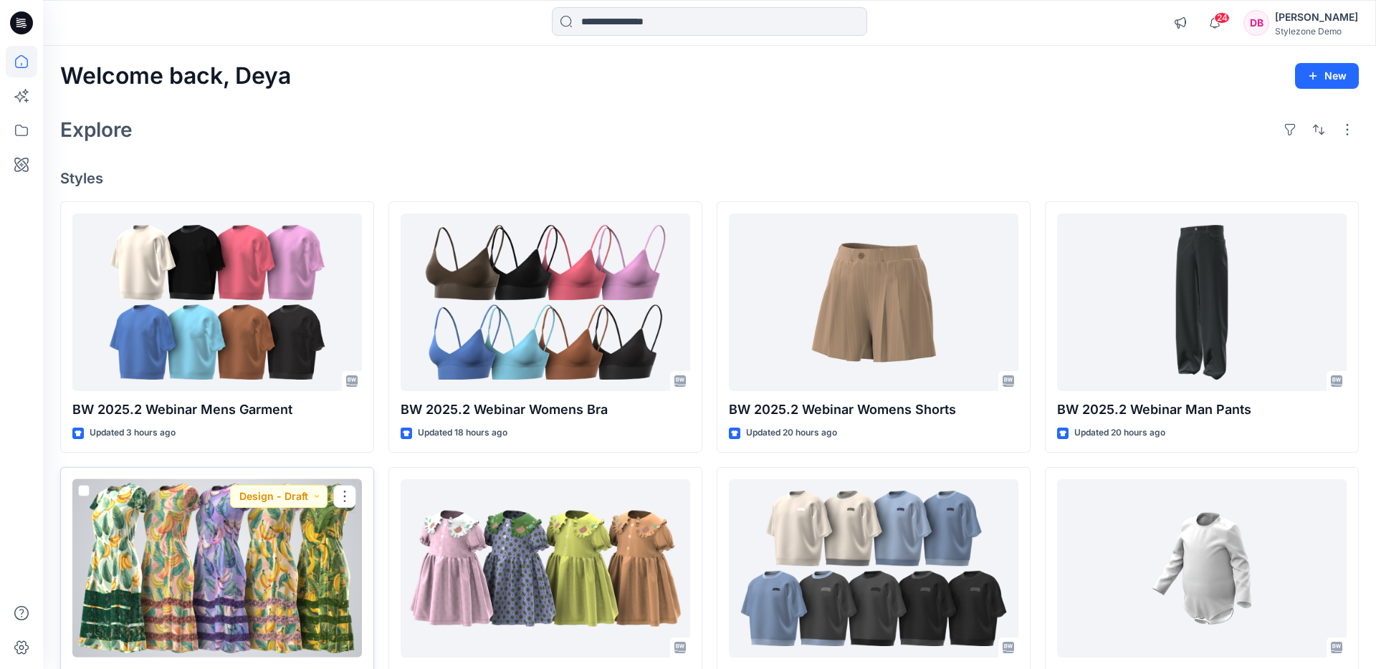
click at [249, 549] on div at bounding box center [217, 568] width 290 height 178
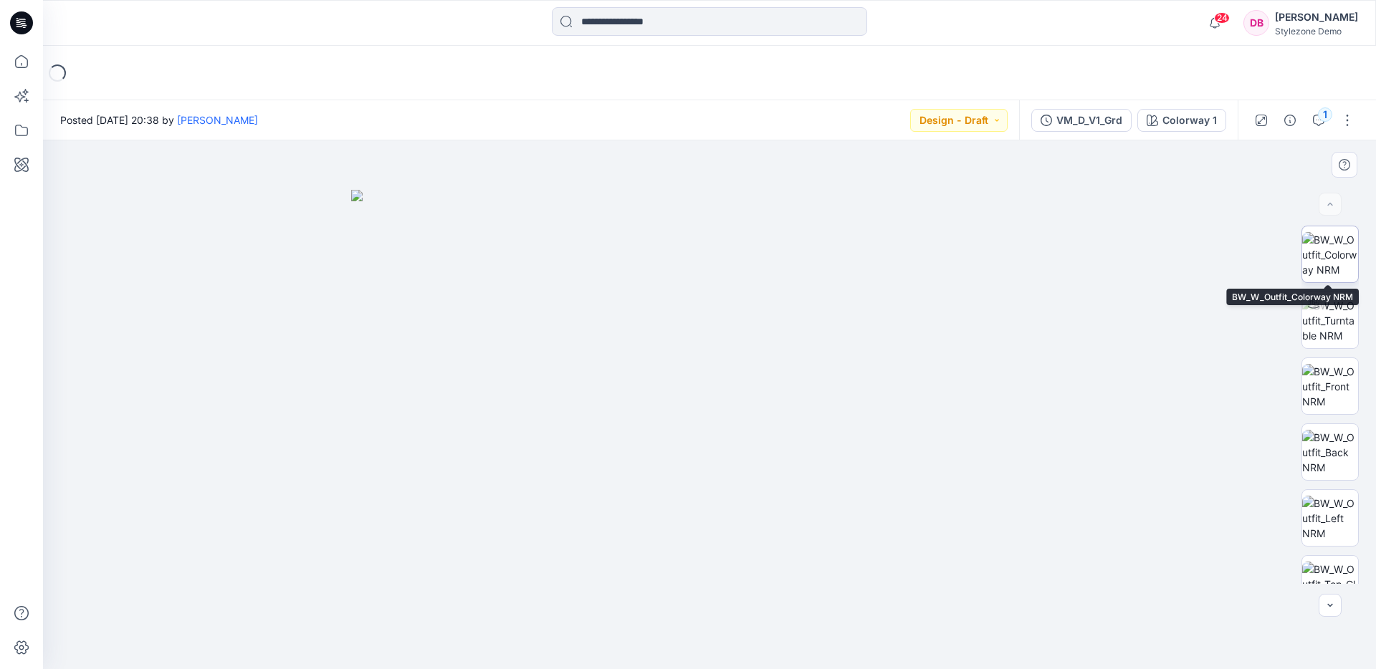
click at [1083, 248] on img at bounding box center [1330, 254] width 56 height 45
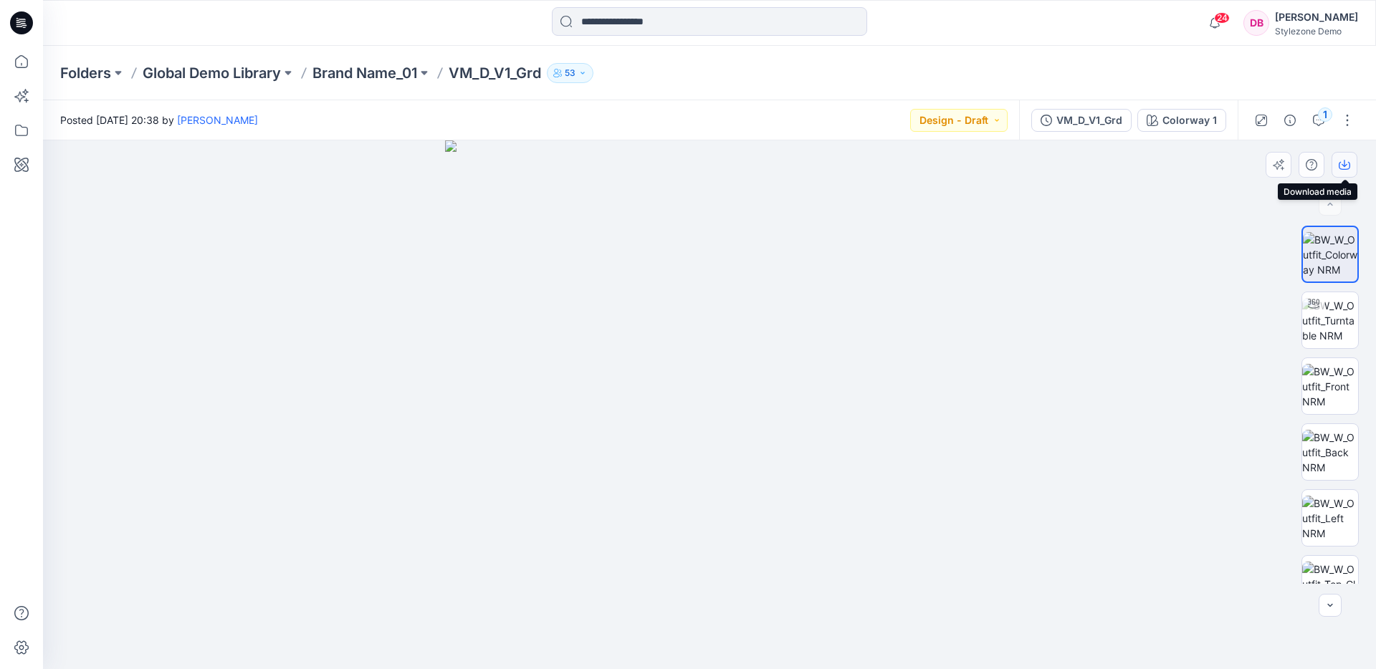
click at [1083, 161] on icon "button" at bounding box center [1344, 164] width 11 height 11
click at [19, 162] on icon at bounding box center [22, 165] width 32 height 32
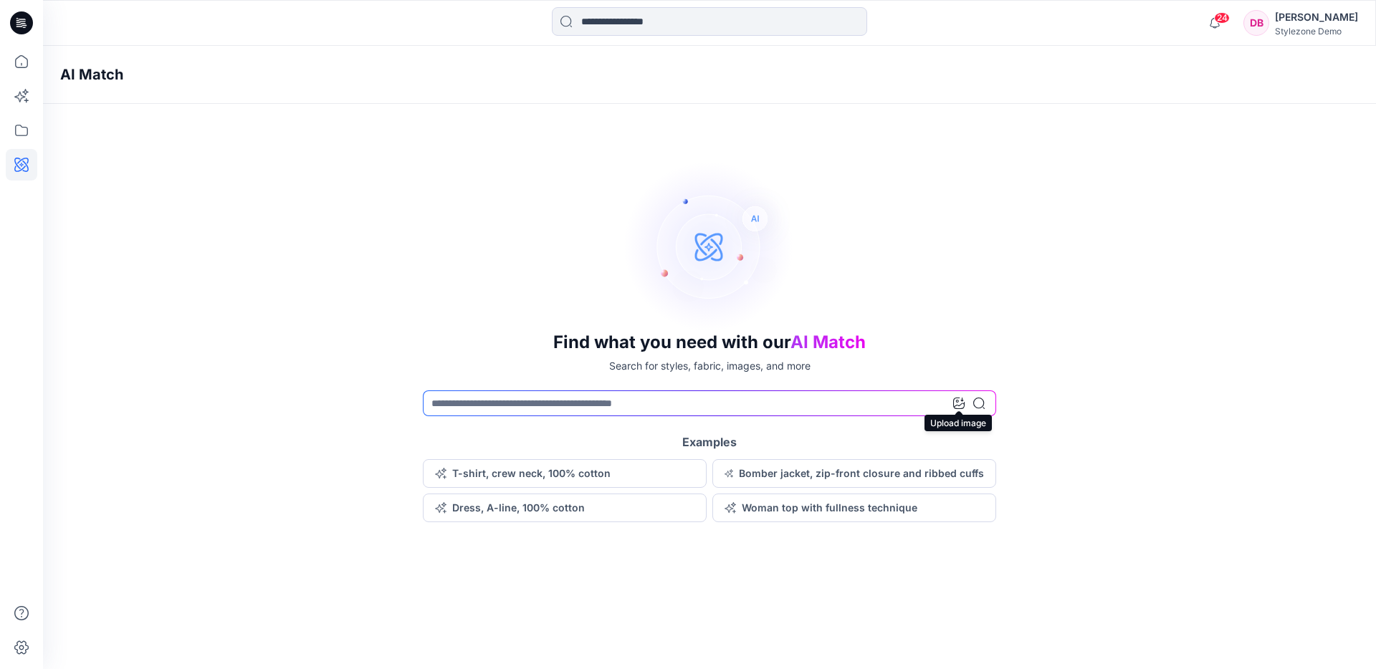
click at [959, 403] on icon at bounding box center [958, 403] width 11 height 11
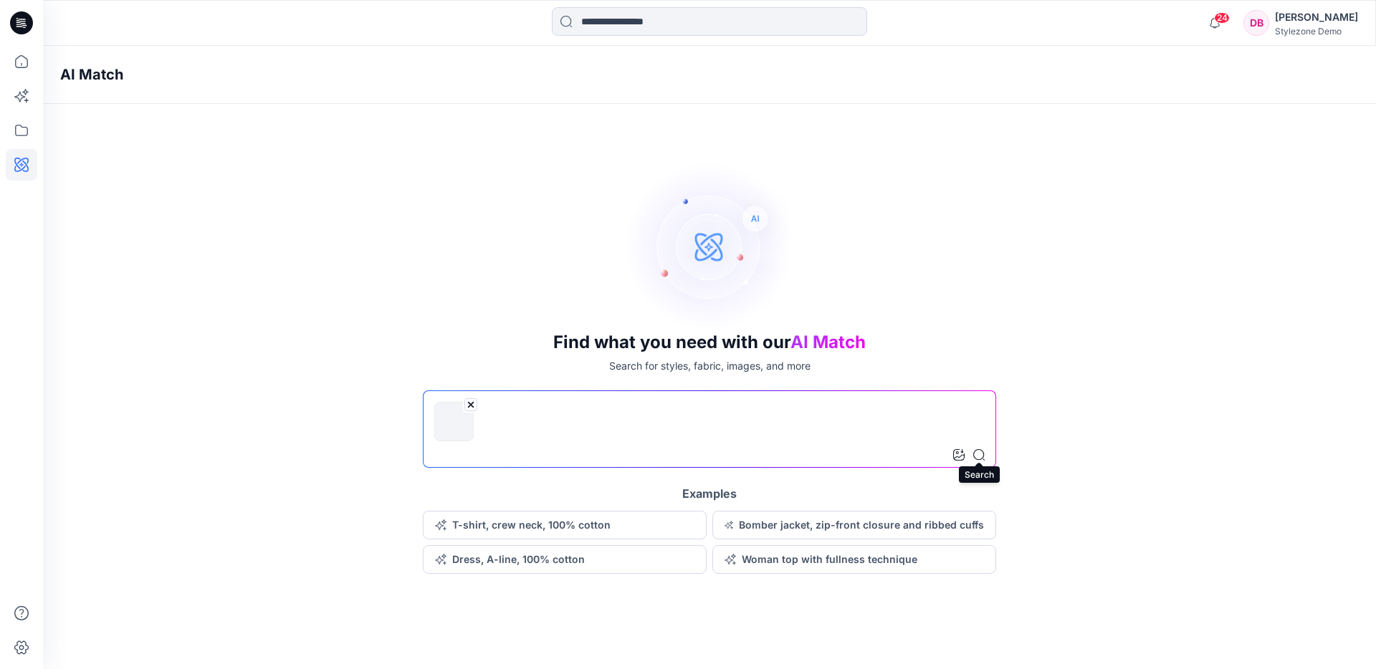
click at [980, 457] on icon at bounding box center [978, 454] width 11 height 11
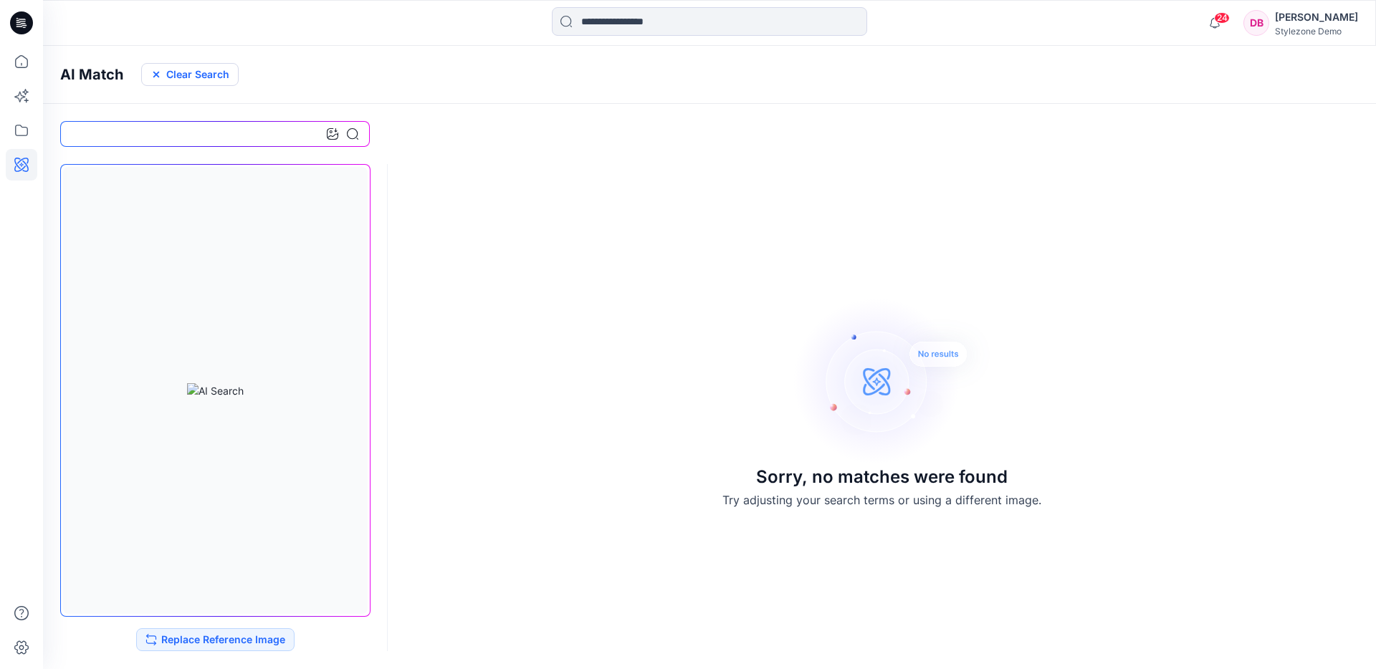
click at [196, 76] on button "Clear Search" at bounding box center [189, 74] width 97 height 23
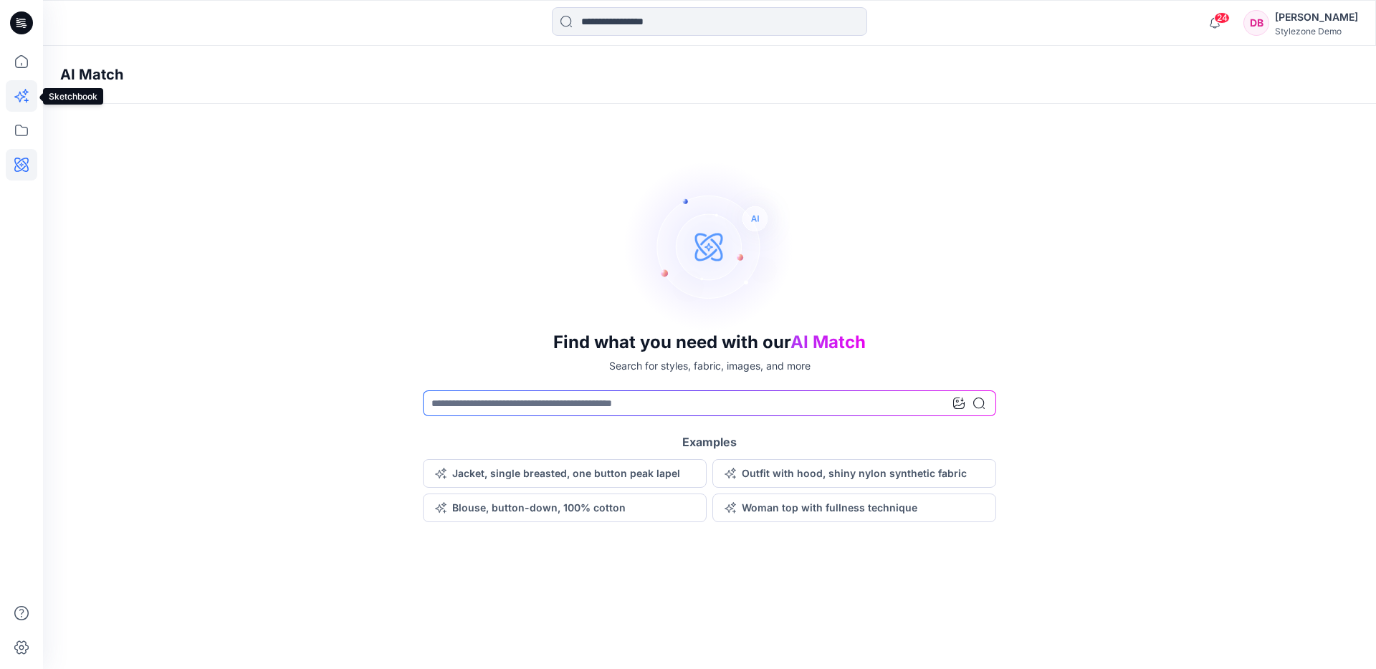
click at [27, 91] on icon at bounding box center [25, 92] width 6 height 6
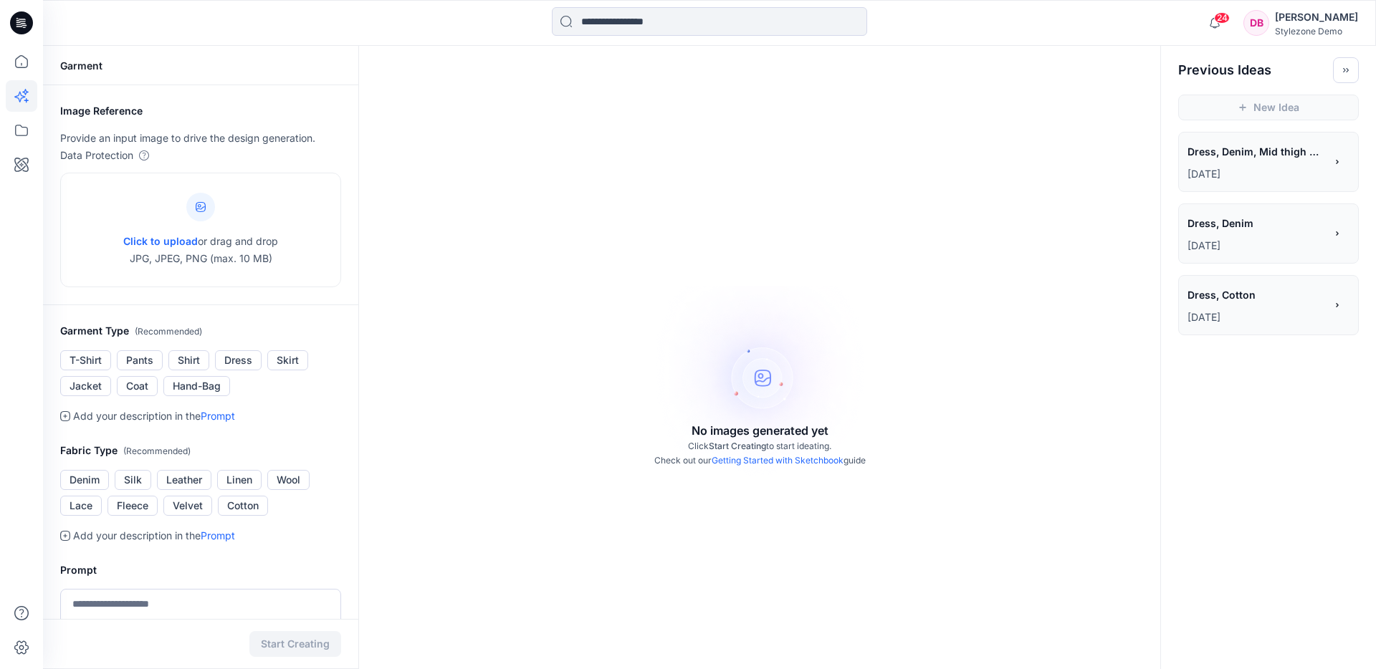
click at [237, 59] on div "Garment" at bounding box center [200, 65] width 315 height 39
